Goal: Information Seeking & Learning: Learn about a topic

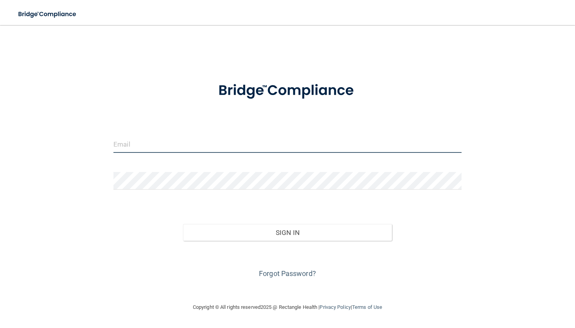
type input "[EMAIL_ADDRESS][DOMAIN_NAME]"
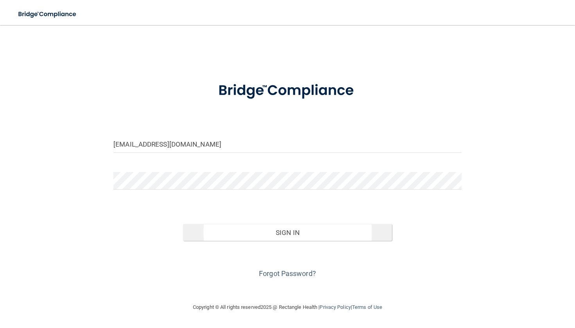
click at [248, 230] on button "Sign In" at bounding box center [287, 232] width 209 height 17
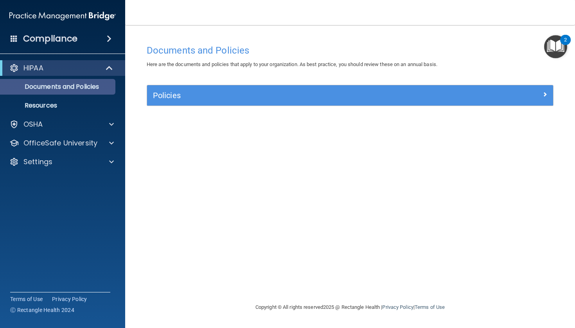
click at [91, 83] on p "Documents and Policies" at bounding box center [58, 87] width 107 height 8
click at [99, 66] on div "HIPAA" at bounding box center [52, 67] width 97 height 9
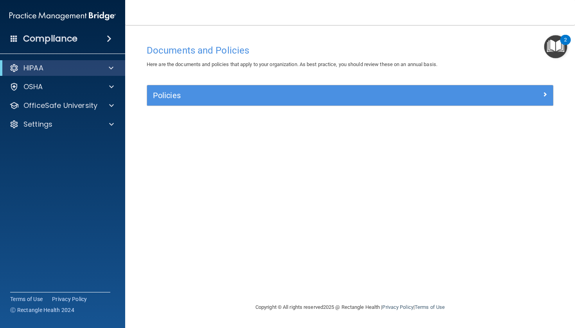
click at [107, 38] on span at bounding box center [109, 38] width 5 height 9
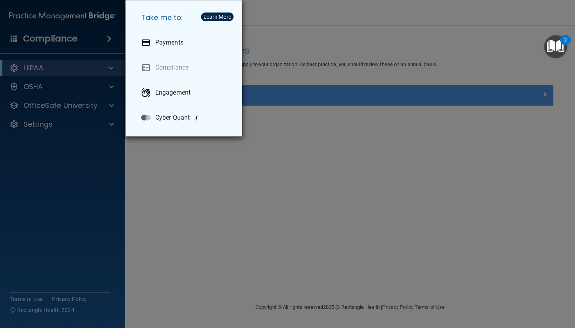
click at [177, 146] on div "Take me to: Payments Compliance Engagement Cyber Quant" at bounding box center [287, 164] width 575 height 328
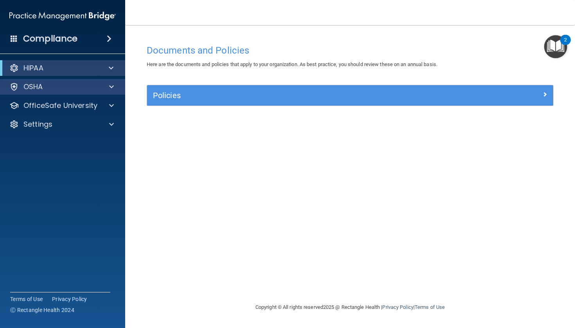
click at [93, 84] on div "OSHA" at bounding box center [52, 86] width 97 height 9
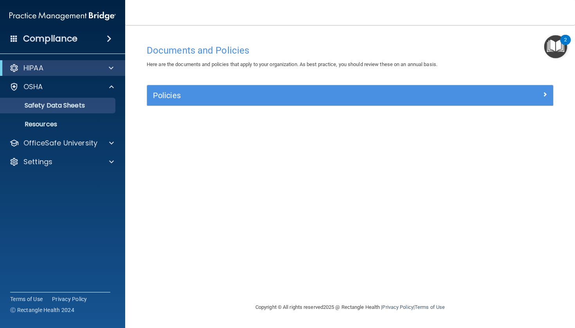
click at [81, 104] on p "Safety Data Sheets" at bounding box center [58, 106] width 107 height 8
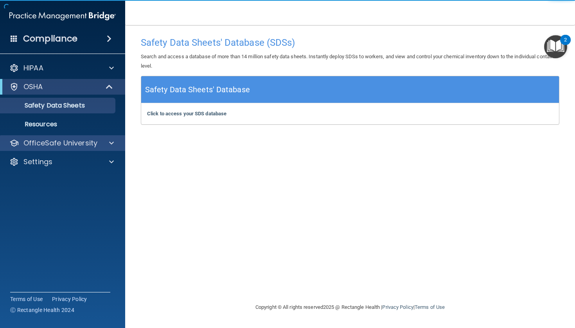
click at [56, 149] on div "OfficeSafe University" at bounding box center [62, 143] width 125 height 16
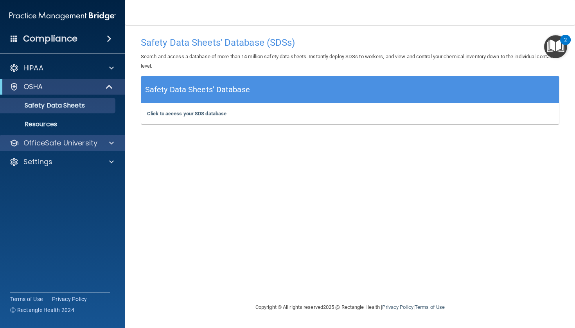
click at [68, 143] on p "OfficeSafe University" at bounding box center [60, 142] width 74 height 9
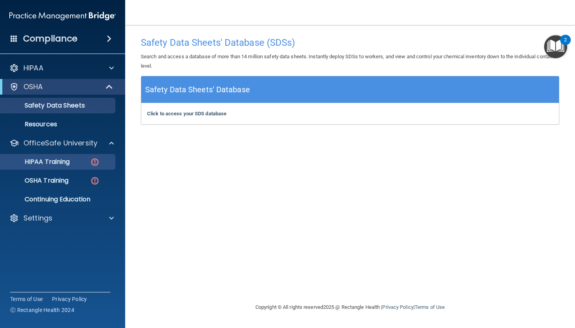
click at [64, 158] on p "HIPAA Training" at bounding box center [37, 162] width 64 height 8
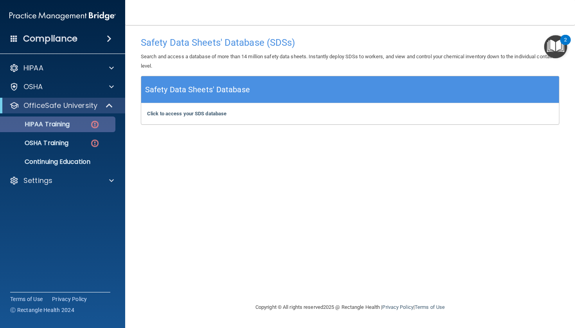
click at [64, 158] on ul "HIPAA Training OSHA Training Continuing Education" at bounding box center [62, 141] width 141 height 56
click at [67, 127] on p "HIPAA Training" at bounding box center [37, 124] width 64 height 8
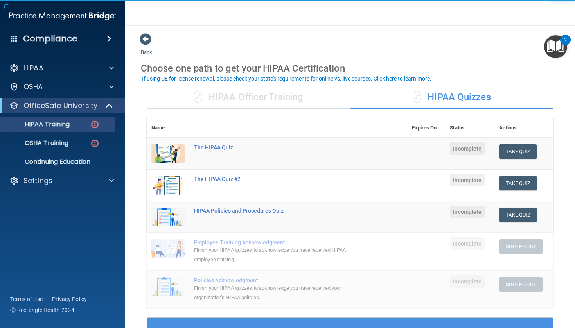
click at [346, 97] on div "✓ HIPAA Officer Training" at bounding box center [248, 97] width 203 height 23
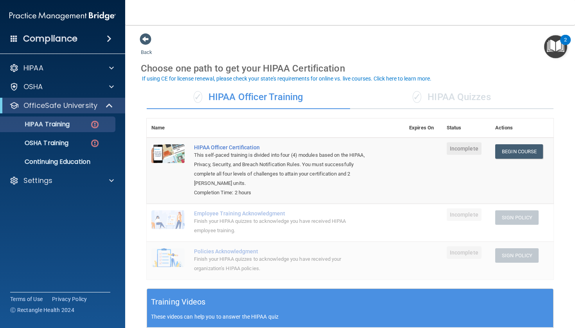
click at [489, 98] on div "✓ HIPAA Quizzes" at bounding box center [451, 97] width 203 height 23
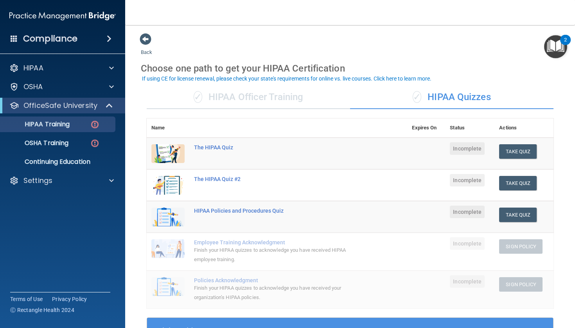
click at [325, 95] on div "✓ HIPAA Officer Training" at bounding box center [248, 97] width 203 height 23
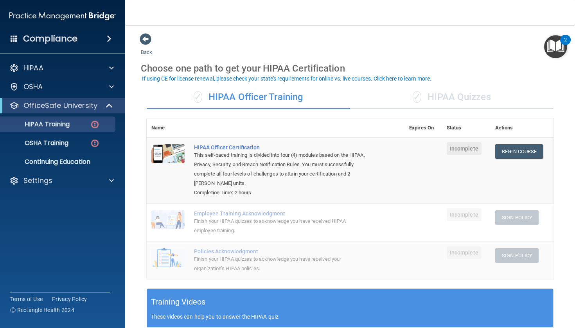
click at [486, 98] on div "✓ HIPAA Quizzes" at bounding box center [451, 97] width 203 height 23
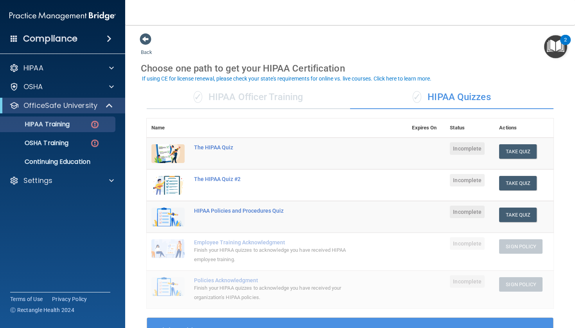
click at [287, 90] on div "✓ HIPAA Officer Training" at bounding box center [248, 97] width 203 height 23
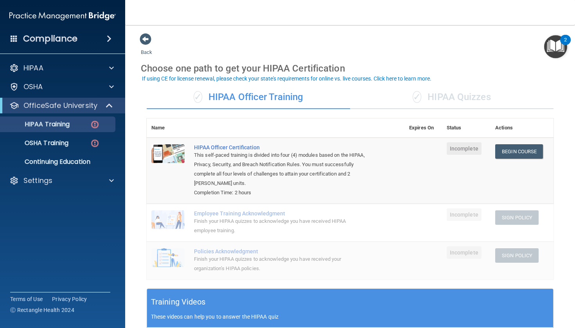
click at [433, 103] on div "✓ HIPAA Quizzes" at bounding box center [451, 97] width 203 height 23
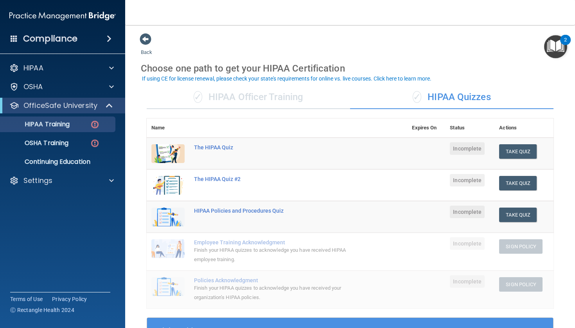
click at [290, 97] on div "✓ HIPAA Officer Training" at bounding box center [248, 97] width 203 height 23
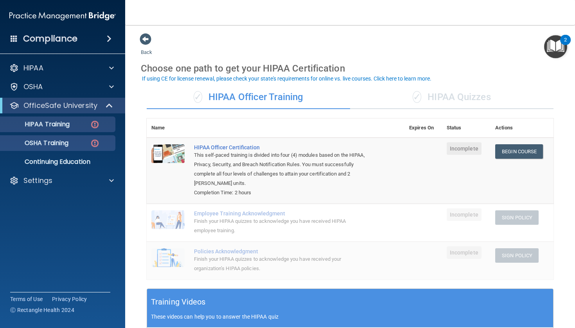
click at [63, 146] on p "OSHA Training" at bounding box center [36, 143] width 63 height 8
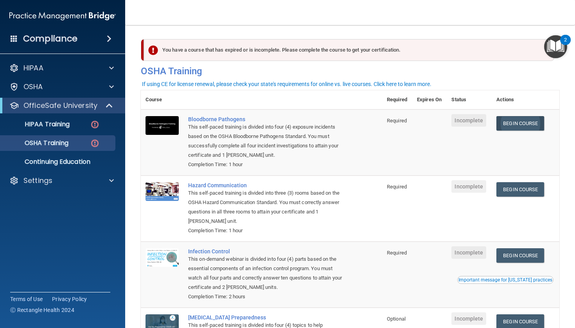
click at [537, 125] on link "Begin Course" at bounding box center [520, 123] width 48 height 14
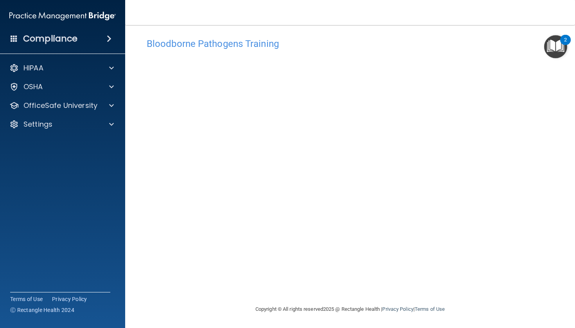
scroll to position [6, 0]
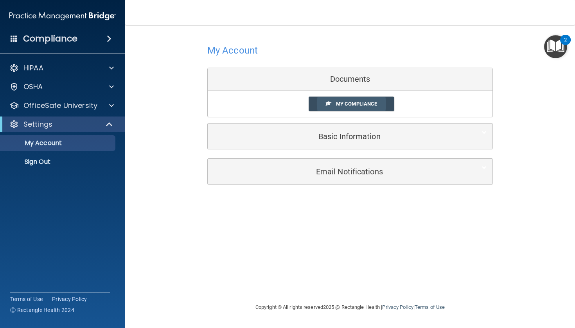
click at [361, 103] on span "My Compliance" at bounding box center [356, 104] width 41 height 6
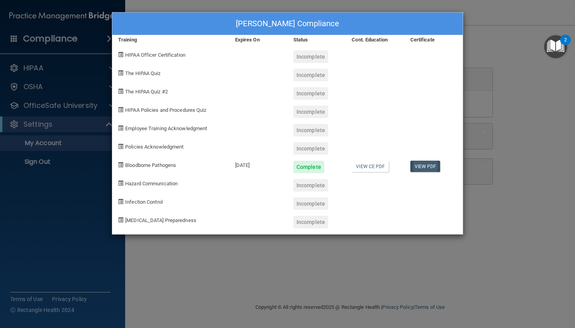
click at [422, 167] on link "View PDF" at bounding box center [425, 166] width 30 height 11
click at [378, 162] on link "View CE PDF" at bounding box center [369, 166] width 37 height 11
click at [510, 152] on div "Yasmine Diaz's Compliance Training Expires On Status Cont. Education Certificat…" at bounding box center [287, 164] width 575 height 328
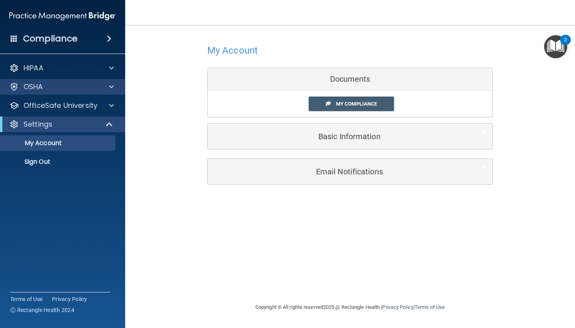
click at [79, 85] on div "OSHA" at bounding box center [52, 86] width 97 height 9
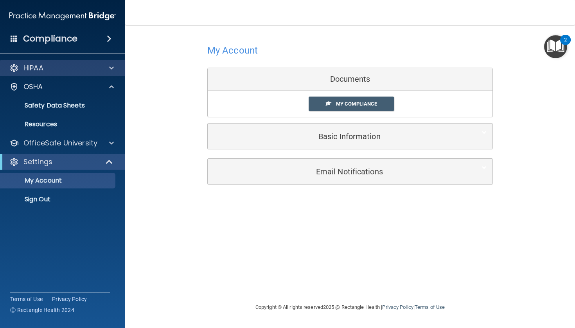
click at [79, 67] on div "HIPAA" at bounding box center [52, 67] width 97 height 9
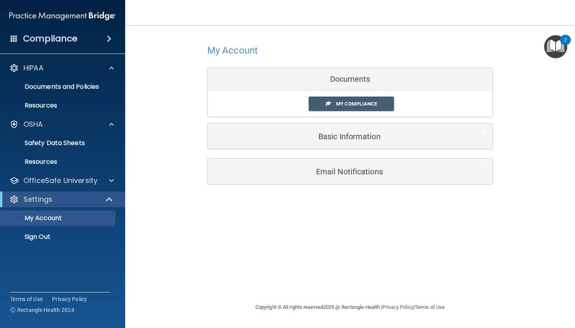
click at [85, 189] on div "HIPAA Documents and Policies Report an Incident Business Associates Emergency P…" at bounding box center [62, 154] width 125 height 194
click at [88, 182] on p "OfficeSafe University" at bounding box center [60, 180] width 74 height 9
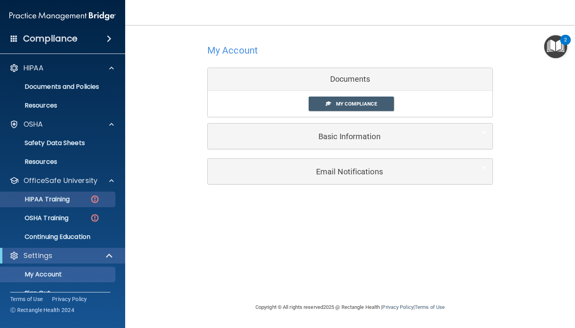
click at [78, 201] on div "HIPAA Training" at bounding box center [58, 199] width 107 height 8
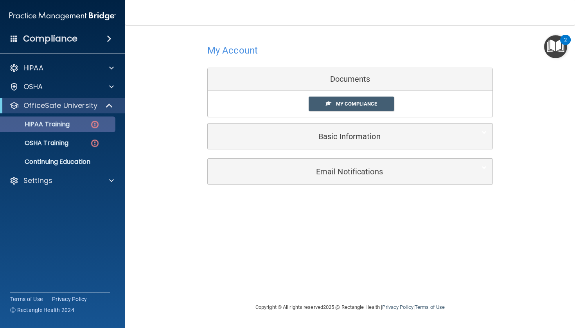
click at [78, 170] on ul "HIPAA Training OSHA Training Continuing Education" at bounding box center [62, 141] width 141 height 56
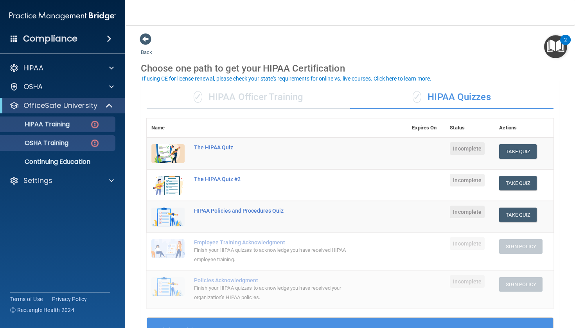
click at [75, 144] on div "OSHA Training" at bounding box center [58, 143] width 107 height 8
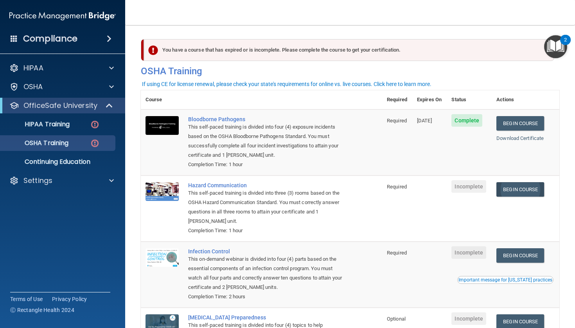
click at [532, 183] on link "Begin Course" at bounding box center [520, 189] width 48 height 14
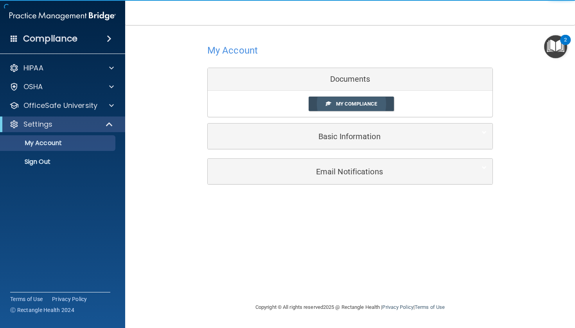
click at [360, 104] on span "My Compliance" at bounding box center [356, 104] width 41 height 6
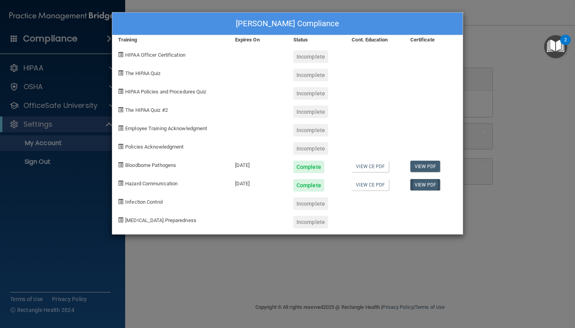
click at [431, 184] on link "View PDF" at bounding box center [425, 184] width 30 height 11
click at [494, 43] on div "[PERSON_NAME] Compliance Training Expires On Status Cont. Education Certificate…" at bounding box center [287, 164] width 575 height 328
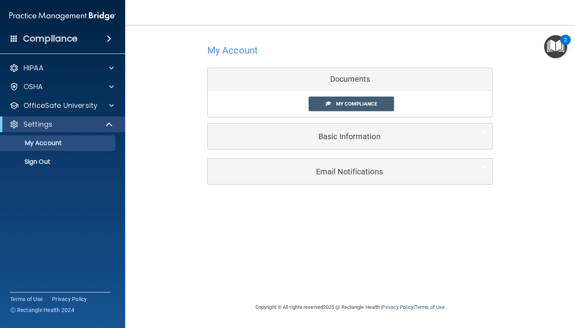
click at [336, 74] on div "Documents" at bounding box center [350, 79] width 285 height 23
click at [356, 163] on div "Email Notifications" at bounding box center [338, 172] width 261 height 18
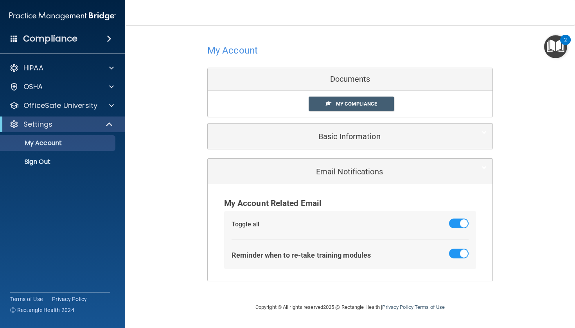
click at [346, 140] on h5 "Basic Information" at bounding box center [337, 136] width 249 height 9
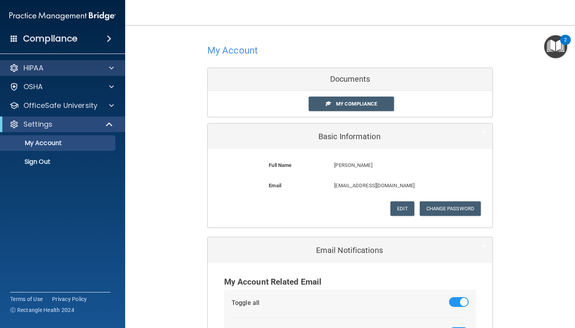
click at [90, 68] on div "HIPAA" at bounding box center [52, 67] width 97 height 9
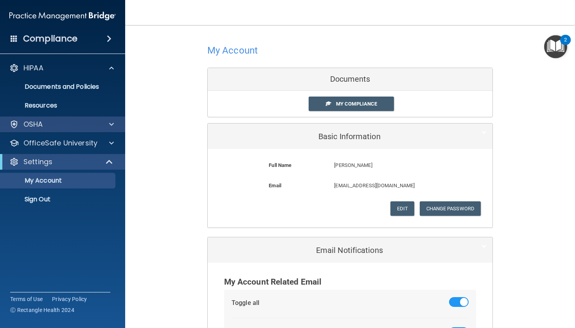
click at [80, 125] on div "OSHA" at bounding box center [52, 124] width 97 height 9
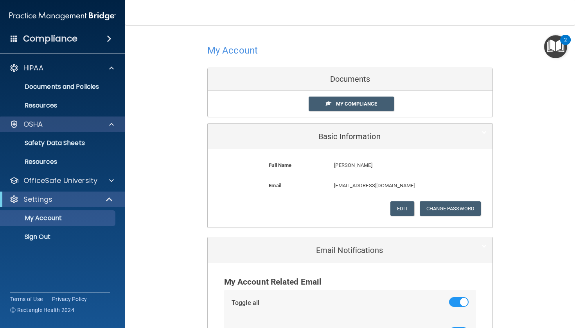
click at [83, 131] on div "OSHA" at bounding box center [62, 124] width 125 height 16
click at [78, 123] on div "OSHA" at bounding box center [52, 124] width 97 height 9
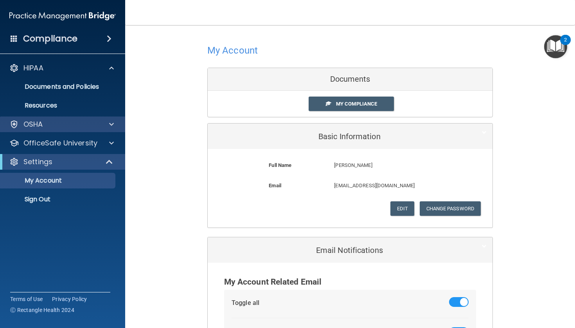
click at [78, 123] on div "OSHA" at bounding box center [52, 124] width 97 height 9
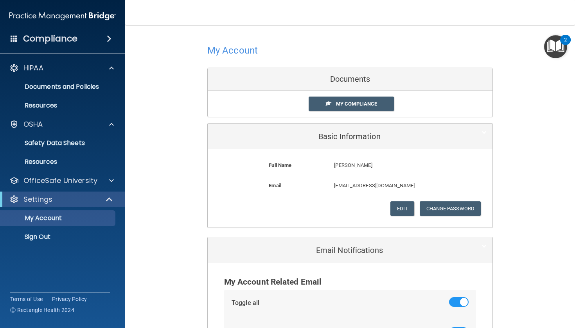
click at [86, 40] on div "Compliance" at bounding box center [62, 38] width 125 height 17
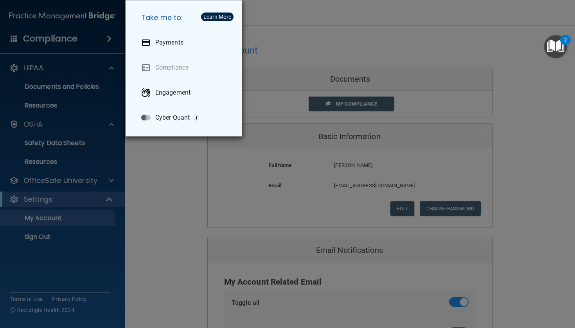
click at [152, 142] on div "Take me to: Payments Compliance Engagement Cyber Quant" at bounding box center [287, 164] width 575 height 328
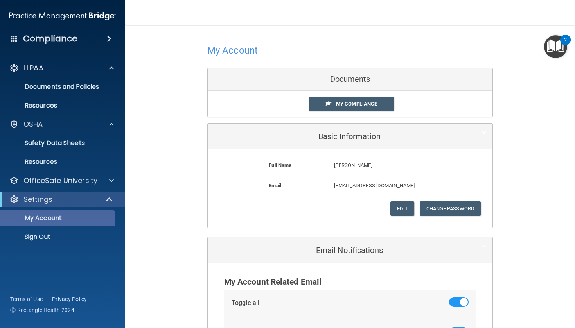
click at [75, 213] on link "My Account" at bounding box center [53, 218] width 123 height 16
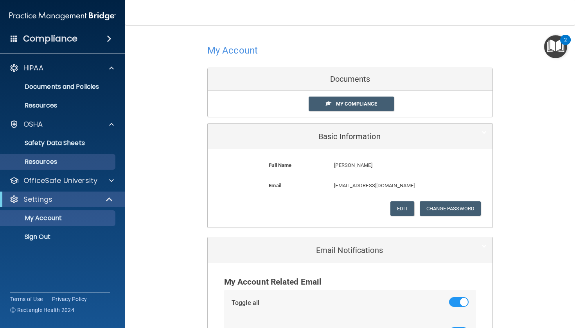
click at [57, 162] on p "Resources" at bounding box center [58, 162] width 107 height 8
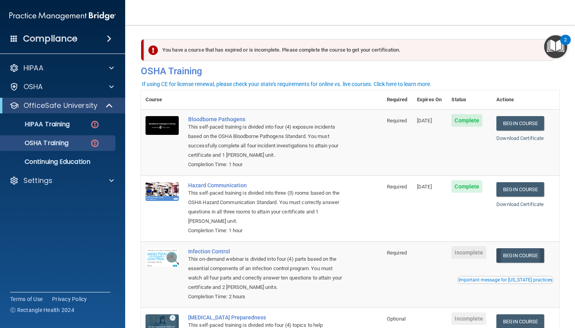
click at [527, 250] on link "Begin Course" at bounding box center [520, 255] width 48 height 14
click at [89, 143] on div "OSHA Training" at bounding box center [58, 143] width 107 height 8
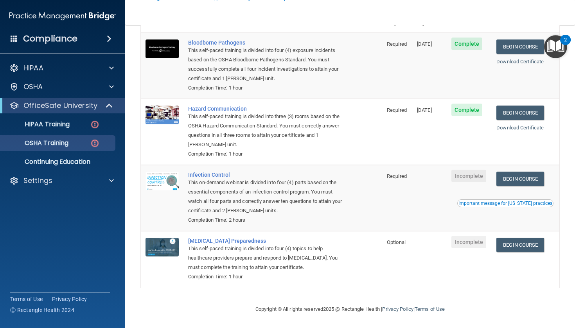
scroll to position [69, 0]
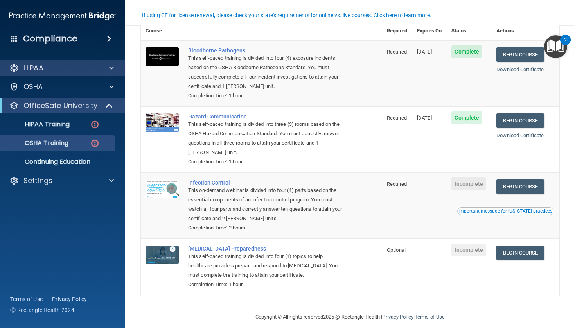
click at [89, 66] on div "HIPAA" at bounding box center [52, 67] width 97 height 9
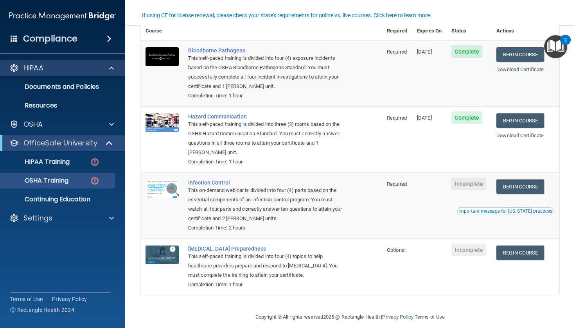
click at [96, 63] on div "HIPAA" at bounding box center [62, 68] width 125 height 16
click at [88, 66] on div "HIPAA" at bounding box center [52, 67] width 97 height 9
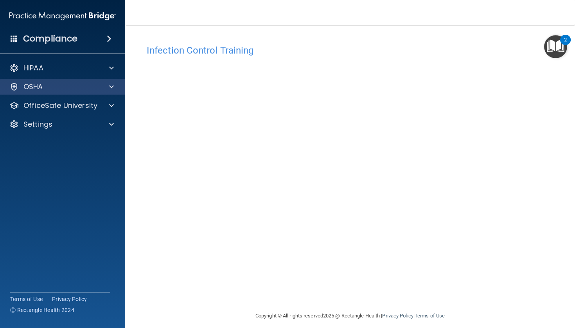
click at [43, 79] on div "OSHA" at bounding box center [62, 87] width 125 height 16
click at [52, 115] on div "HIPAA Documents and Policies Report an Incident Business Associates Emergency P…" at bounding box center [62, 97] width 125 height 81
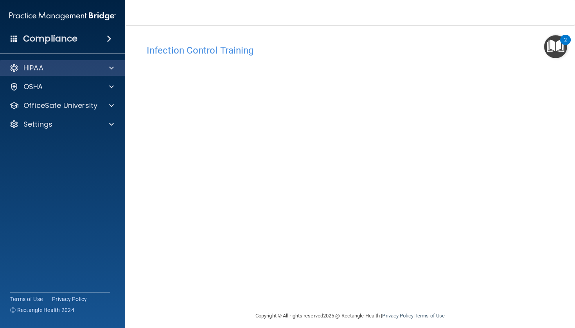
click at [59, 75] on div "HIPAA" at bounding box center [62, 68] width 125 height 16
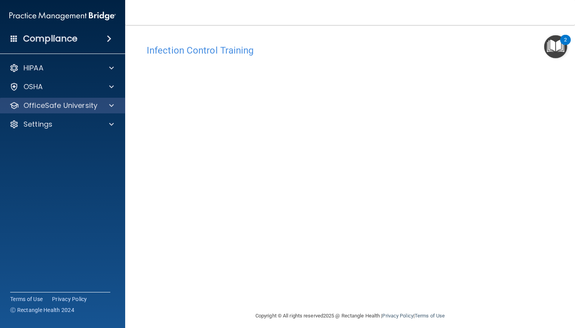
click at [49, 109] on p "OfficeSafe University" at bounding box center [60, 105] width 74 height 9
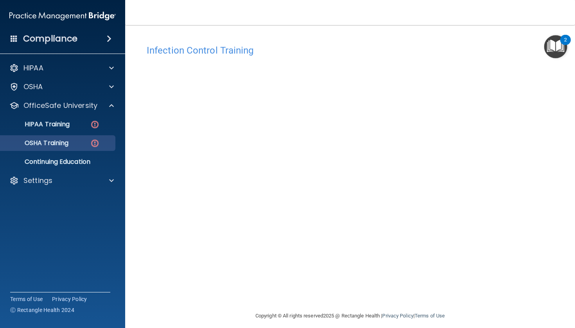
click at [61, 139] on p "OSHA Training" at bounding box center [36, 143] width 63 height 8
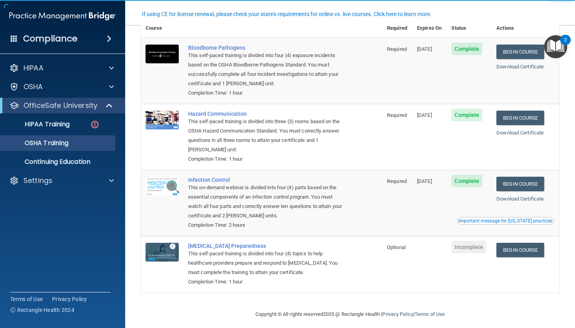
scroll to position [47, 0]
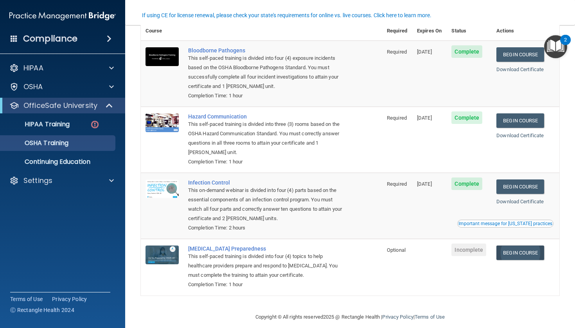
click at [528, 245] on link "Begin Course" at bounding box center [520, 252] width 48 height 14
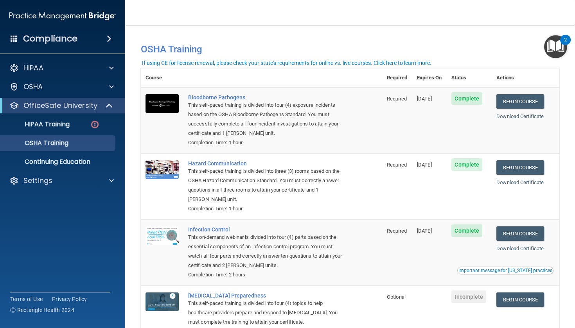
scroll to position [0, 0]
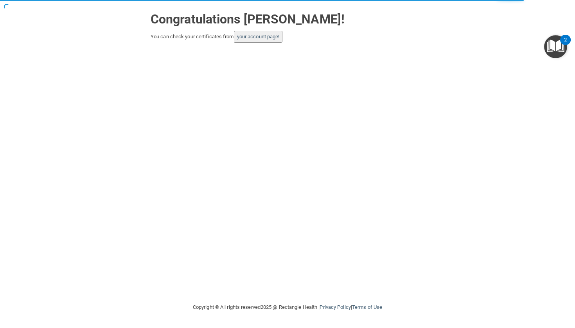
click at [272, 31] on button "your account page!" at bounding box center [258, 37] width 49 height 12
click at [272, 36] on link "your account page!" at bounding box center [258, 37] width 43 height 6
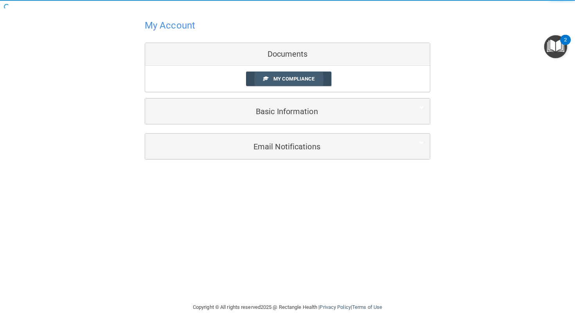
click at [304, 79] on span "My Compliance" at bounding box center [293, 79] width 41 height 6
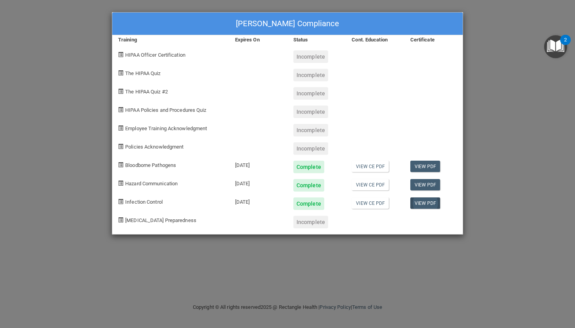
click at [426, 204] on link "View PDF" at bounding box center [425, 202] width 30 height 11
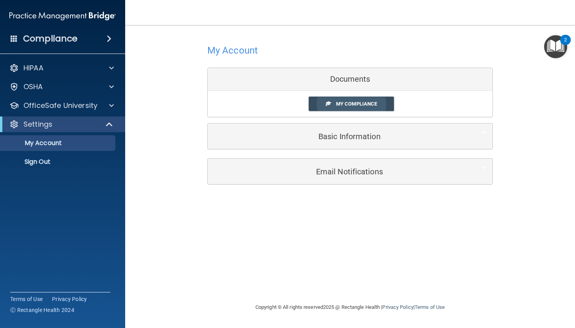
click at [361, 106] on span "My Compliance" at bounding box center [356, 104] width 41 height 6
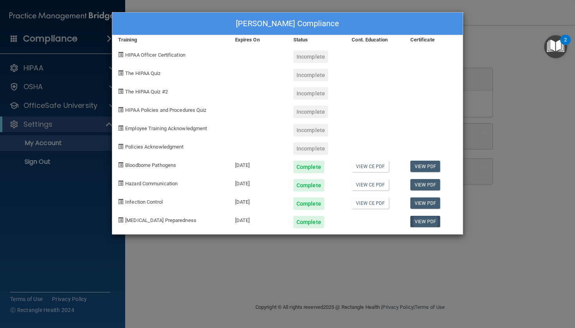
click at [425, 221] on link "View PDF" at bounding box center [425, 221] width 30 height 11
click at [365, 3] on div "[PERSON_NAME] Compliance Training Expires On Status Cont. Education Certificate…" at bounding box center [287, 164] width 575 height 328
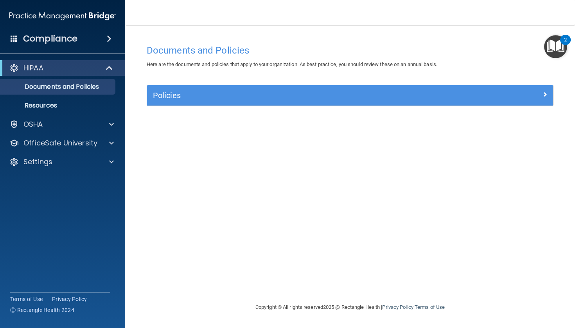
click at [551, 45] on img "Open Resource Center, 2 new notifications" at bounding box center [555, 46] width 23 height 23
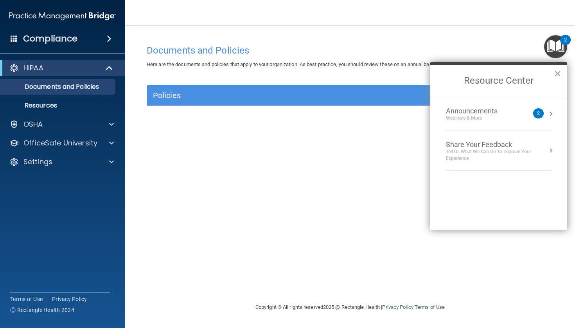
click at [552, 45] on img "Open Resource Center, 2 new notifications" at bounding box center [555, 46] width 23 height 23
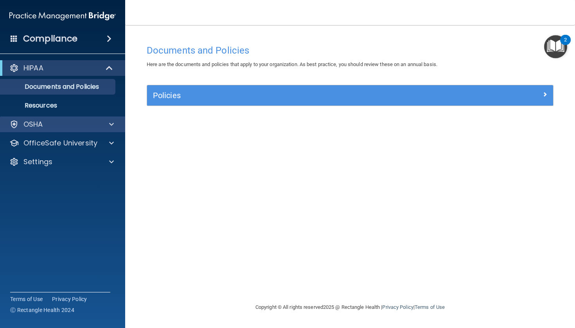
click at [86, 127] on div "OSHA" at bounding box center [52, 124] width 97 height 9
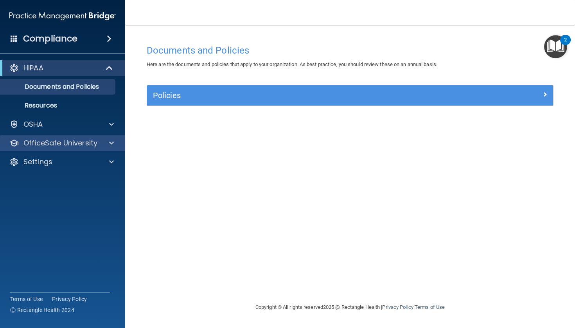
click at [79, 147] on p "OfficeSafe University" at bounding box center [60, 142] width 74 height 9
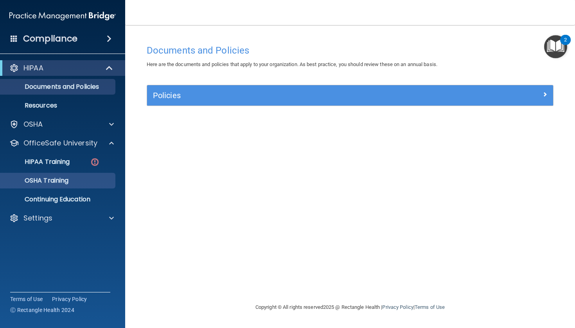
click at [67, 180] on p "OSHA Training" at bounding box center [36, 181] width 63 height 8
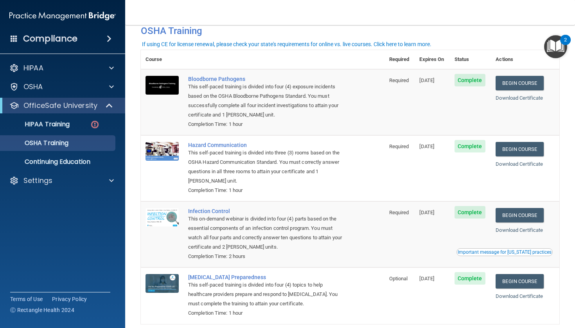
scroll to position [21, 0]
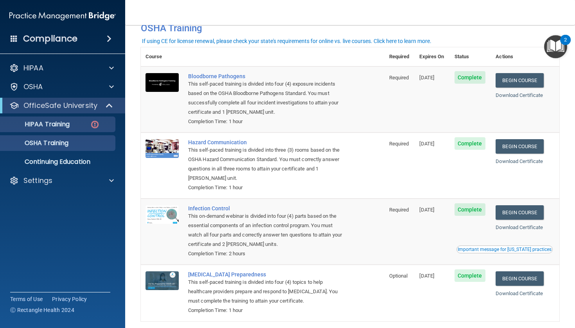
click at [85, 123] on div "HIPAA Training" at bounding box center [58, 124] width 107 height 8
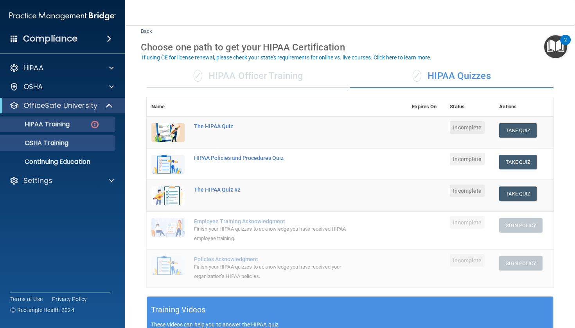
click at [72, 135] on link "OSHA Training" at bounding box center [53, 143] width 123 height 16
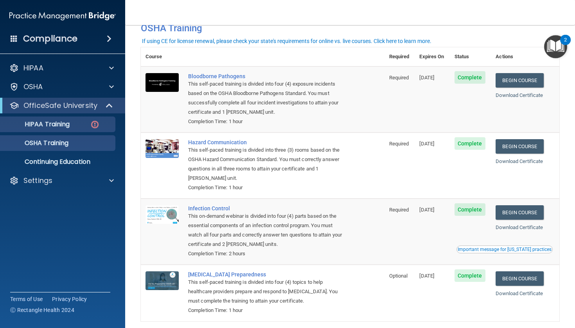
click at [77, 123] on div "HIPAA Training" at bounding box center [58, 124] width 107 height 8
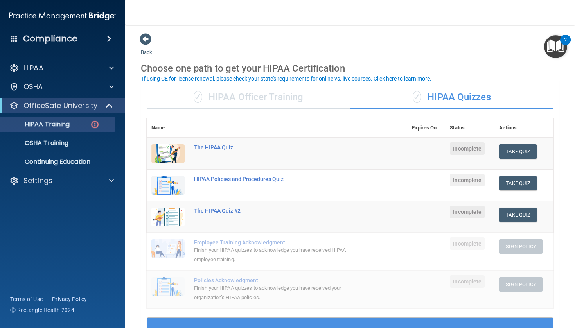
click at [304, 97] on div "✓ HIPAA Officer Training" at bounding box center [248, 97] width 203 height 23
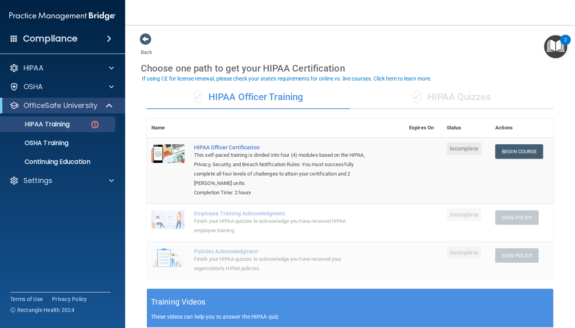
click at [478, 101] on div "✓ HIPAA Quizzes" at bounding box center [451, 97] width 203 height 23
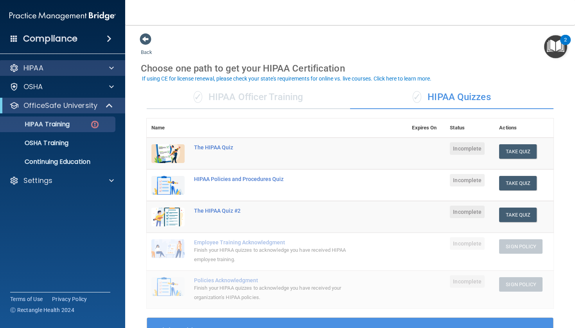
click at [107, 66] on div at bounding box center [110, 67] width 20 height 9
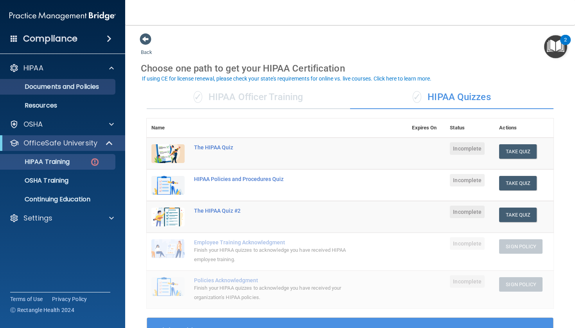
click at [95, 85] on p "Documents and Policies" at bounding box center [58, 87] width 107 height 8
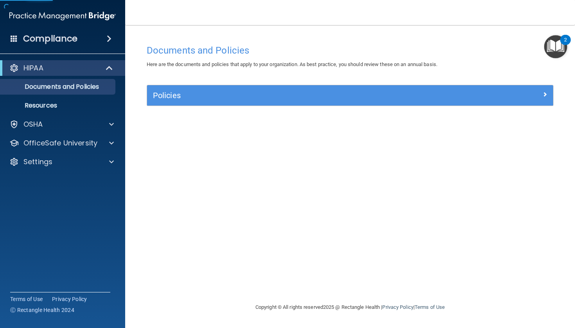
click at [281, 108] on div "Policies Select All (Unselect 0) Unselect All Print Selected (0) Acceptable Use…" at bounding box center [350, 100] width 418 height 30
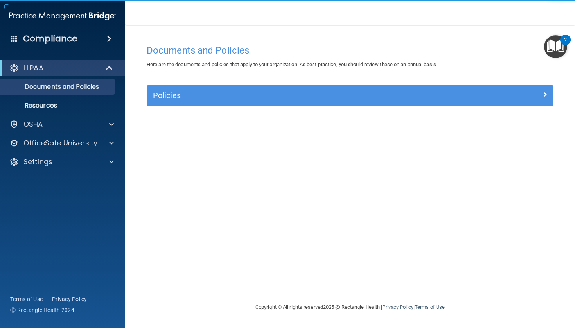
click at [277, 101] on div "Policies" at bounding box center [299, 95] width 304 height 13
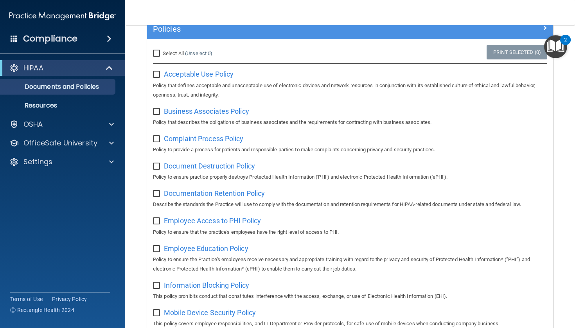
scroll to position [67, 0]
click at [155, 71] on input "checkbox" at bounding box center [157, 74] width 9 height 6
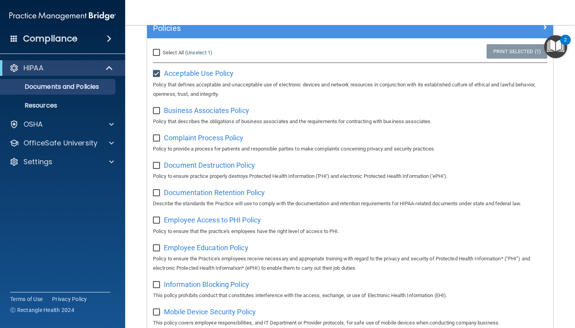
click at [156, 72] on input "checkbox" at bounding box center [157, 74] width 9 height 6
checkbox input "false"
click at [75, 103] on p "Resources" at bounding box center [58, 106] width 107 height 8
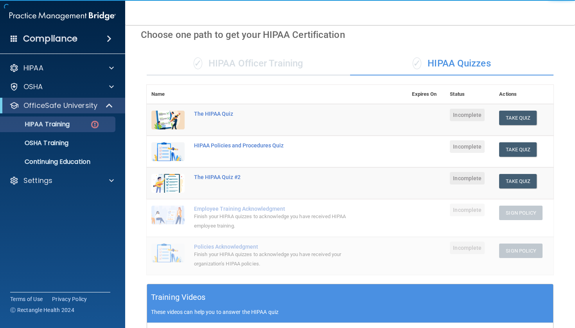
scroll to position [35, 0]
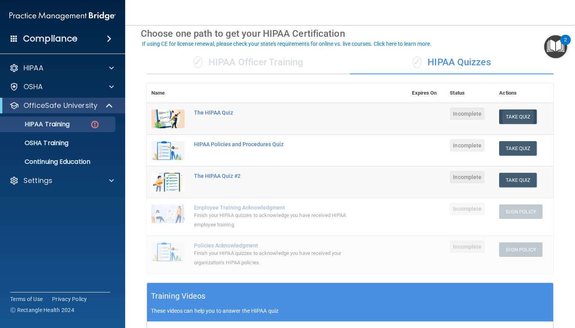
click at [519, 110] on button "Take Quiz" at bounding box center [518, 116] width 38 height 14
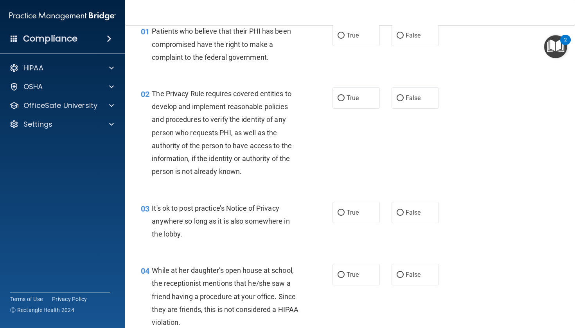
scroll to position [36, 0]
click at [341, 35] on input "True" at bounding box center [340, 37] width 7 height 6
radio input "true"
click at [351, 93] on label "True" at bounding box center [355, 98] width 47 height 21
click at [344, 96] on input "True" at bounding box center [340, 99] width 7 height 6
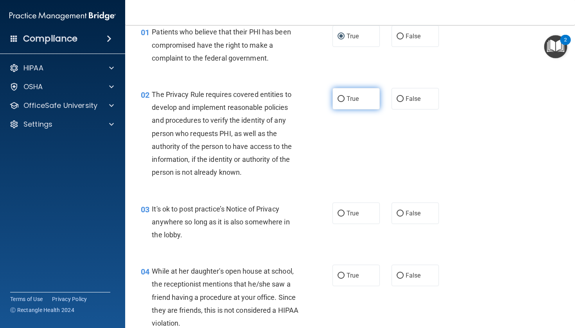
radio input "true"
click at [347, 208] on label "True" at bounding box center [355, 212] width 47 height 21
click at [344, 211] on input "True" at bounding box center [340, 214] width 7 height 6
radio input "true"
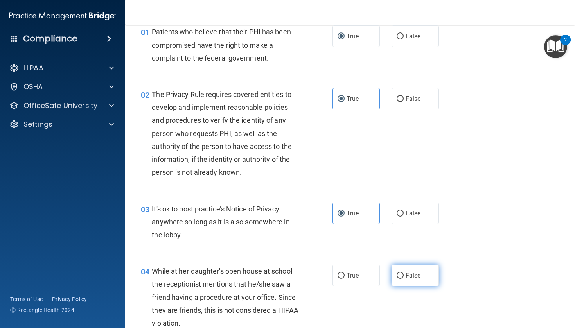
click at [411, 276] on span "False" at bounding box center [412, 275] width 15 height 7
click at [403, 276] on input "False" at bounding box center [399, 276] width 7 height 6
radio input "true"
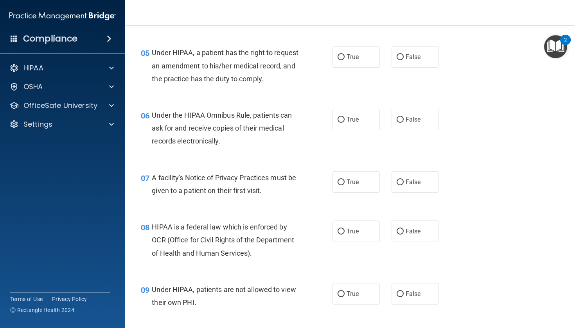
scroll to position [349, 0]
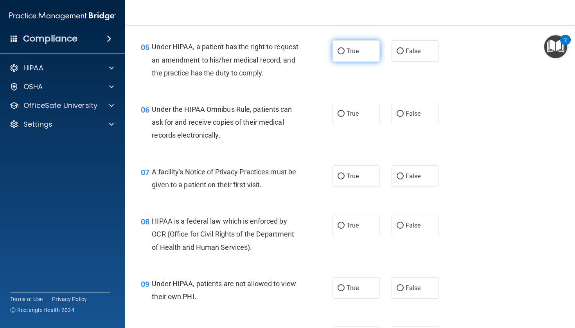
click at [361, 54] on label "True" at bounding box center [355, 50] width 47 height 21
click at [344, 54] on input "True" at bounding box center [340, 51] width 7 height 6
radio input "true"
click at [358, 117] on label "True" at bounding box center [355, 113] width 47 height 21
click at [344, 117] on input "True" at bounding box center [340, 114] width 7 height 6
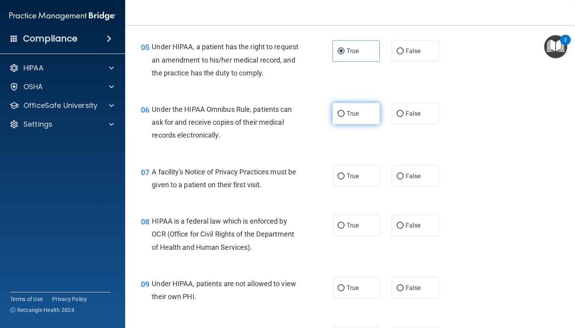
radio input "true"
click at [354, 180] on span "True" at bounding box center [352, 175] width 12 height 7
click at [344, 179] on input "True" at bounding box center [340, 177] width 7 height 6
radio input "true"
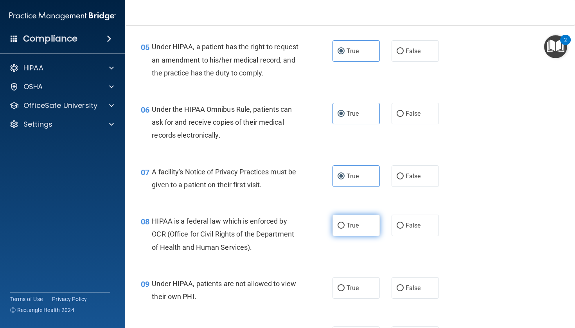
click at [360, 236] on label "True" at bounding box center [355, 225] width 47 height 21
click at [344, 229] on input "True" at bounding box center [340, 226] width 7 height 6
radio input "true"
click at [412, 292] on span "False" at bounding box center [412, 287] width 15 height 7
click at [403, 291] on input "False" at bounding box center [399, 288] width 7 height 6
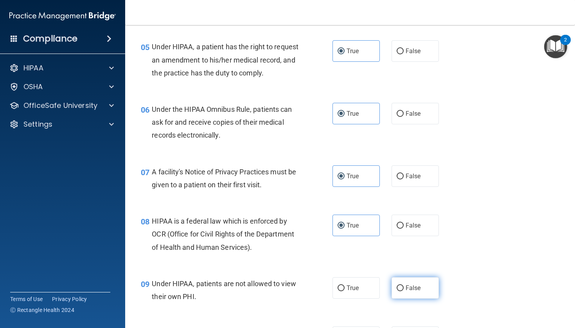
radio input "true"
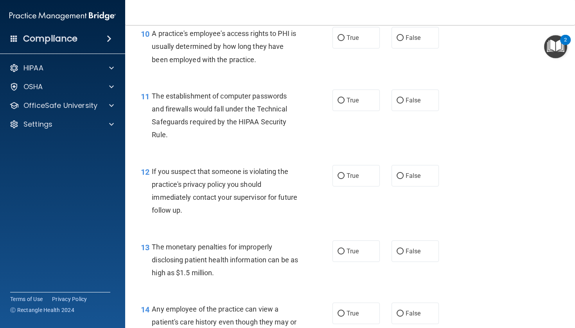
scroll to position [649, 0]
click at [406, 48] on label "False" at bounding box center [414, 36] width 47 height 21
click at [403, 40] on input "False" at bounding box center [399, 37] width 7 height 6
radio input "true"
click at [355, 101] on label "True" at bounding box center [355, 99] width 47 height 21
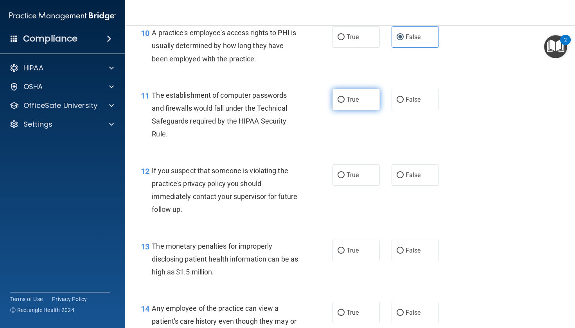
click at [344, 101] on input "True" at bounding box center [340, 100] width 7 height 6
radio input "true"
click at [360, 186] on label "True" at bounding box center [355, 174] width 47 height 21
click at [344, 178] on input "True" at bounding box center [340, 175] width 7 height 6
radio input "true"
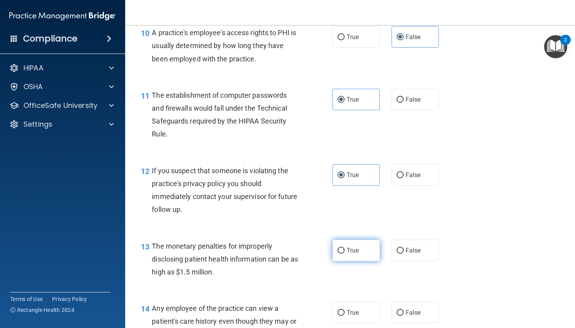
click at [366, 253] on label "True" at bounding box center [355, 250] width 47 height 21
click at [344, 253] on input "True" at bounding box center [340, 251] width 7 height 6
radio input "true"
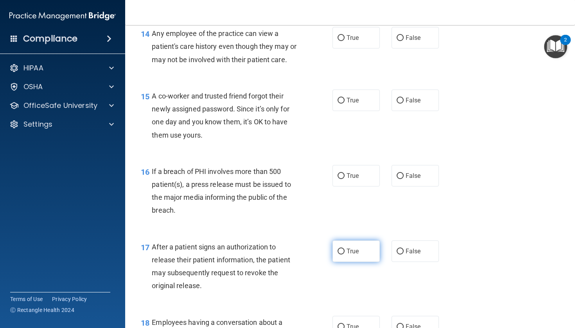
scroll to position [925, 0]
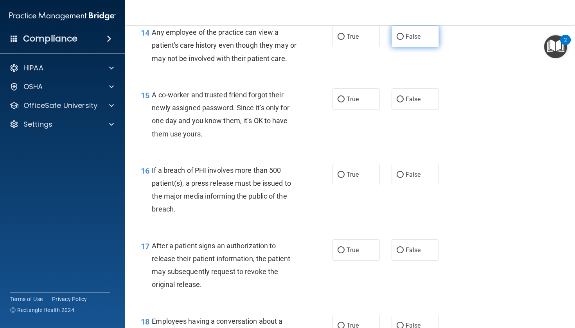
click at [409, 40] on span "False" at bounding box center [412, 36] width 15 height 7
click at [403, 40] on input "False" at bounding box center [399, 37] width 7 height 6
radio input "true"
click at [410, 103] on span "False" at bounding box center [412, 98] width 15 height 7
click at [403, 102] on input "False" at bounding box center [399, 100] width 7 height 6
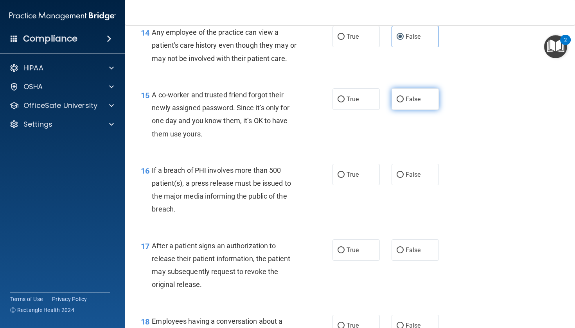
radio input "true"
click at [358, 178] on span "True" at bounding box center [352, 174] width 12 height 7
click at [344, 178] on input "True" at bounding box center [340, 175] width 7 height 6
radio input "true"
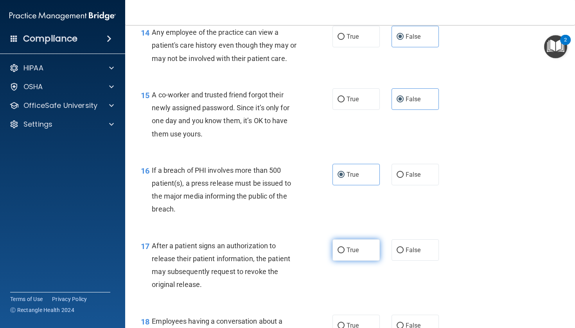
click at [358, 254] on span "True" at bounding box center [352, 249] width 12 height 7
click at [344, 253] on input "True" at bounding box center [340, 250] width 7 height 6
radio input "true"
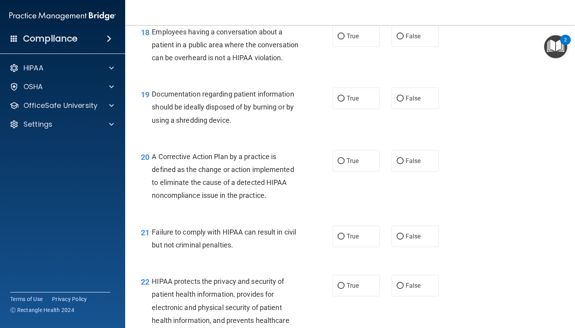
scroll to position [1218, 0]
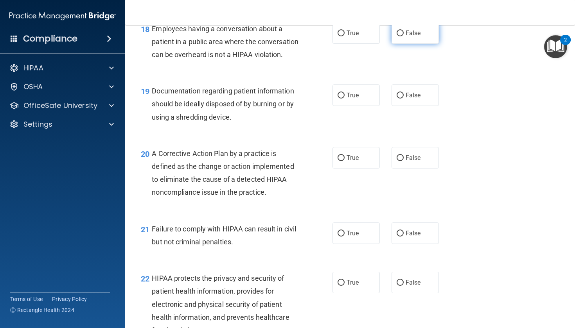
click at [409, 37] on span "False" at bounding box center [412, 32] width 15 height 7
click at [403, 36] on input "False" at bounding box center [399, 33] width 7 height 6
radio input "true"
click at [350, 99] on span "True" at bounding box center [352, 94] width 12 height 7
click at [344, 98] on input "True" at bounding box center [340, 96] width 7 height 6
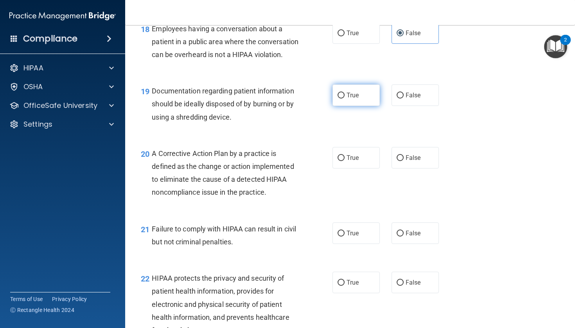
radio input "true"
click at [351, 161] on span "True" at bounding box center [352, 157] width 12 height 7
click at [344, 161] on input "True" at bounding box center [340, 158] width 7 height 6
radio input "true"
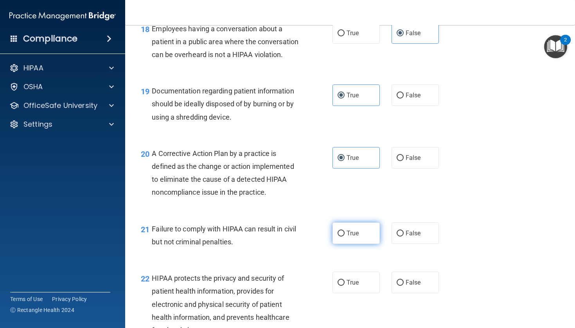
click at [365, 244] on label "True" at bounding box center [355, 232] width 47 height 21
click at [344, 236] on input "True" at bounding box center [340, 234] width 7 height 6
radio input "true"
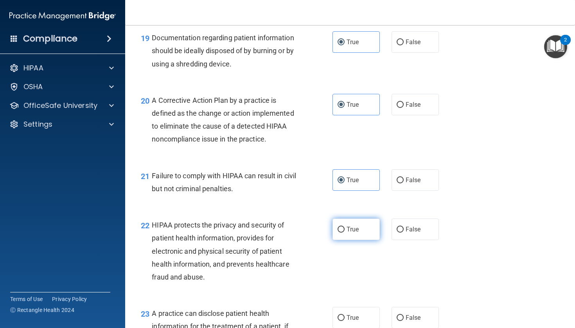
click at [365, 240] on label "True" at bounding box center [355, 228] width 47 height 21
click at [344, 233] on input "True" at bounding box center [340, 230] width 7 height 6
radio input "true"
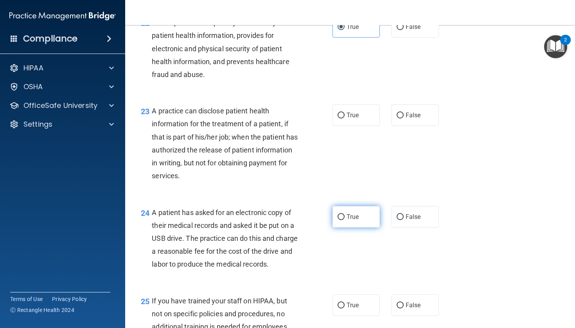
scroll to position [1477, 0]
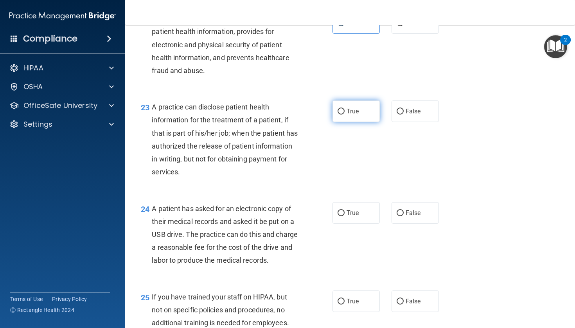
click at [369, 122] on label "True" at bounding box center [355, 110] width 47 height 21
click at [344, 115] on input "True" at bounding box center [340, 112] width 7 height 6
radio input "true"
click at [363, 224] on label "True" at bounding box center [355, 212] width 47 height 21
click at [344, 216] on input "True" at bounding box center [340, 213] width 7 height 6
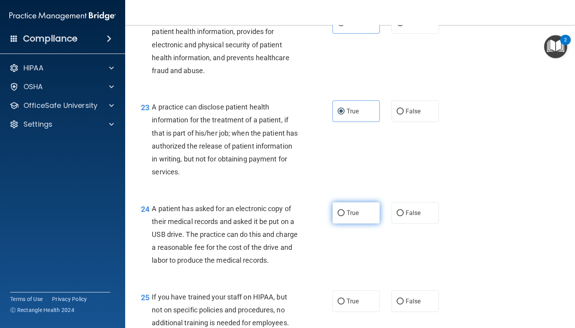
radio input "true"
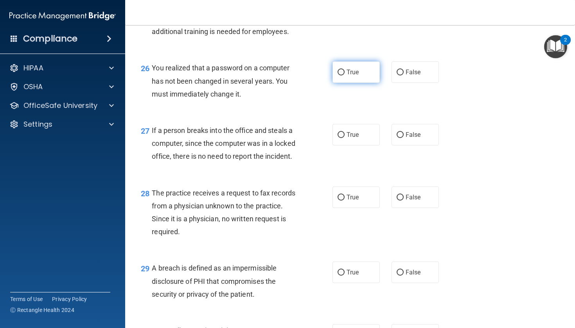
scroll to position [1772, 0]
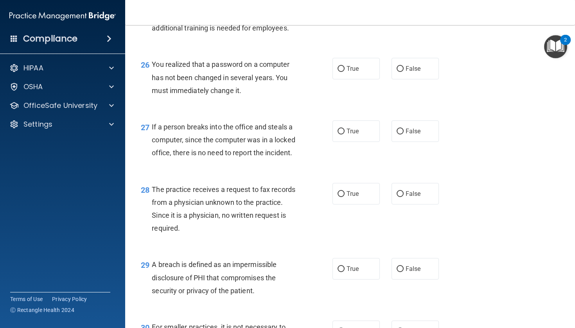
click at [423, 48] on div "25 If you have trained your staff on HIPAA, but not on specific policies and pr…" at bounding box center [350, 17] width 430 height 63
click at [420, 10] on span "False" at bounding box center [412, 6] width 15 height 7
click at [403, 10] on input "False" at bounding box center [399, 7] width 7 height 6
radio input "true"
click at [369, 79] on label "True" at bounding box center [355, 68] width 47 height 21
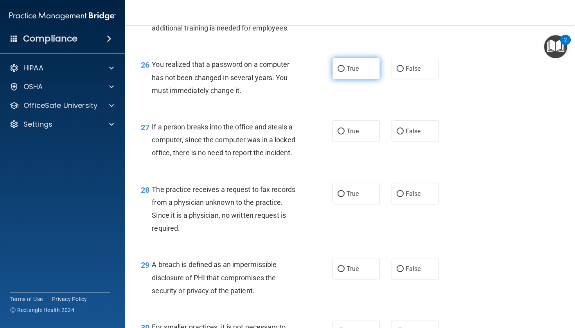
click at [344, 72] on input "True" at bounding box center [340, 69] width 7 height 6
radio input "true"
click at [410, 135] on span "False" at bounding box center [412, 130] width 15 height 7
click at [403, 134] on input "False" at bounding box center [399, 132] width 7 height 6
radio input "true"
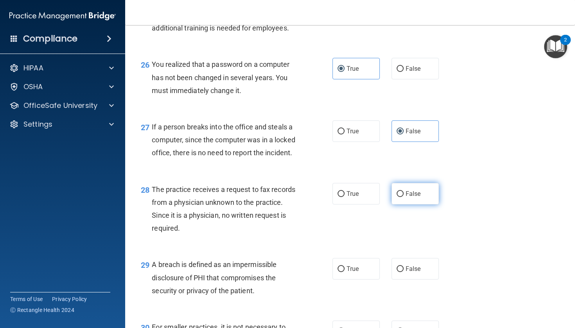
click at [411, 197] on span "False" at bounding box center [412, 193] width 15 height 7
click at [403, 197] on input "False" at bounding box center [399, 194] width 7 height 6
radio input "true"
click at [339, 272] on input "True" at bounding box center [340, 269] width 7 height 6
radio input "true"
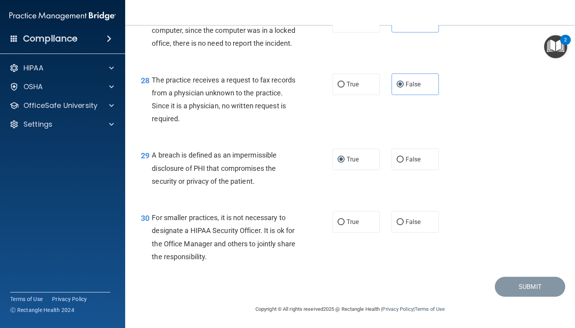
scroll to position [1910, 0]
click at [423, 226] on label "False" at bounding box center [414, 221] width 47 height 21
click at [403, 225] on input "False" at bounding box center [399, 222] width 7 height 6
radio input "true"
click at [526, 286] on button "Submit" at bounding box center [529, 287] width 70 height 20
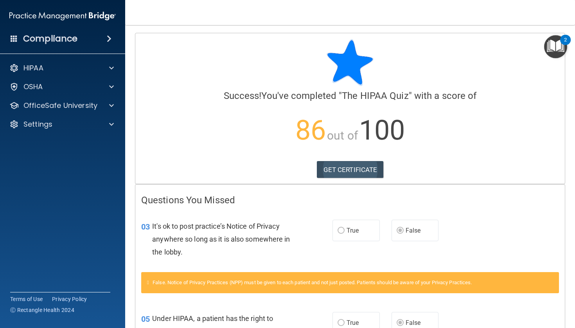
click at [362, 164] on link "GET CERTIFICATE" at bounding box center [350, 169] width 67 height 17
click at [87, 73] on div "HIPAA" at bounding box center [62, 68] width 125 height 16
click at [89, 70] on div "HIPAA" at bounding box center [52, 67] width 97 height 9
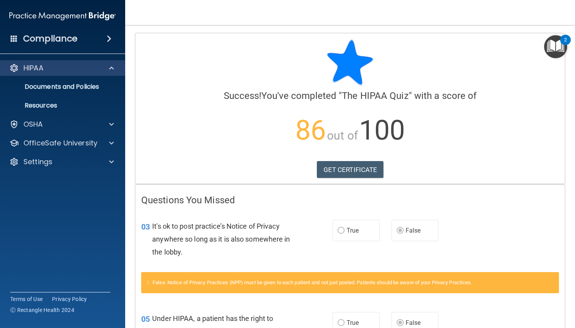
click at [89, 70] on div "HIPAA" at bounding box center [52, 67] width 97 height 9
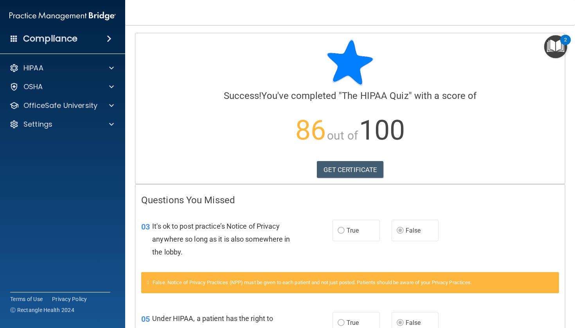
click at [555, 43] on img "Open Resource Center, 2 new notifications" at bounding box center [555, 46] width 23 height 23
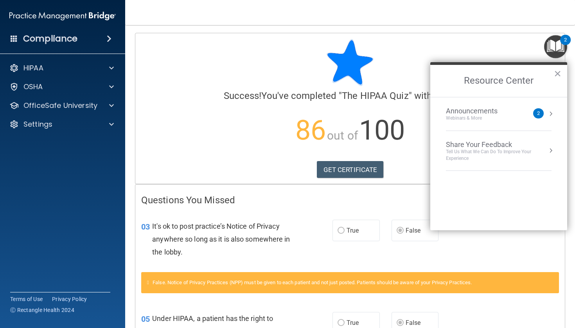
click at [199, 82] on div at bounding box center [349, 62] width 417 height 47
click at [68, 36] on h4 "Compliance" at bounding box center [50, 38] width 54 height 11
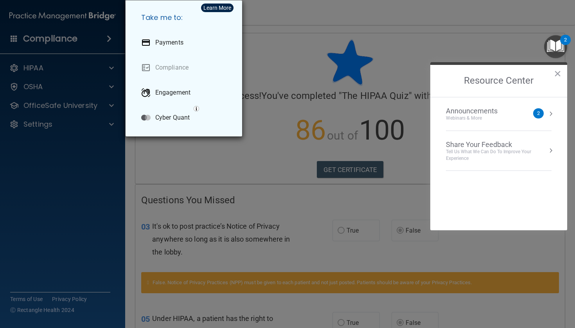
click at [78, 74] on div "Take me to: Payments Compliance Engagement Cyber Quant" at bounding box center [287, 164] width 575 height 328
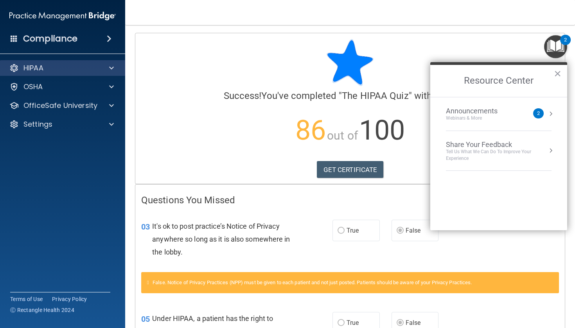
click at [79, 67] on div "HIPAA" at bounding box center [52, 67] width 97 height 9
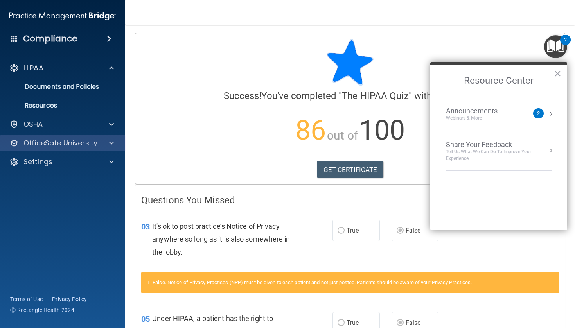
click at [73, 141] on p "OfficeSafe University" at bounding box center [60, 142] width 74 height 9
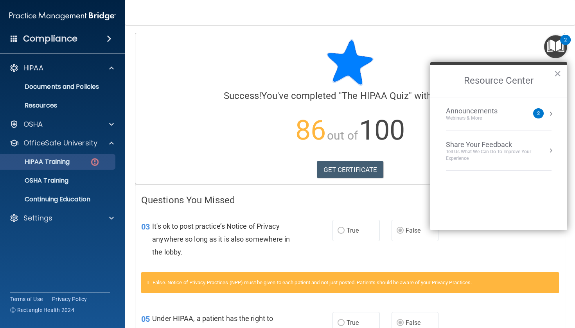
click at [76, 158] on link "HIPAA Training" at bounding box center [53, 162] width 123 height 16
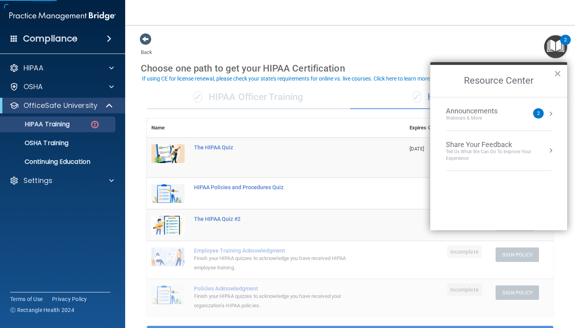
click at [370, 34] on div "Back Choose one path to get your HIPAA Certification ✓ HIPAA Officer Training ✓…" at bounding box center [350, 285] width 418 height 504
click at [557, 73] on button "×" at bounding box center [556, 73] width 7 height 13
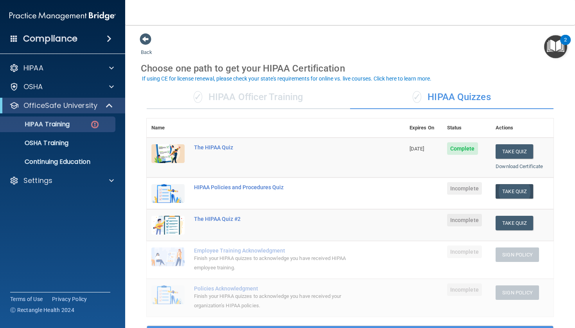
click at [509, 189] on button "Take Quiz" at bounding box center [514, 191] width 38 height 14
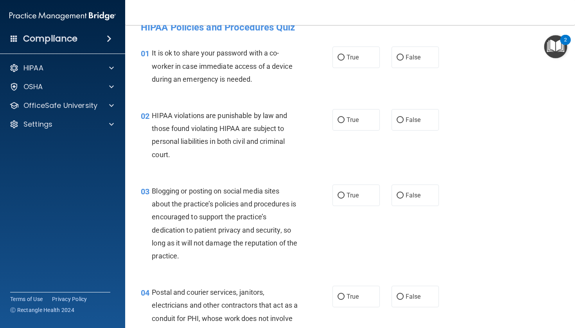
scroll to position [11, 0]
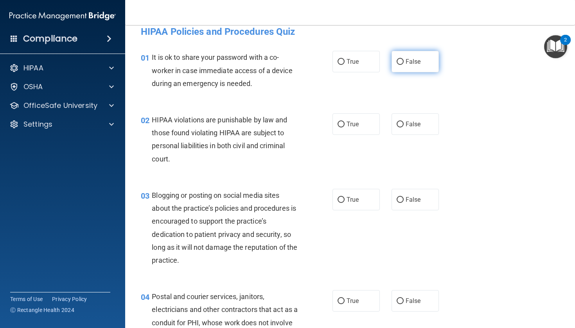
click at [410, 65] on span "False" at bounding box center [412, 61] width 15 height 7
click at [403, 65] on input "False" at bounding box center [399, 62] width 7 height 6
radio input "true"
click at [362, 124] on label "True" at bounding box center [355, 123] width 47 height 21
click at [344, 124] on input "True" at bounding box center [340, 125] width 7 height 6
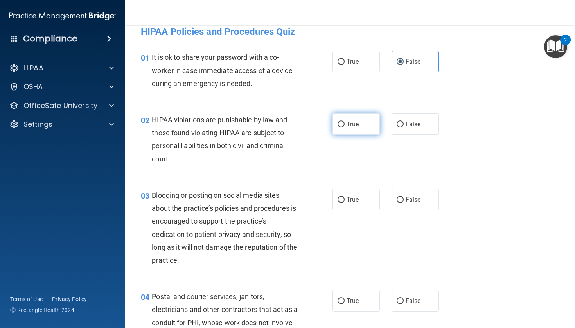
radio input "true"
click at [415, 202] on span "False" at bounding box center [412, 199] width 15 height 7
click at [403, 202] on input "False" at bounding box center [399, 200] width 7 height 6
radio input "true"
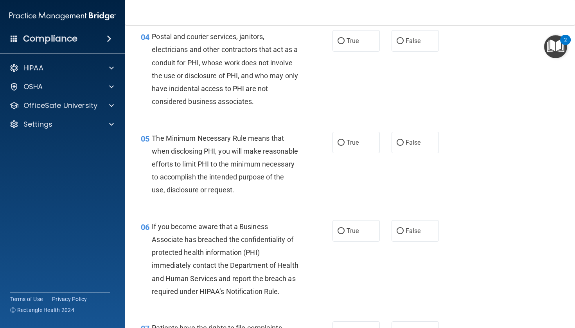
scroll to position [272, 0]
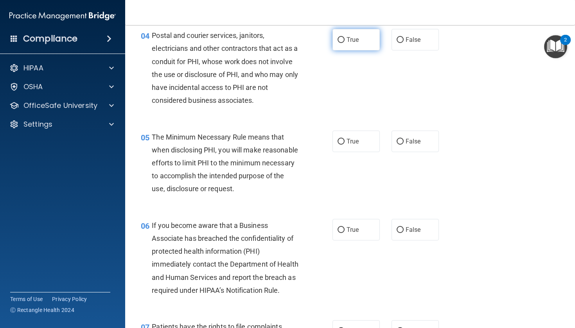
click at [366, 41] on label "True" at bounding box center [355, 39] width 47 height 21
click at [344, 41] on input "True" at bounding box center [340, 40] width 7 height 6
radio input "true"
click at [347, 145] on label "True" at bounding box center [355, 141] width 47 height 21
click at [344, 145] on input "True" at bounding box center [340, 142] width 7 height 6
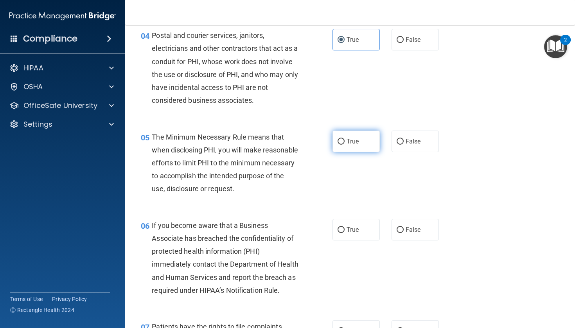
radio input "true"
click at [340, 233] on input "True" at bounding box center [340, 230] width 7 height 6
radio input "true"
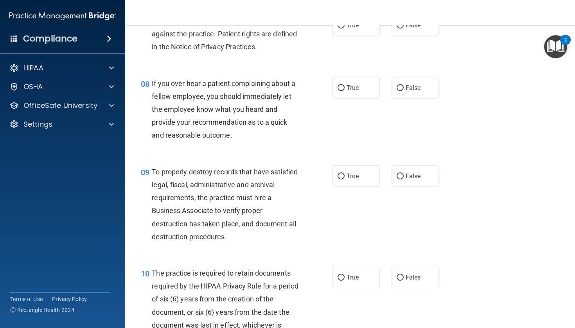
scroll to position [580, 0]
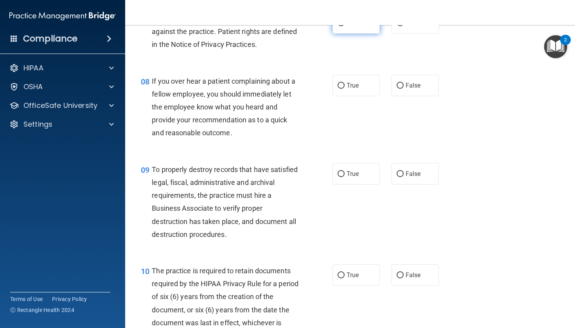
click at [357, 27] on span "True" at bounding box center [352, 22] width 12 height 7
click at [344, 26] on input "True" at bounding box center [340, 23] width 7 height 6
radio input "true"
click at [415, 90] on label "False" at bounding box center [414, 85] width 47 height 21
click at [403, 89] on input "False" at bounding box center [399, 86] width 7 height 6
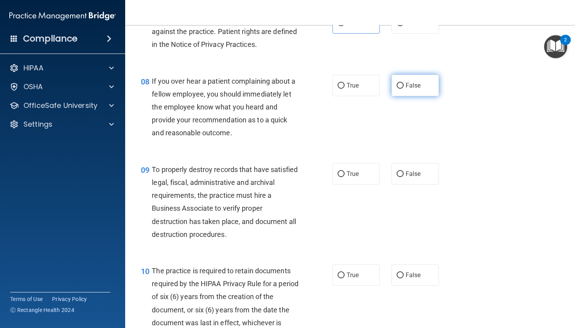
radio input "true"
click at [402, 179] on label "False" at bounding box center [414, 173] width 47 height 21
click at [402, 177] on input "False" at bounding box center [399, 174] width 7 height 6
radio input "true"
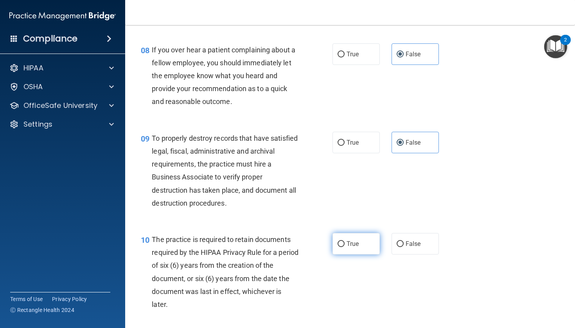
click at [355, 249] on label "True" at bounding box center [355, 243] width 47 height 21
click at [344, 247] on input "True" at bounding box center [340, 244] width 7 height 6
radio input "true"
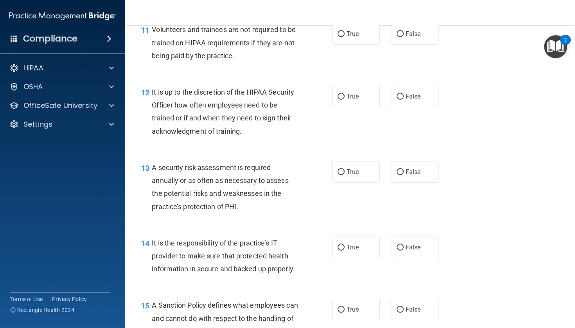
scroll to position [928, 0]
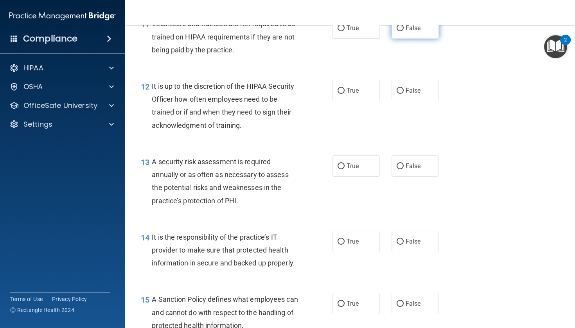
click at [406, 32] on span "False" at bounding box center [412, 27] width 15 height 7
click at [403, 31] on input "False" at bounding box center [399, 28] width 7 height 6
radio input "true"
click at [360, 93] on label "True" at bounding box center [355, 90] width 47 height 21
click at [344, 93] on input "True" at bounding box center [340, 91] width 7 height 6
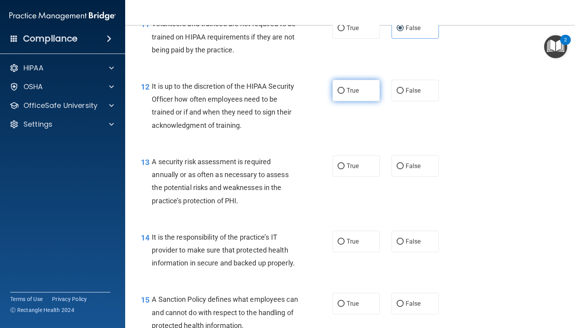
radio input "true"
click at [355, 170] on span "True" at bounding box center [352, 165] width 12 height 7
click at [344, 169] on input "True" at bounding box center [340, 166] width 7 height 6
radio input "true"
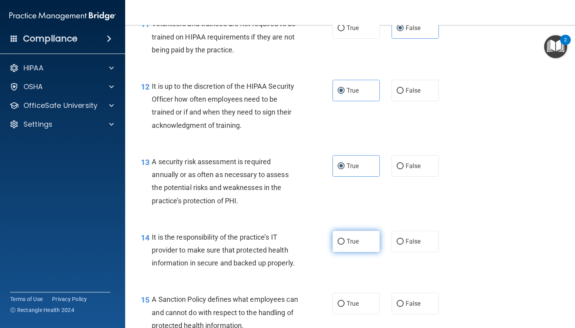
click at [357, 252] on label "True" at bounding box center [355, 241] width 47 height 21
click at [344, 245] on input "True" at bounding box center [340, 242] width 7 height 6
radio input "true"
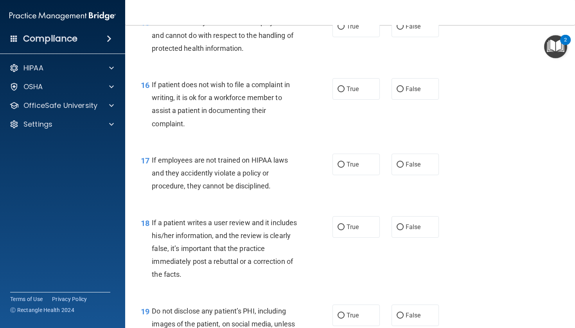
scroll to position [1201, 0]
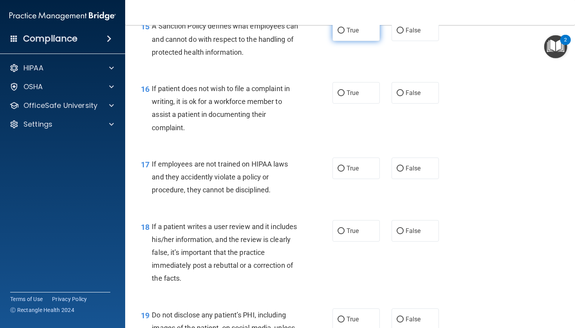
click at [363, 37] on label "True" at bounding box center [355, 30] width 47 height 21
click at [344, 34] on input "True" at bounding box center [340, 31] width 7 height 6
radio input "true"
click at [363, 97] on label "True" at bounding box center [355, 92] width 47 height 21
click at [344, 96] on input "True" at bounding box center [340, 93] width 7 height 6
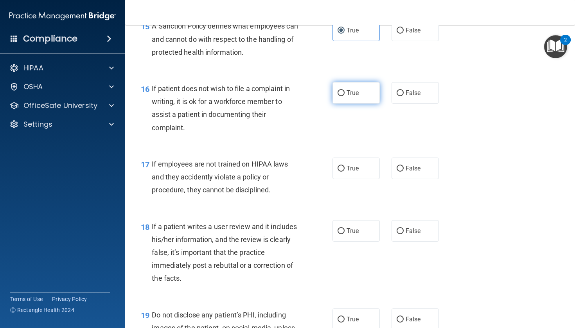
radio input "true"
click at [415, 172] on span "False" at bounding box center [412, 168] width 15 height 7
click at [403, 172] on input "False" at bounding box center [399, 169] width 7 height 6
radio input "true"
click at [362, 238] on label "True" at bounding box center [355, 230] width 47 height 21
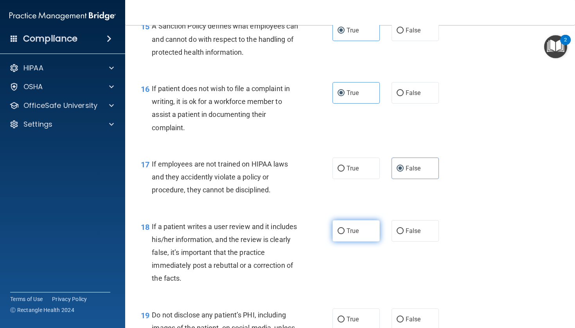
click at [344, 234] on input "True" at bounding box center [340, 231] width 7 height 6
radio input "true"
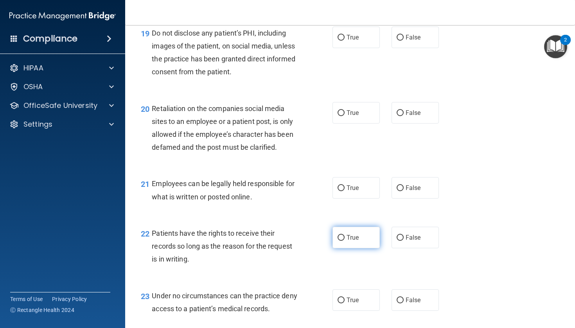
scroll to position [1484, 0]
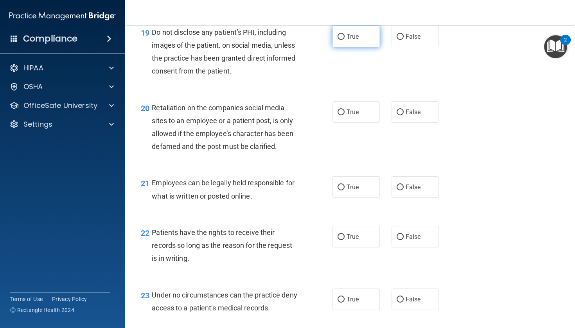
click at [368, 39] on label "True" at bounding box center [355, 36] width 47 height 21
click at [344, 39] on input "True" at bounding box center [340, 37] width 7 height 6
radio input "true"
click at [410, 122] on label "False" at bounding box center [414, 111] width 47 height 21
click at [403, 115] on input "False" at bounding box center [399, 112] width 7 height 6
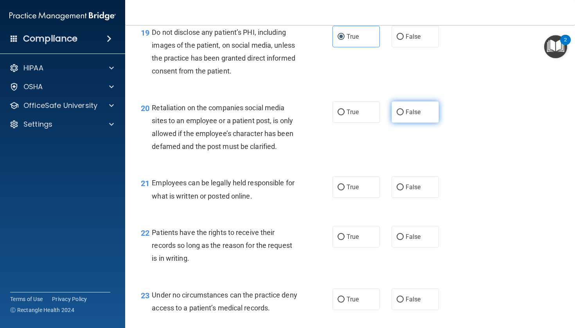
radio input "true"
click at [357, 191] on span "True" at bounding box center [352, 186] width 12 height 7
click at [344, 190] on input "True" at bounding box center [340, 187] width 7 height 6
radio input "true"
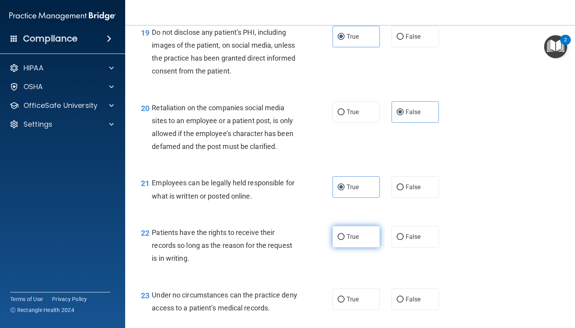
click at [368, 240] on label "True" at bounding box center [355, 236] width 47 height 21
click at [344, 240] on input "True" at bounding box center [340, 237] width 7 height 6
radio input "true"
click at [416, 302] on span "False" at bounding box center [412, 298] width 15 height 7
click at [403, 302] on input "False" at bounding box center [399, 300] width 7 height 6
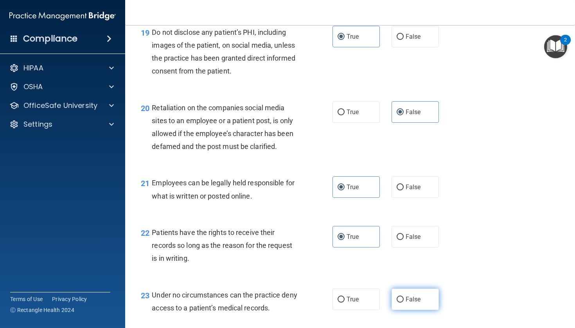
radio input "true"
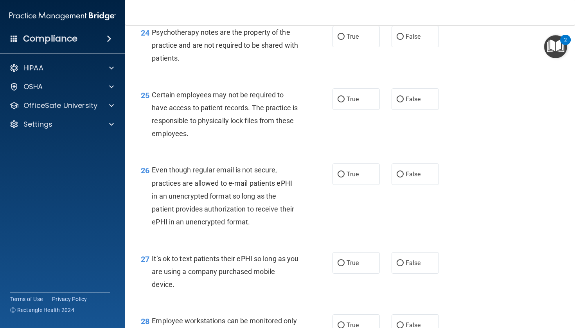
scroll to position [1796, 0]
click at [417, 40] on span "False" at bounding box center [412, 35] width 15 height 7
click at [403, 39] on input "False" at bounding box center [399, 37] width 7 height 6
radio input "true"
click at [416, 101] on span "False" at bounding box center [412, 98] width 15 height 7
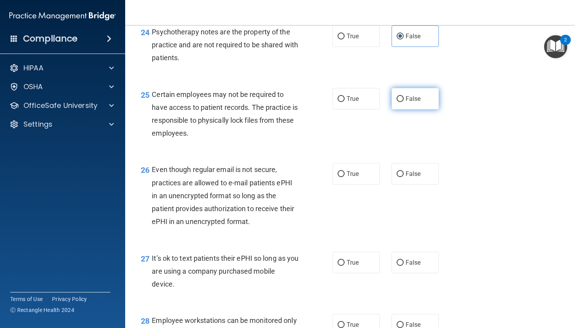
click at [403, 101] on input "False" at bounding box center [399, 99] width 7 height 6
radio input "true"
click at [364, 180] on label "True" at bounding box center [355, 173] width 47 height 21
click at [344, 177] on input "True" at bounding box center [340, 174] width 7 height 6
radio input "true"
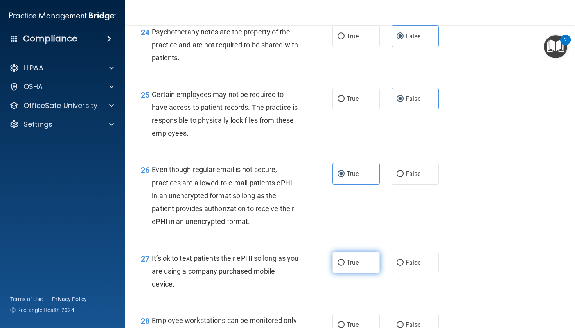
click at [359, 261] on label "True" at bounding box center [355, 262] width 47 height 21
click at [344, 261] on input "True" at bounding box center [340, 263] width 7 height 6
radio input "true"
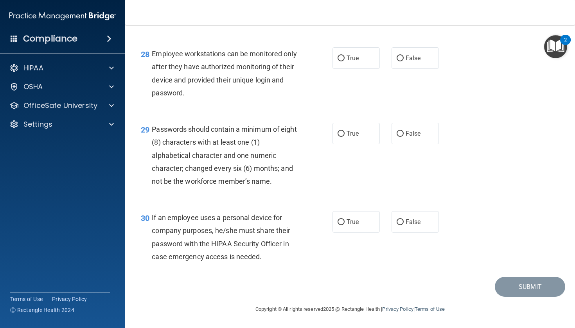
scroll to position [2065, 0]
click at [367, 61] on label "True" at bounding box center [355, 57] width 47 height 21
click at [344, 61] on input "True" at bounding box center [340, 59] width 7 height 6
radio input "true"
click at [417, 137] on span "False" at bounding box center [412, 133] width 15 height 7
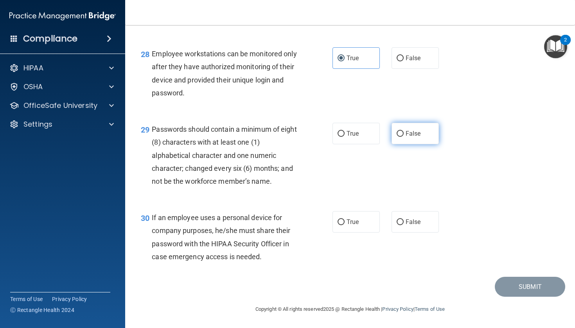
click at [403, 137] on input "False" at bounding box center [399, 134] width 7 height 6
radio input "true"
click at [348, 223] on span "True" at bounding box center [352, 221] width 12 height 7
click at [344, 223] on input "True" at bounding box center [340, 222] width 7 height 6
radio input "true"
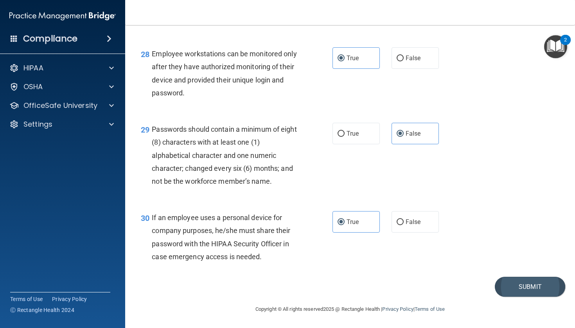
click at [541, 285] on button "Submit" at bounding box center [529, 287] width 70 height 20
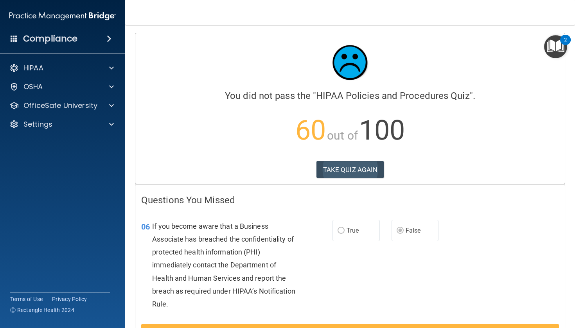
click at [371, 169] on button "TAKE QUIZ AGAIN" at bounding box center [350, 169] width 68 height 17
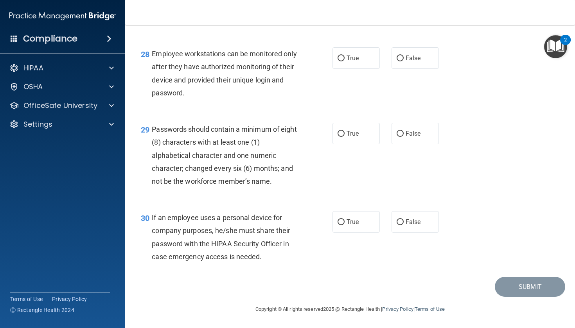
scroll to position [2065, 0]
click at [357, 224] on span "True" at bounding box center [352, 221] width 12 height 7
click at [344, 224] on input "True" at bounding box center [340, 222] width 7 height 6
radio input "true"
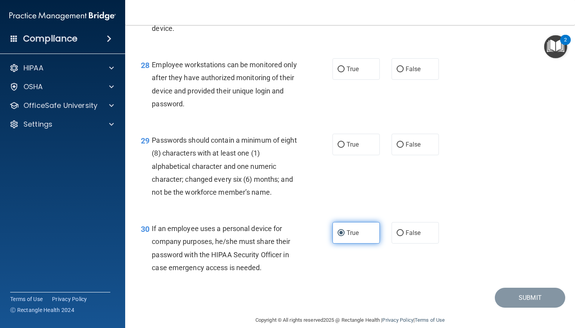
scroll to position [2049, 0]
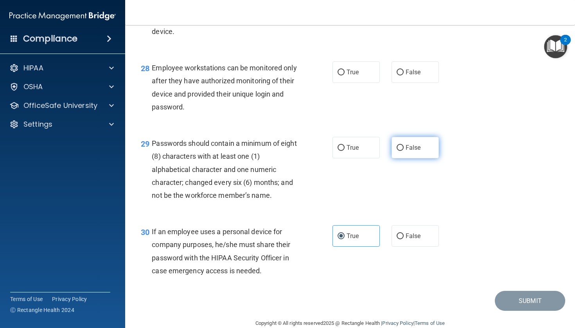
click at [424, 154] on label "False" at bounding box center [414, 147] width 47 height 21
click at [403, 151] on input "False" at bounding box center [399, 148] width 7 height 6
radio input "true"
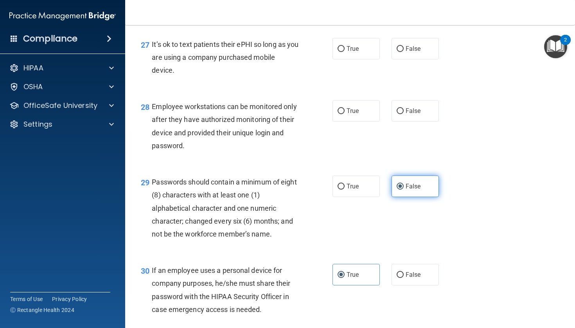
scroll to position [1993, 0]
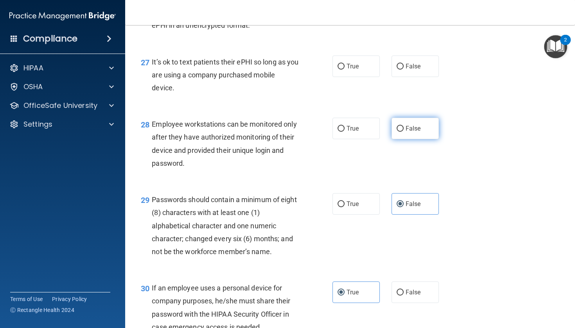
click at [416, 138] on label "False" at bounding box center [414, 128] width 47 height 21
click at [403, 132] on input "False" at bounding box center [399, 129] width 7 height 6
radio input "true"
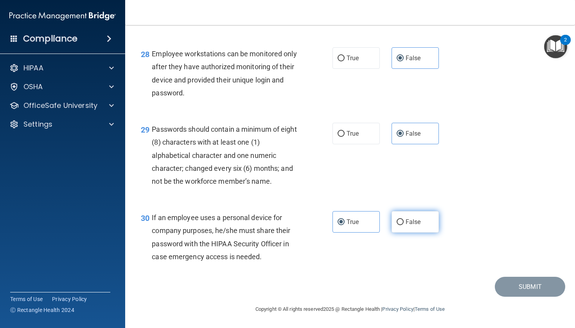
scroll to position [2065, 0]
click at [406, 222] on span "False" at bounding box center [412, 221] width 15 height 7
click at [403, 222] on input "False" at bounding box center [399, 222] width 7 height 6
radio input "true"
radio input "false"
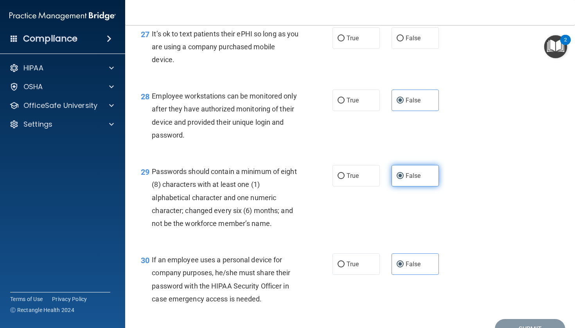
scroll to position [2013, 0]
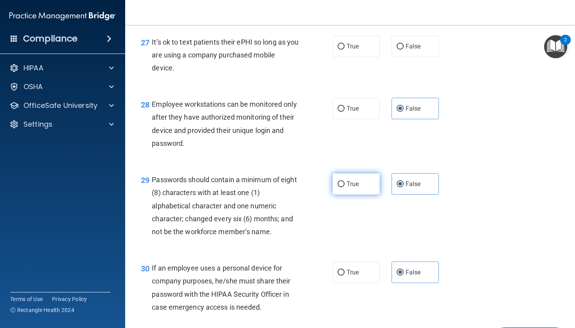
click at [357, 192] on label "True" at bounding box center [355, 183] width 47 height 21
click at [344, 187] on input "True" at bounding box center [340, 184] width 7 height 6
radio input "true"
radio input "false"
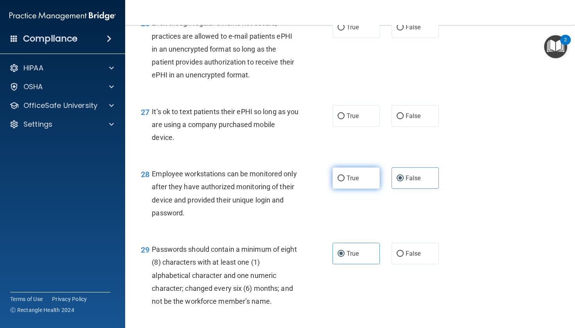
scroll to position [1941, 0]
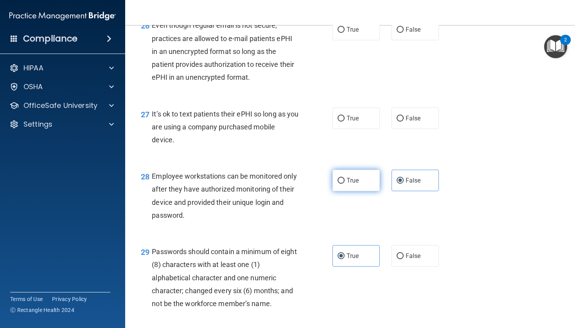
click at [353, 184] on span "True" at bounding box center [352, 180] width 12 height 7
click at [344, 184] on input "True" at bounding box center [340, 181] width 7 height 6
radio input "true"
radio input "false"
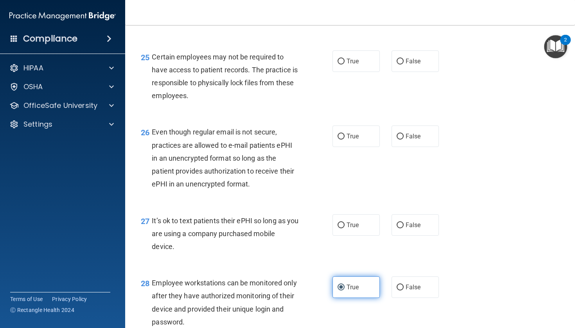
scroll to position [1834, 0]
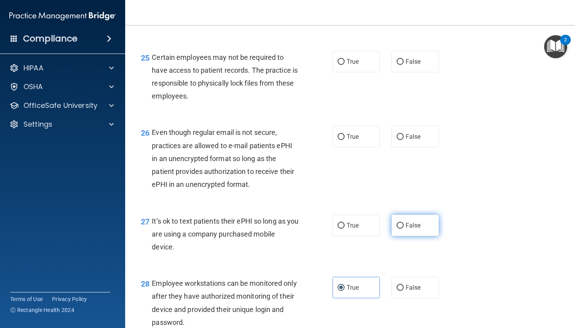
click at [403, 229] on input "False" at bounding box center [399, 226] width 7 height 6
radio input "true"
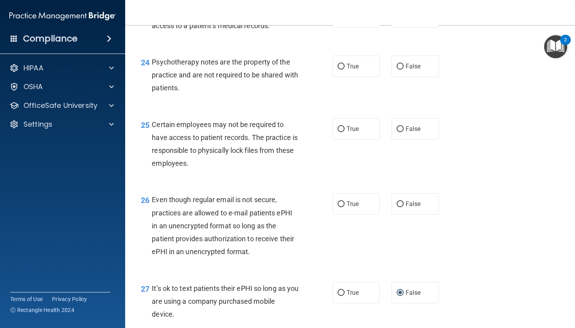
scroll to position [1760, 0]
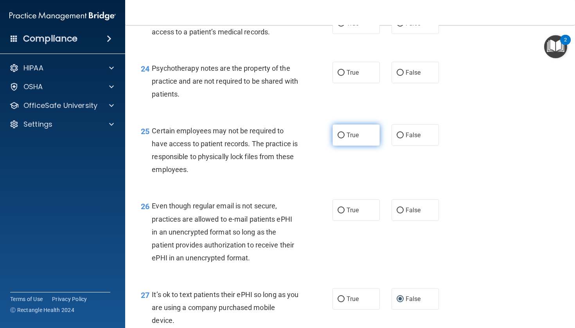
click at [358, 146] on label "True" at bounding box center [355, 134] width 47 height 21
click at [344, 138] on input "True" at bounding box center [340, 136] width 7 height 6
radio input "true"
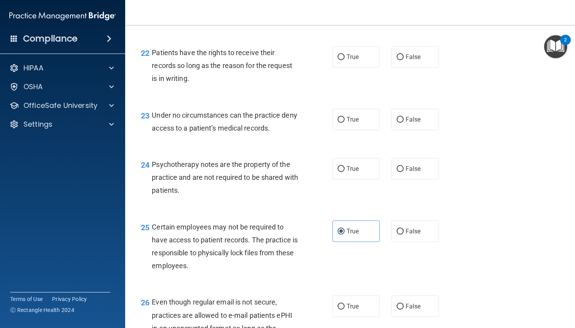
scroll to position [1663, 0]
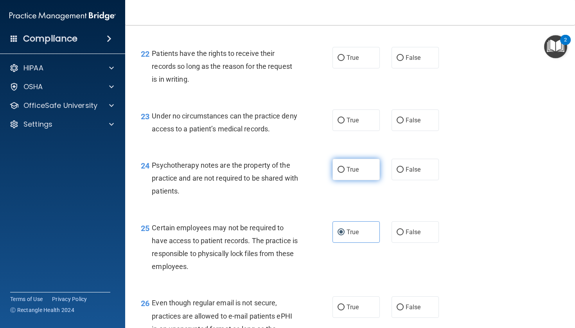
click at [352, 173] on span "True" at bounding box center [352, 169] width 12 height 7
click at [344, 173] on input "True" at bounding box center [340, 170] width 7 height 6
radio input "true"
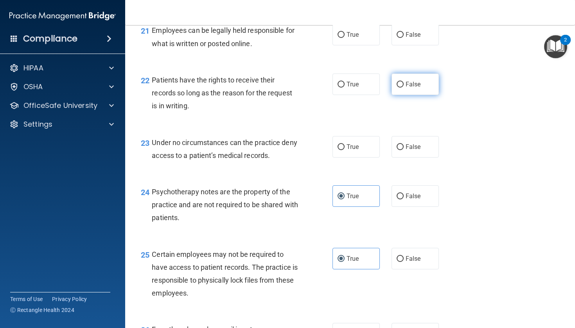
click at [408, 88] on span "False" at bounding box center [412, 84] width 15 height 7
click at [403, 88] on input "False" at bounding box center [399, 85] width 7 height 6
radio input "true"
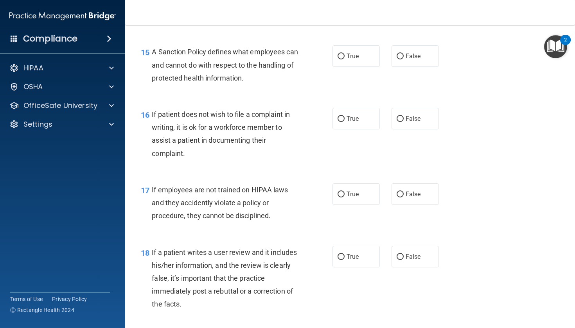
scroll to position [1175, 0]
click at [412, 61] on span "False" at bounding box center [412, 56] width 15 height 7
click at [403, 60] on input "False" at bounding box center [399, 57] width 7 height 6
radio input "true"
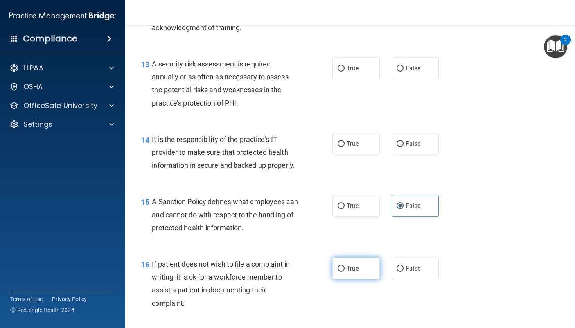
scroll to position [1016, 0]
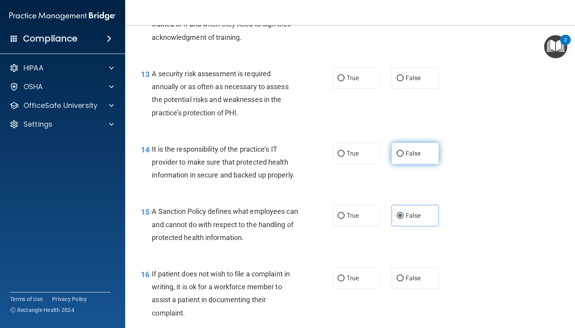
click at [405, 157] on span "False" at bounding box center [412, 153] width 15 height 7
click at [403, 157] on input "False" at bounding box center [399, 154] width 7 height 6
radio input "true"
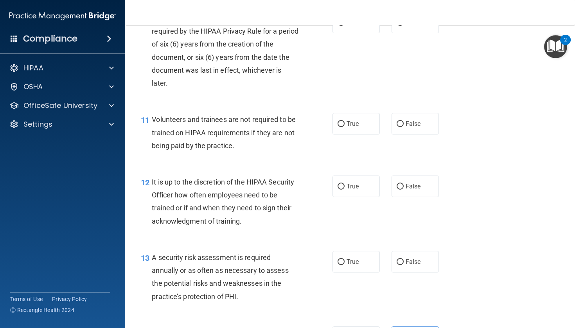
scroll to position [831, 0]
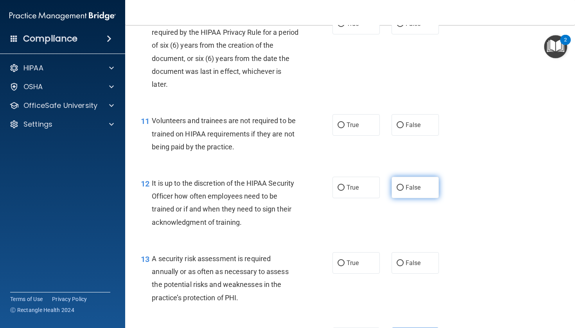
click at [409, 191] on span "False" at bounding box center [412, 187] width 15 height 7
click at [403, 191] on input "False" at bounding box center [399, 188] width 7 height 6
radio input "true"
click at [413, 129] on span "False" at bounding box center [412, 124] width 15 height 7
click at [403, 128] on input "False" at bounding box center [399, 125] width 7 height 6
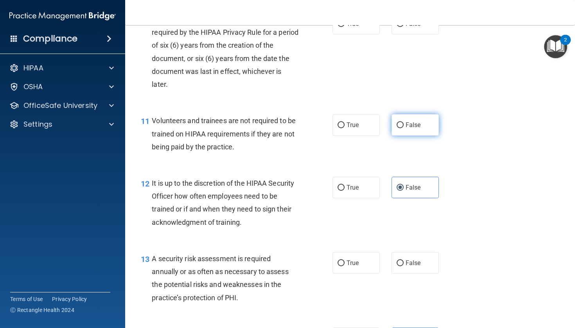
radio input "true"
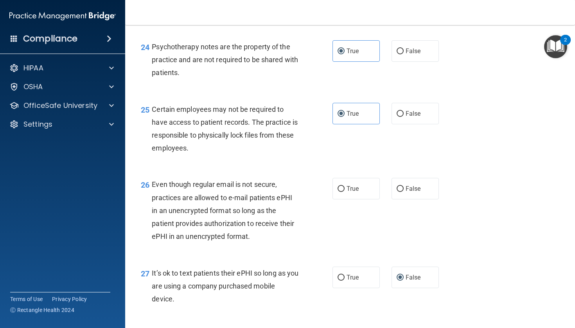
scroll to position [1780, 0]
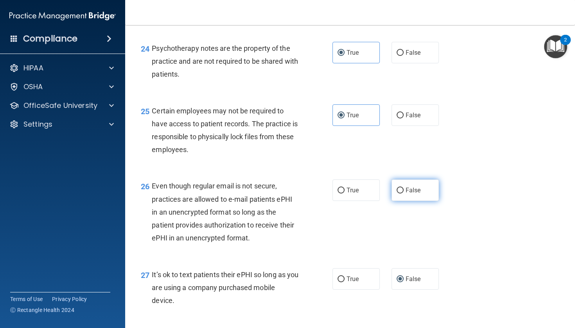
click at [421, 192] on label "False" at bounding box center [414, 189] width 47 height 21
click at [403, 192] on input "False" at bounding box center [399, 191] width 7 height 6
radio input "true"
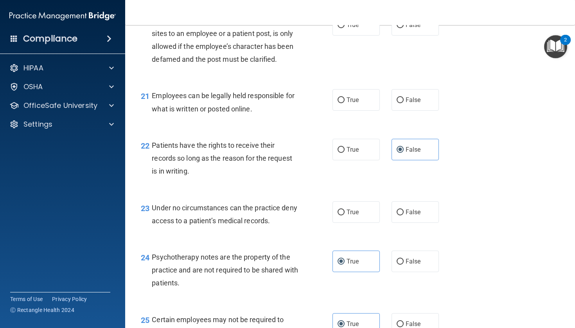
scroll to position [1573, 0]
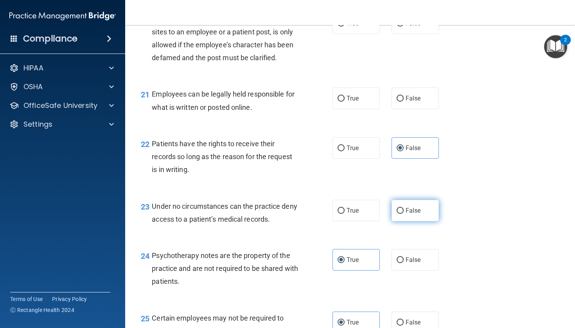
click at [411, 221] on label "False" at bounding box center [414, 210] width 47 height 21
click at [403, 214] on input "False" at bounding box center [399, 211] width 7 height 6
radio input "true"
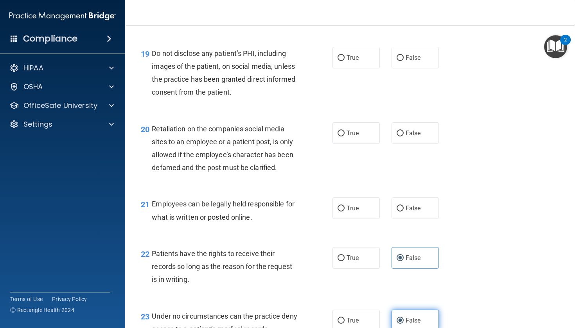
scroll to position [1458, 0]
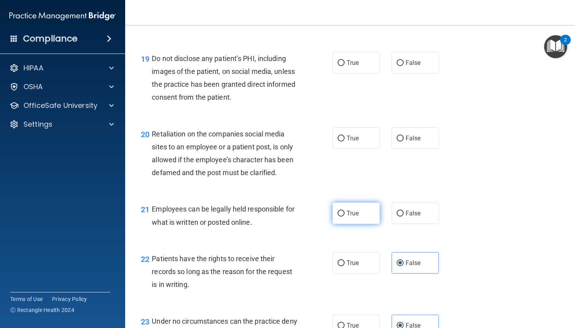
click at [354, 217] on span "True" at bounding box center [352, 213] width 12 height 7
click at [344, 217] on input "True" at bounding box center [340, 214] width 7 height 6
radio input "true"
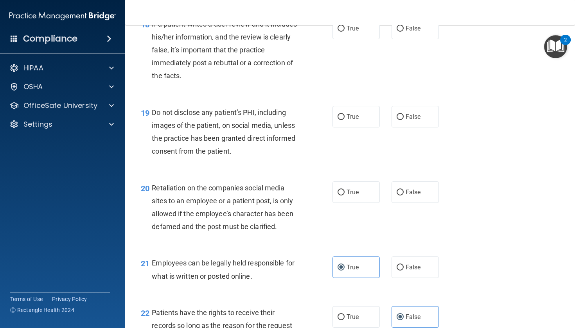
scroll to position [1403, 0]
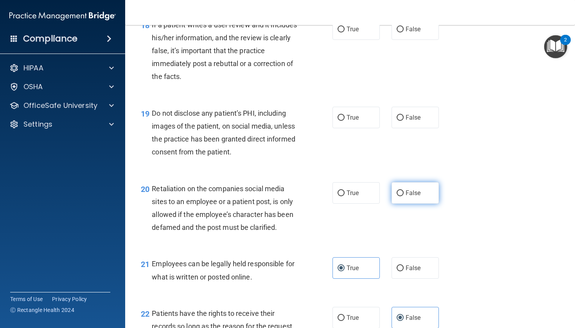
click at [406, 197] on span "False" at bounding box center [412, 192] width 15 height 7
click at [403, 196] on input "False" at bounding box center [399, 193] width 7 height 6
radio input "true"
click at [355, 119] on label "True" at bounding box center [355, 117] width 47 height 21
click at [344, 119] on input "True" at bounding box center [340, 118] width 7 height 6
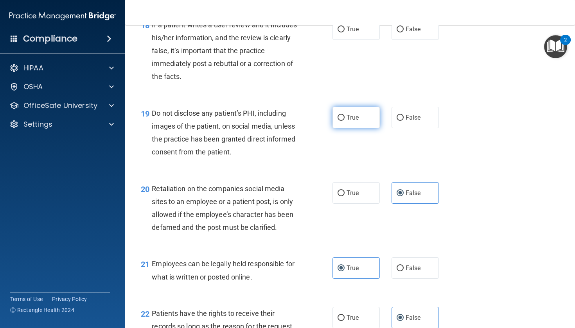
radio input "true"
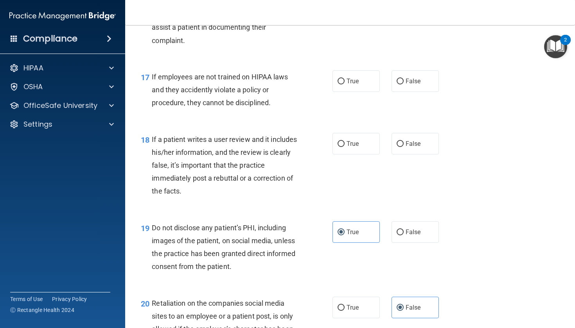
scroll to position [1287, 0]
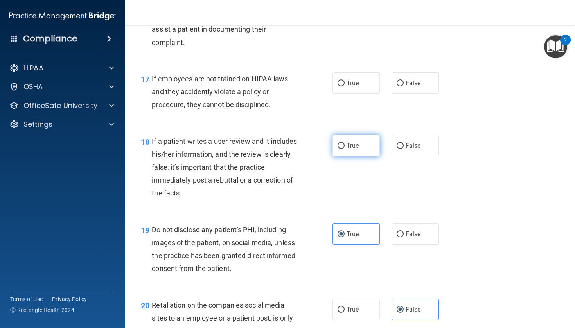
click at [360, 151] on label "True" at bounding box center [355, 145] width 47 height 21
click at [344, 149] on input "True" at bounding box center [340, 146] width 7 height 6
radio input "true"
click at [403, 88] on label "False" at bounding box center [414, 82] width 47 height 21
click at [403, 86] on input "False" at bounding box center [399, 84] width 7 height 6
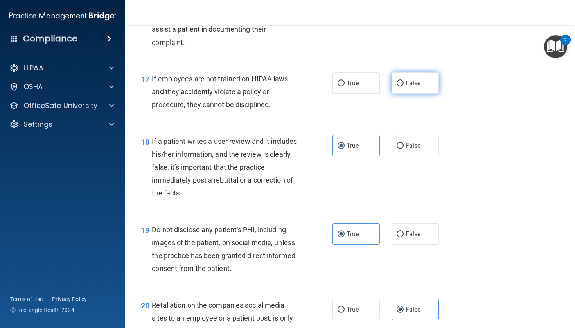
radio input "true"
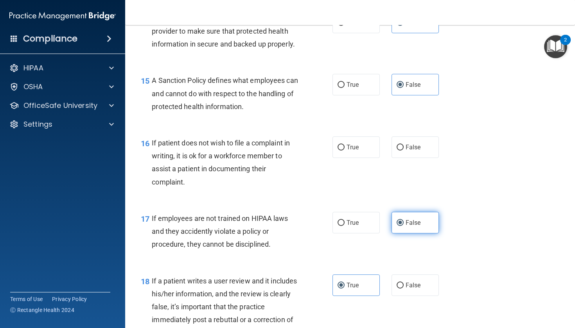
scroll to position [1139, 0]
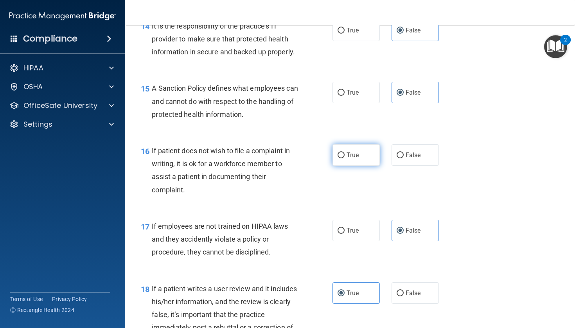
click at [365, 166] on label "True" at bounding box center [355, 154] width 47 height 21
click at [344, 158] on input "True" at bounding box center [340, 155] width 7 height 6
radio input "true"
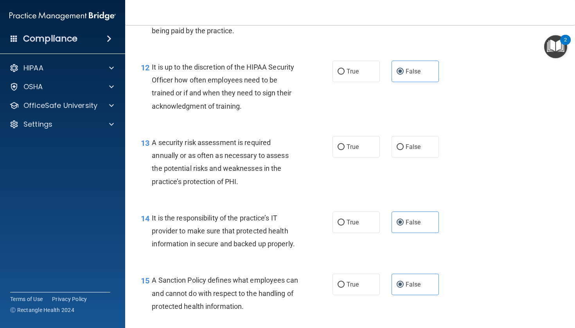
scroll to position [941, 0]
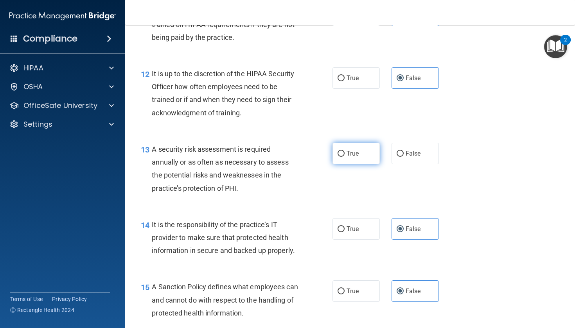
click at [362, 164] on label "True" at bounding box center [355, 153] width 47 height 21
click at [344, 157] on input "True" at bounding box center [340, 154] width 7 height 6
radio input "true"
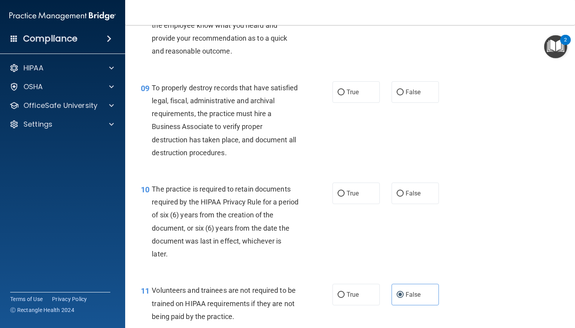
scroll to position [660, 0]
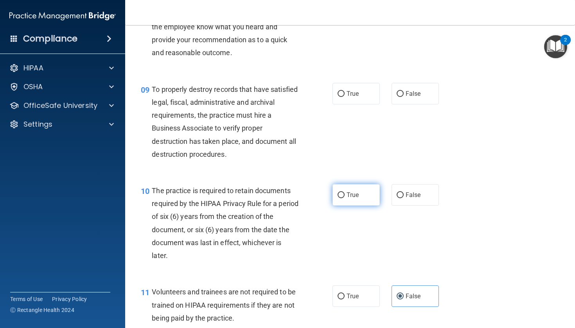
click at [357, 199] on span "True" at bounding box center [352, 194] width 12 height 7
click at [344, 198] on input "True" at bounding box center [340, 195] width 7 height 6
radio input "true"
click at [415, 97] on span "False" at bounding box center [412, 93] width 15 height 7
click at [403, 97] on input "False" at bounding box center [399, 94] width 7 height 6
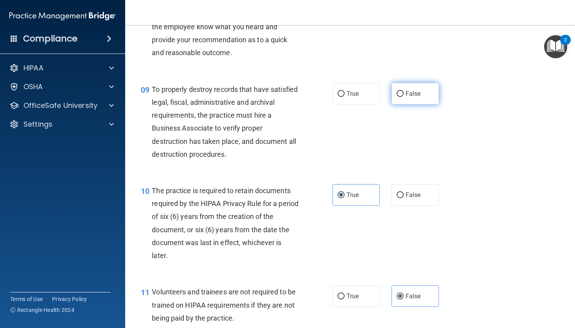
radio input "true"
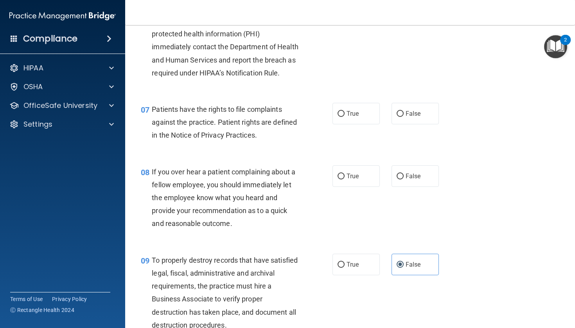
scroll to position [489, 0]
click at [400, 180] on input "False" at bounding box center [399, 177] width 7 height 6
radio input "true"
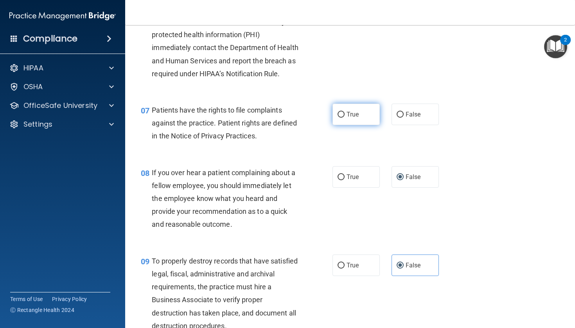
click at [349, 118] on span "True" at bounding box center [352, 114] width 12 height 7
click at [344, 118] on input "True" at bounding box center [340, 115] width 7 height 6
radio input "true"
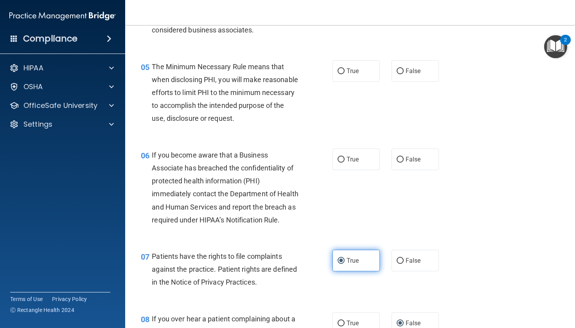
scroll to position [338, 0]
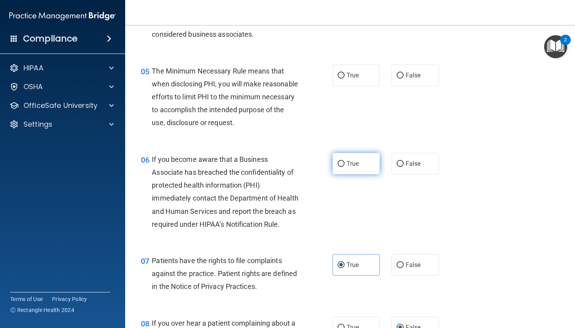
click at [352, 167] on span "True" at bounding box center [352, 163] width 12 height 7
click at [344, 167] on input "True" at bounding box center [340, 164] width 7 height 6
radio input "true"
click at [352, 80] on label "True" at bounding box center [355, 74] width 47 height 21
click at [344, 79] on input "True" at bounding box center [340, 76] width 7 height 6
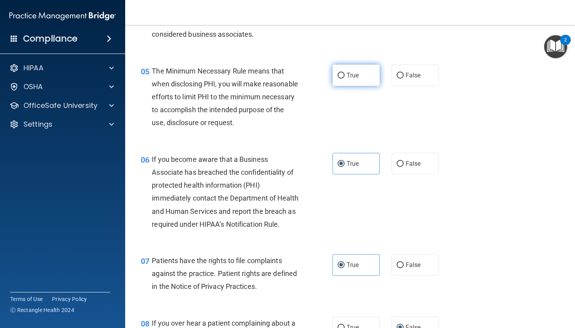
radio input "true"
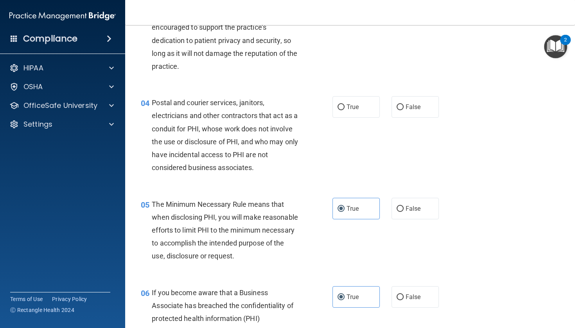
scroll to position [193, 0]
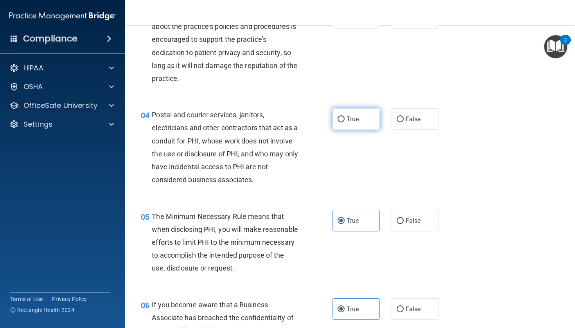
click at [347, 113] on label "True" at bounding box center [355, 118] width 47 height 21
click at [344, 116] on input "True" at bounding box center [340, 119] width 7 height 6
radio input "true"
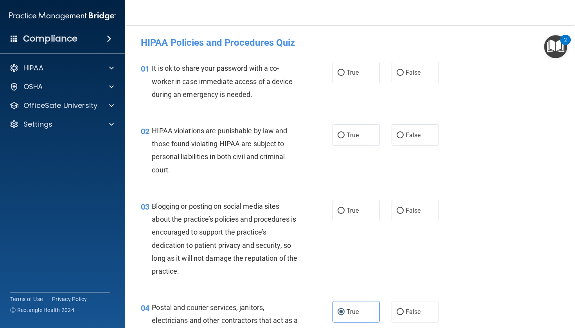
scroll to position [0, 0]
click at [408, 209] on span "False" at bounding box center [412, 210] width 15 height 7
click at [403, 209] on input "False" at bounding box center [399, 211] width 7 height 6
radio input "true"
click at [368, 133] on label "True" at bounding box center [355, 134] width 47 height 21
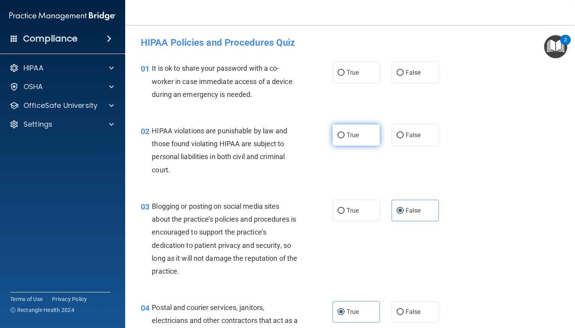
click at [344, 133] on input "True" at bounding box center [340, 136] width 7 height 6
radio input "true"
click at [356, 73] on span "True" at bounding box center [352, 72] width 12 height 7
click at [344, 73] on input "True" at bounding box center [340, 73] width 7 height 6
radio input "true"
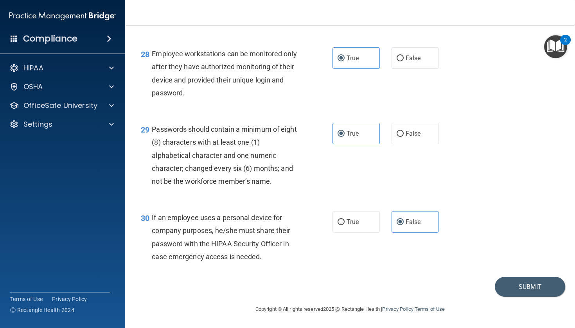
scroll to position [2065, 0]
click at [530, 291] on button "Submit" at bounding box center [529, 287] width 70 height 20
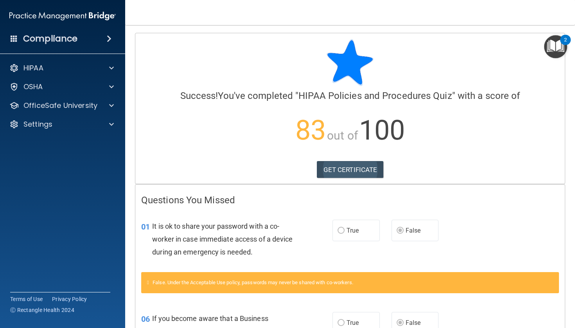
click at [363, 166] on link "GET CERTIFICATE" at bounding box center [350, 169] width 67 height 17
click at [72, 90] on div "OSHA" at bounding box center [52, 86] width 97 height 9
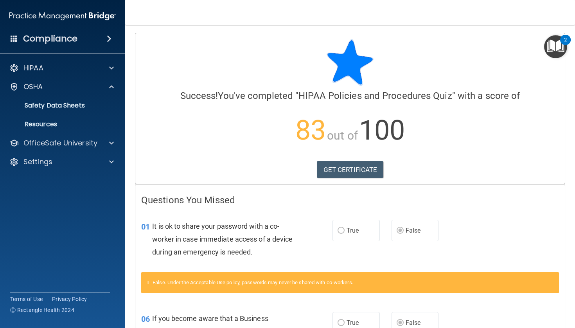
click at [74, 76] on div "HIPAA Documents and Policies Report an Incident Business Associates Emergency P…" at bounding box center [62, 116] width 125 height 119
click at [71, 72] on div "HIPAA" at bounding box center [52, 67] width 97 height 9
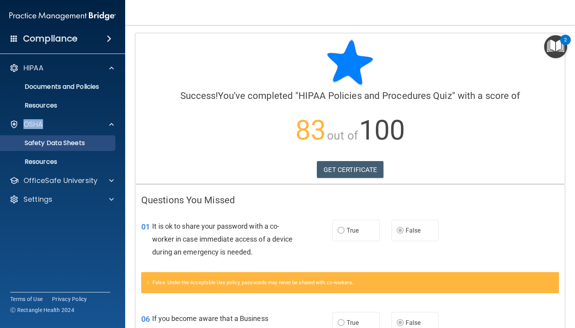
click at [76, 148] on link "Safety Data Sheets" at bounding box center [53, 143] width 123 height 16
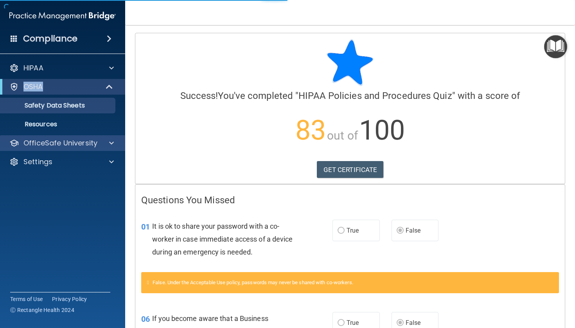
click at [77, 145] on p "OfficeSafe University" at bounding box center [60, 142] width 74 height 9
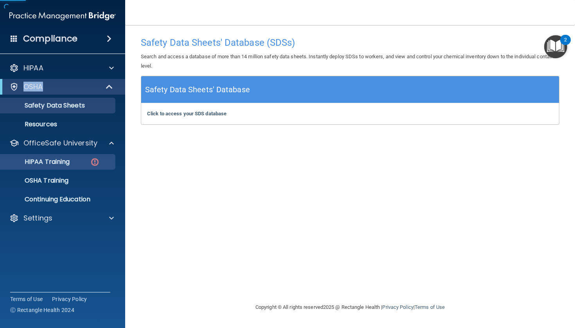
click at [73, 167] on link "HIPAA Training" at bounding box center [53, 162] width 123 height 16
click at [73, 167] on ul "HIPAA Training OSHA Training Continuing Education" at bounding box center [62, 179] width 141 height 56
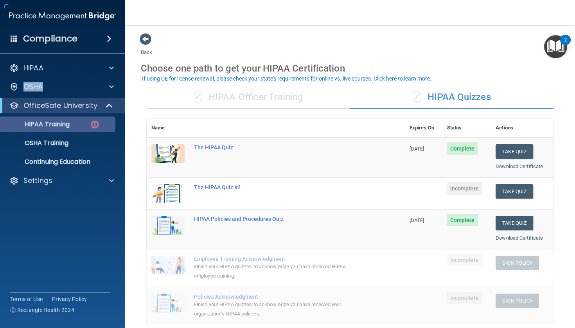
click at [70, 128] on p "HIPAA Training" at bounding box center [37, 124] width 64 height 8
click at [515, 148] on button "Take Quiz" at bounding box center [514, 151] width 38 height 14
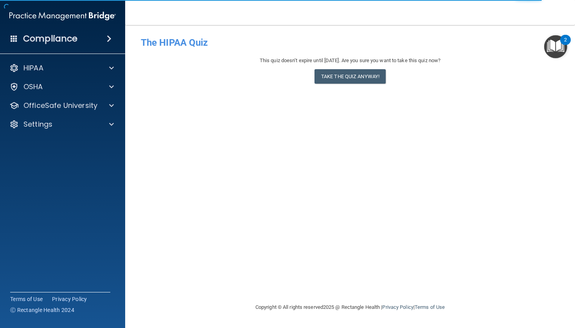
click at [521, 163] on div "- The HIPAA Quiz This quiz doesn’t expire until [DATE]. Are you sure you want t…" at bounding box center [350, 164] width 418 height 262
click at [369, 75] on button "Take the quiz anyway!" at bounding box center [349, 76] width 71 height 14
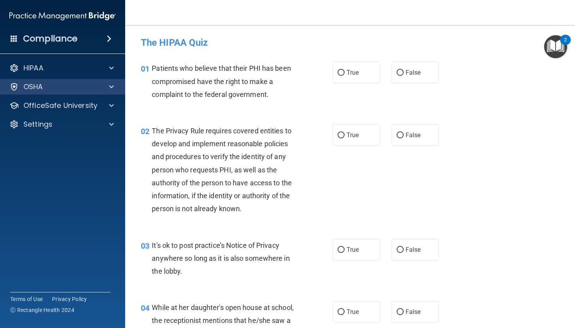
click at [86, 81] on div "OSHA" at bounding box center [62, 87] width 125 height 16
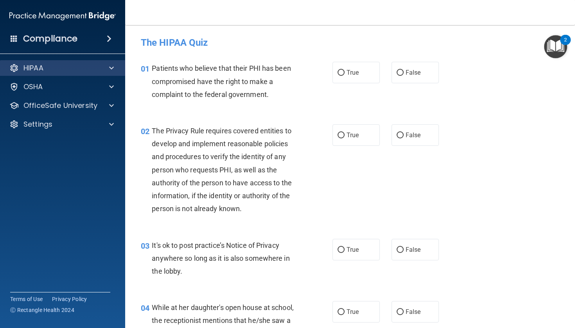
click at [90, 70] on div "HIPAA" at bounding box center [52, 67] width 97 height 9
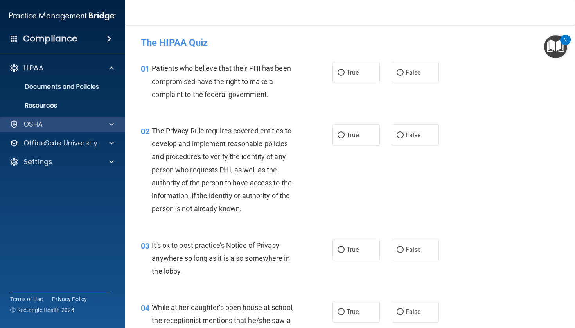
click at [84, 121] on div "OSHA" at bounding box center [52, 124] width 97 height 9
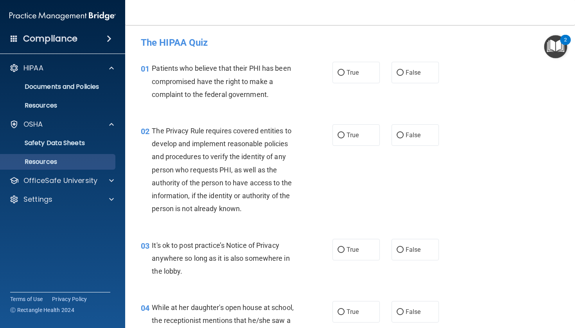
click at [68, 169] on link "Resources" at bounding box center [53, 162] width 123 height 16
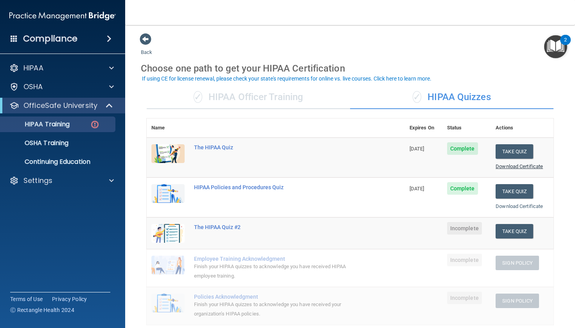
click at [525, 165] on link "Download Certificate" at bounding box center [518, 166] width 47 height 6
click at [533, 205] on link "Download Certificate" at bounding box center [518, 206] width 47 height 6
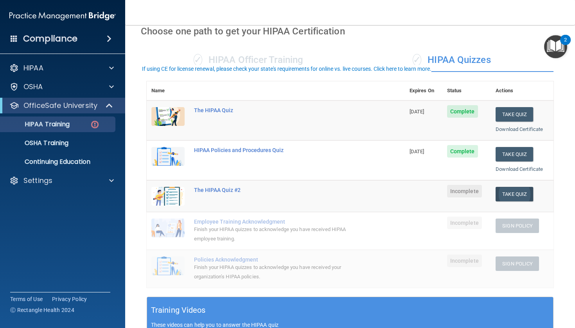
scroll to position [38, 0]
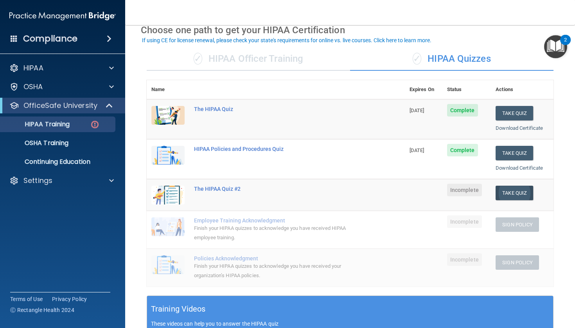
click at [514, 193] on button "Take Quiz" at bounding box center [514, 193] width 38 height 14
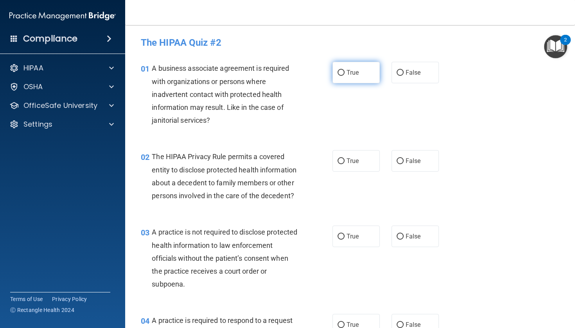
click at [346, 72] on label "True" at bounding box center [355, 72] width 47 height 21
click at [344, 72] on input "True" at bounding box center [340, 73] width 7 height 6
radio input "true"
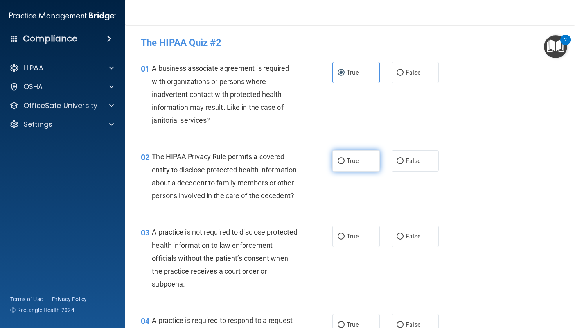
click at [351, 154] on label "True" at bounding box center [355, 160] width 47 height 21
click at [344, 158] on input "True" at bounding box center [340, 161] width 7 height 6
radio input "true"
click at [424, 232] on label "False" at bounding box center [414, 236] width 47 height 21
click at [403, 234] on input "False" at bounding box center [399, 237] width 7 height 6
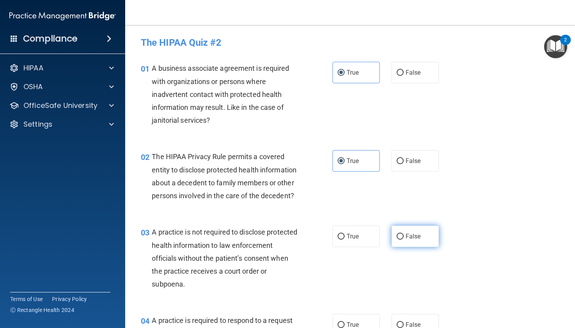
radio input "true"
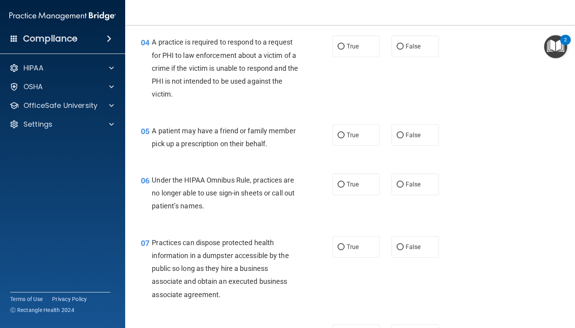
scroll to position [279, 0]
click at [358, 39] on label "True" at bounding box center [355, 45] width 47 height 21
click at [344, 43] on input "True" at bounding box center [340, 46] width 7 height 6
radio input "true"
click at [355, 137] on label "True" at bounding box center [355, 134] width 47 height 21
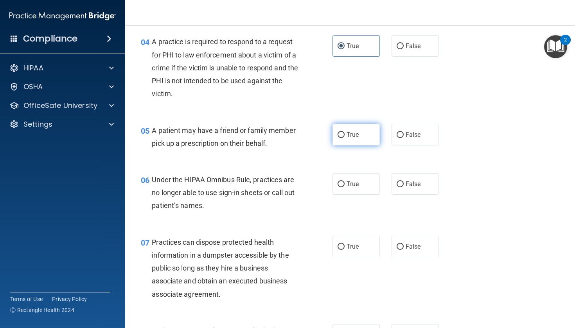
click at [344, 137] on input "True" at bounding box center [340, 135] width 7 height 6
radio input "true"
click at [359, 187] on label "True" at bounding box center [355, 183] width 47 height 21
click at [344, 187] on input "True" at bounding box center [340, 184] width 7 height 6
radio input "true"
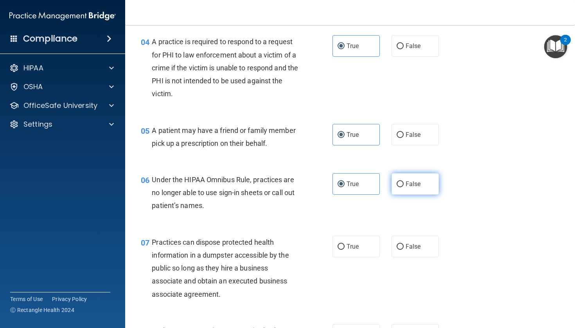
click at [399, 184] on input "False" at bounding box center [399, 184] width 7 height 6
radio input "true"
radio input "false"
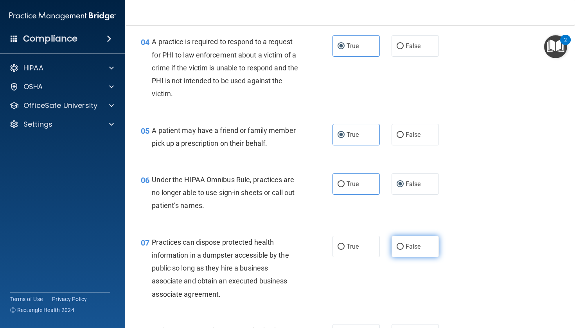
click at [409, 237] on label "False" at bounding box center [414, 246] width 47 height 21
click at [403, 244] on input "False" at bounding box center [399, 247] width 7 height 6
radio input "true"
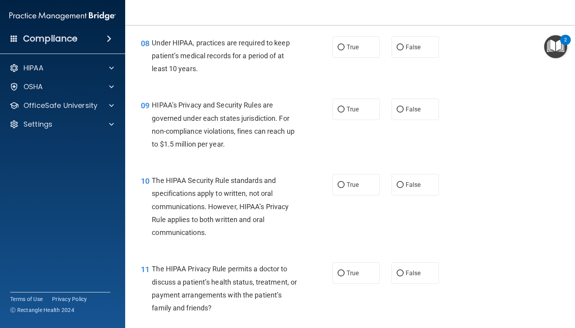
scroll to position [565, 0]
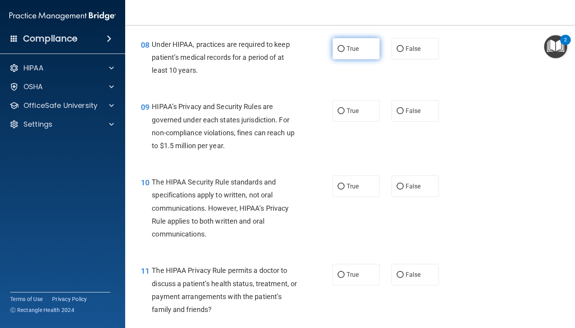
click at [358, 48] on span "True" at bounding box center [352, 48] width 12 height 7
click at [344, 48] on input "True" at bounding box center [340, 49] width 7 height 6
radio input "true"
click at [420, 108] on span "False" at bounding box center [412, 110] width 15 height 7
click at [403, 108] on input "False" at bounding box center [399, 111] width 7 height 6
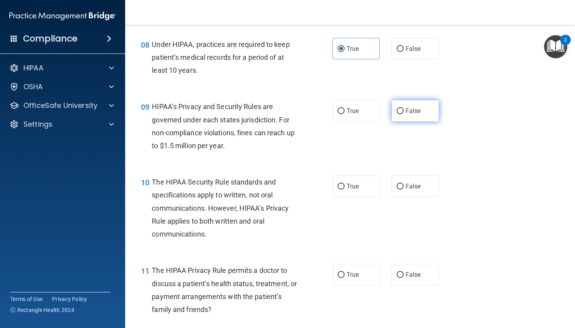
radio input "true"
click at [358, 184] on span "True" at bounding box center [352, 186] width 12 height 7
click at [344, 184] on input "True" at bounding box center [340, 187] width 7 height 6
radio input "true"
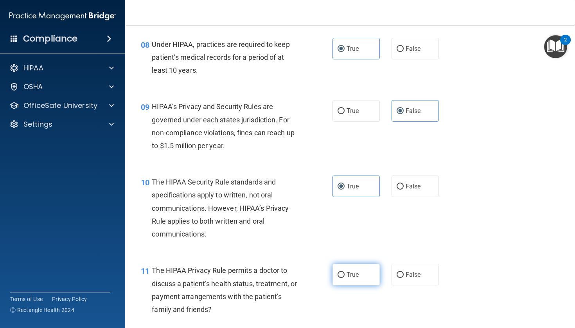
click at [357, 265] on label "True" at bounding box center [355, 274] width 47 height 21
click at [344, 272] on input "True" at bounding box center [340, 275] width 7 height 6
radio input "true"
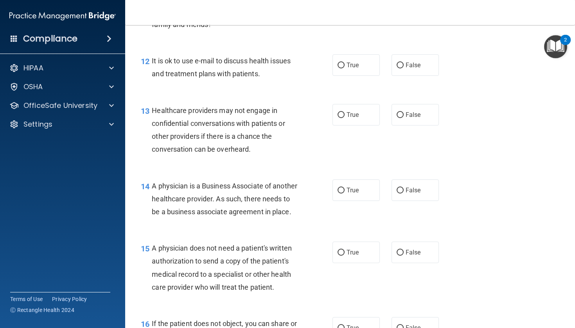
scroll to position [855, 0]
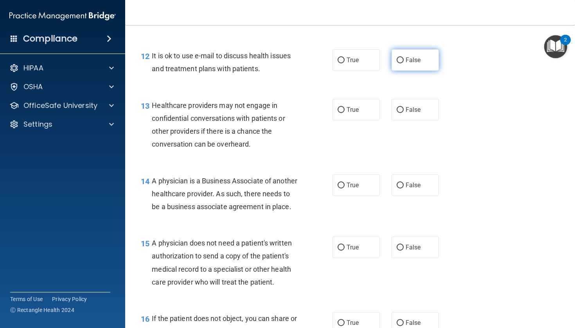
click at [420, 61] on label "False" at bounding box center [414, 59] width 47 height 21
click at [403, 61] on input "False" at bounding box center [399, 60] width 7 height 6
radio input "true"
click at [361, 99] on label "True" at bounding box center [355, 109] width 47 height 21
click at [344, 107] on input "True" at bounding box center [340, 110] width 7 height 6
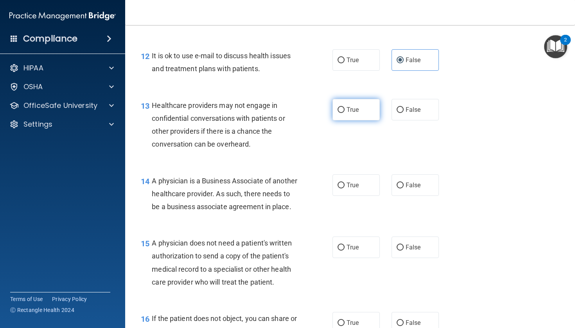
radio input "true"
click at [360, 179] on label "True" at bounding box center [355, 184] width 47 height 21
click at [344, 183] on input "True" at bounding box center [340, 186] width 7 height 6
radio input "true"
click at [415, 250] on label "False" at bounding box center [414, 246] width 47 height 21
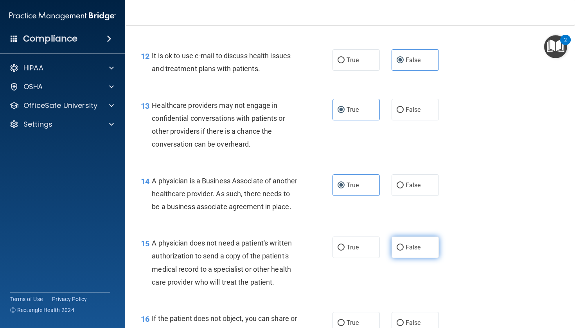
click at [403, 250] on input "False" at bounding box center [399, 248] width 7 height 6
radio input "true"
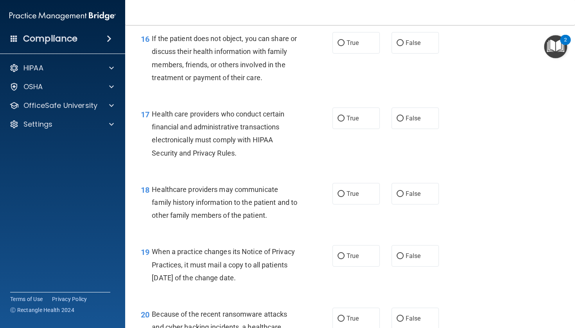
scroll to position [1137, 0]
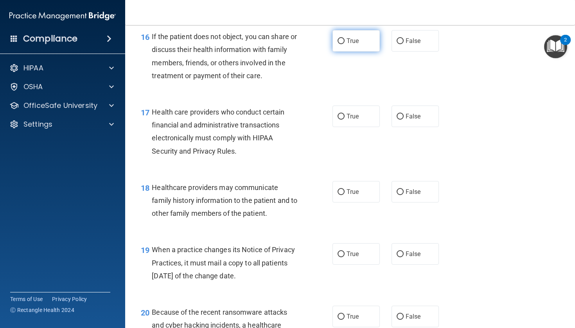
click at [353, 45] on span "True" at bounding box center [352, 40] width 12 height 7
click at [344, 44] on input "True" at bounding box center [340, 41] width 7 height 6
radio input "true"
click at [360, 122] on label "True" at bounding box center [355, 116] width 47 height 21
click at [344, 120] on input "True" at bounding box center [340, 117] width 7 height 6
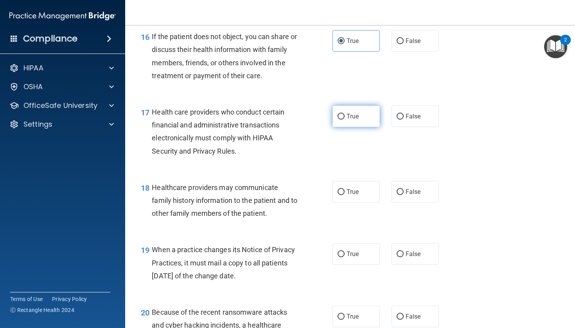
radio input "true"
click at [367, 194] on label "True" at bounding box center [355, 191] width 47 height 21
click at [344, 194] on input "True" at bounding box center [340, 192] width 7 height 6
radio input "true"
click at [364, 251] on label "True" at bounding box center [355, 253] width 47 height 21
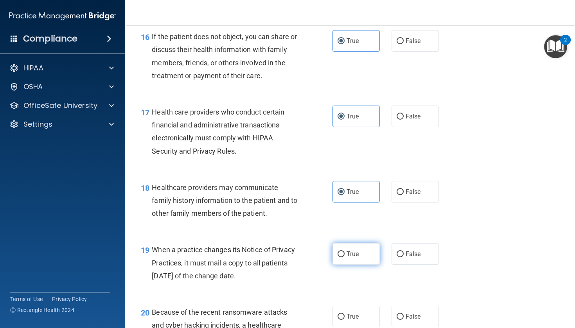
click at [344, 251] on input "True" at bounding box center [340, 254] width 7 height 6
radio input "true"
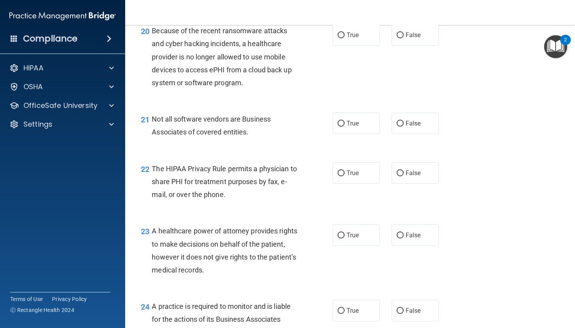
scroll to position [1419, 0]
click at [409, 38] on span "False" at bounding box center [412, 33] width 15 height 7
click at [403, 38] on input "False" at bounding box center [399, 35] width 7 height 6
radio input "true"
click at [361, 130] on label "True" at bounding box center [355, 122] width 47 height 21
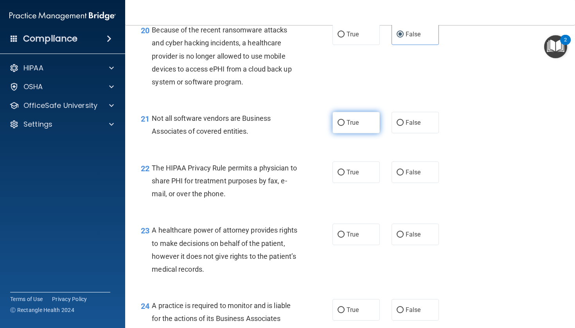
click at [344, 126] on input "True" at bounding box center [340, 123] width 7 height 6
radio input "true"
click at [367, 180] on label "True" at bounding box center [355, 171] width 47 height 21
click at [344, 175] on input "True" at bounding box center [340, 173] width 7 height 6
radio input "true"
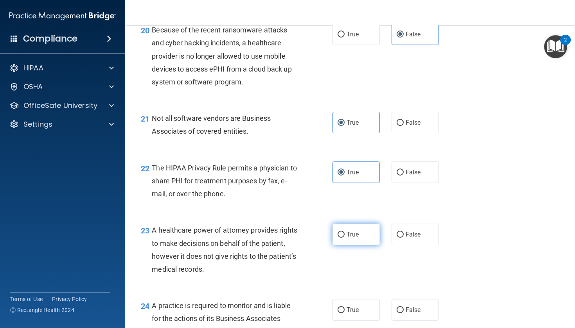
click at [371, 245] on label "True" at bounding box center [355, 234] width 47 height 21
click at [344, 238] on input "True" at bounding box center [340, 235] width 7 height 6
radio input "true"
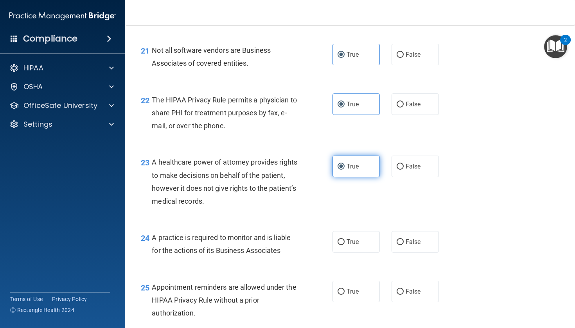
scroll to position [1492, 0]
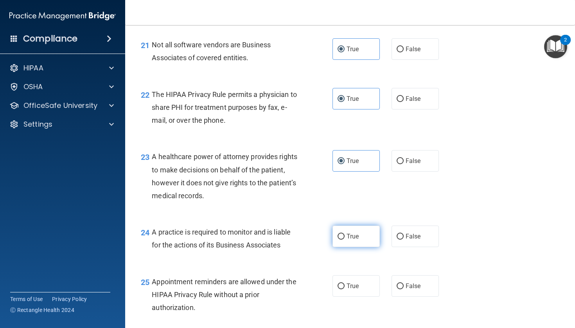
click at [358, 245] on label "True" at bounding box center [355, 236] width 47 height 21
click at [344, 240] on input "True" at bounding box center [340, 237] width 7 height 6
radio input "true"
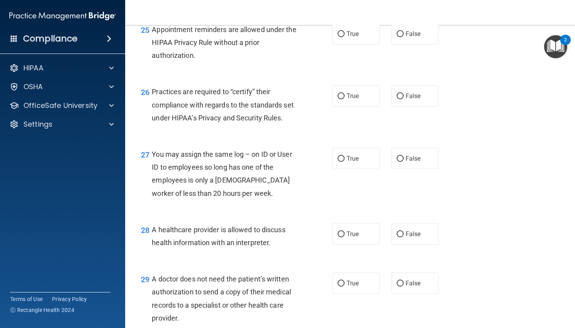
scroll to position [1743, 0]
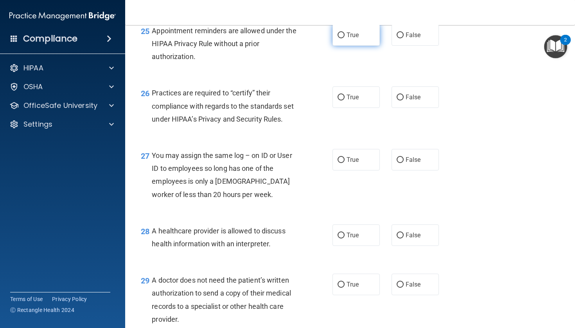
click at [376, 38] on label "True" at bounding box center [355, 34] width 47 height 21
click at [344, 38] on input "True" at bounding box center [340, 35] width 7 height 6
radio input "true"
click at [355, 95] on label "True" at bounding box center [355, 96] width 47 height 21
click at [344, 95] on input "True" at bounding box center [340, 98] width 7 height 6
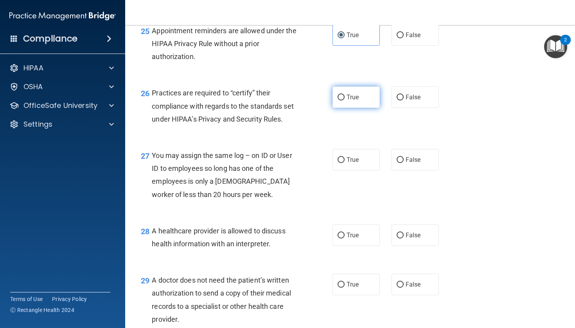
radio input "true"
click at [406, 163] on span "False" at bounding box center [412, 159] width 15 height 7
click at [403, 163] on input "False" at bounding box center [399, 160] width 7 height 6
radio input "true"
click at [357, 239] on span "True" at bounding box center [352, 234] width 12 height 7
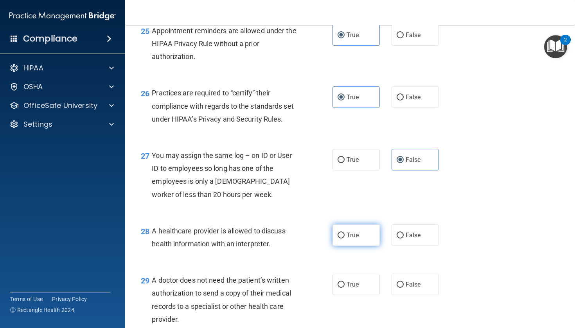
click at [344, 238] on input "True" at bounding box center [340, 236] width 7 height 6
radio input "true"
click at [410, 288] on span "False" at bounding box center [412, 284] width 15 height 7
click at [403, 288] on input "False" at bounding box center [399, 285] width 7 height 6
radio input "true"
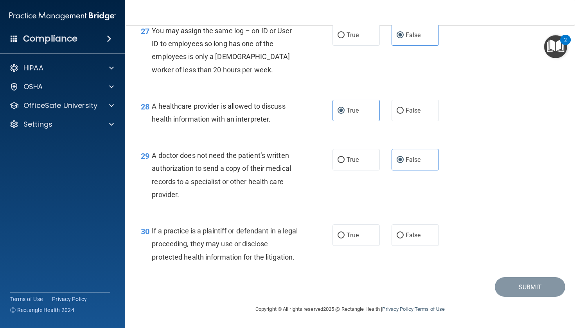
scroll to position [1871, 0]
click at [358, 233] on span "True" at bounding box center [352, 234] width 12 height 7
click at [344, 233] on input "True" at bounding box center [340, 236] width 7 height 6
radio input "true"
click at [525, 285] on button "Submit" at bounding box center [529, 287] width 70 height 20
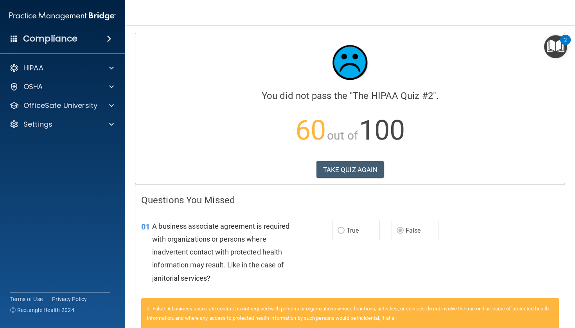
click at [363, 229] on label "True" at bounding box center [355, 230] width 47 height 21
click at [356, 168] on button "TAKE QUIZ AGAIN" at bounding box center [350, 169] width 68 height 17
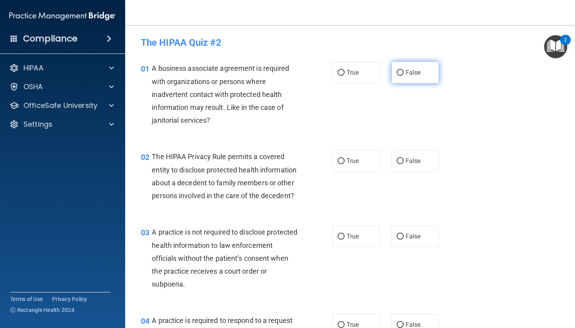
click at [417, 68] on label "False" at bounding box center [414, 72] width 47 height 21
click at [403, 70] on input "False" at bounding box center [399, 73] width 7 height 6
radio input "true"
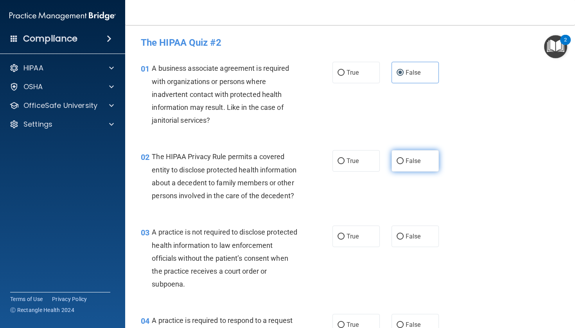
click at [410, 163] on span "False" at bounding box center [412, 160] width 15 height 7
click at [403, 163] on input "False" at bounding box center [399, 161] width 7 height 6
radio input "true"
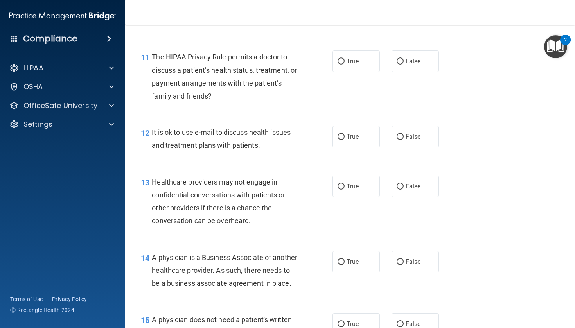
scroll to position [784, 0]
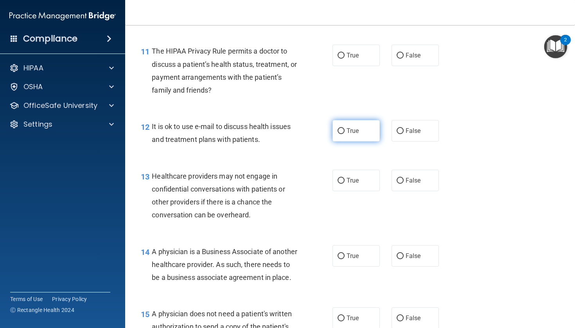
click at [357, 132] on label "True" at bounding box center [355, 130] width 47 height 21
click at [344, 132] on input "True" at bounding box center [340, 131] width 7 height 6
radio input "true"
click at [411, 182] on label "False" at bounding box center [414, 180] width 47 height 21
click at [403, 182] on input "False" at bounding box center [399, 181] width 7 height 6
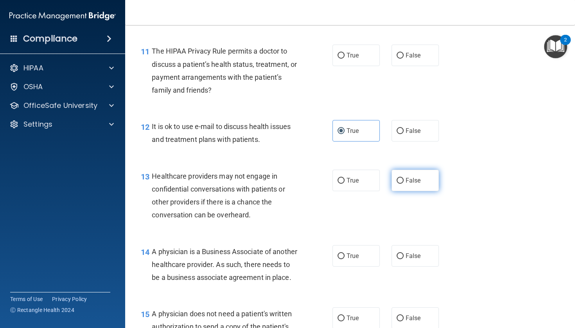
radio input "true"
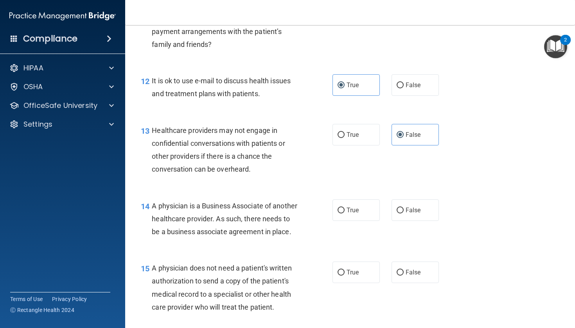
scroll to position [833, 0]
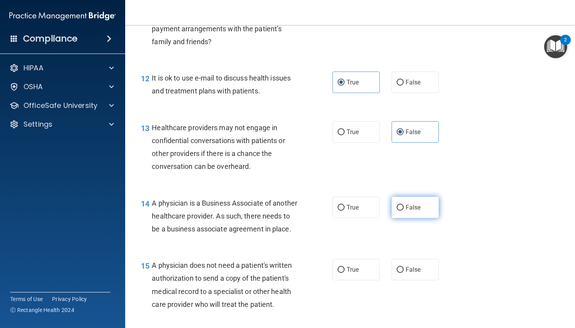
click at [413, 204] on span "False" at bounding box center [412, 207] width 15 height 7
click at [403, 205] on input "False" at bounding box center [399, 208] width 7 height 6
radio input "true"
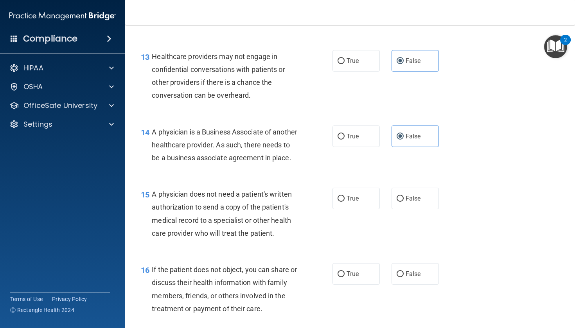
scroll to position [904, 0]
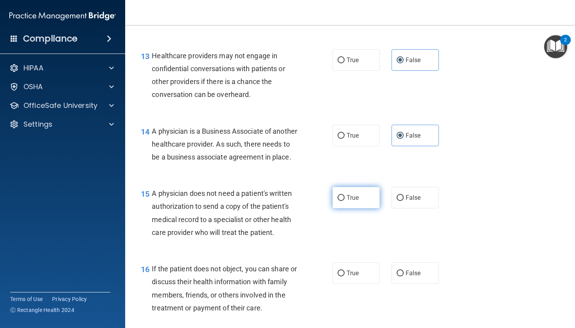
click at [354, 195] on label "True" at bounding box center [355, 197] width 47 height 21
click at [344, 195] on input "True" at bounding box center [340, 198] width 7 height 6
radio input "true"
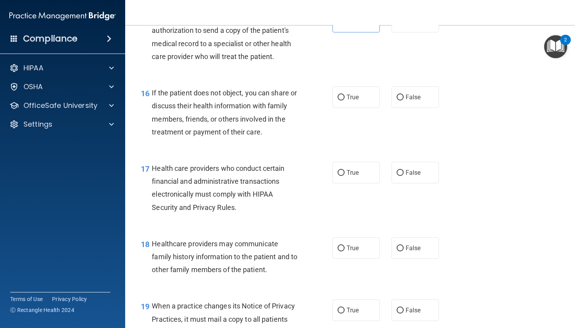
scroll to position [1081, 0]
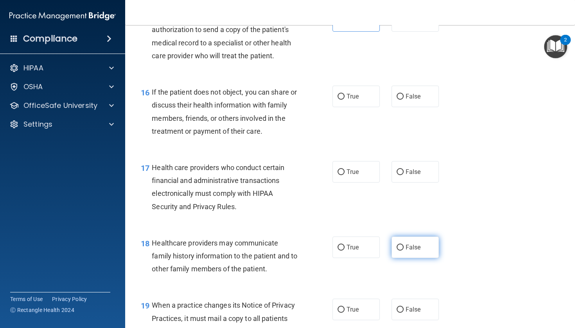
click at [416, 251] on span "False" at bounding box center [412, 247] width 15 height 7
click at [403, 251] on input "False" at bounding box center [399, 248] width 7 height 6
radio input "true"
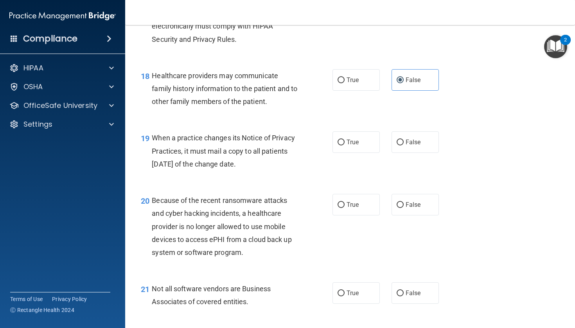
scroll to position [1250, 0]
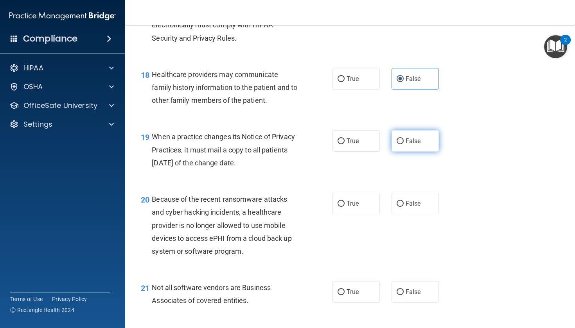
click at [409, 145] on span "False" at bounding box center [412, 140] width 15 height 7
click at [403, 144] on input "False" at bounding box center [399, 141] width 7 height 6
radio input "true"
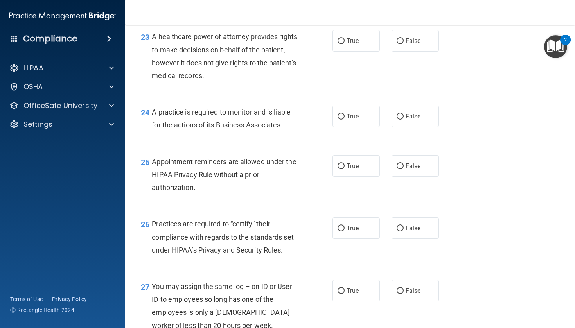
scroll to position [1613, 0]
click at [406, 44] on span "False" at bounding box center [412, 40] width 15 height 7
click at [403, 44] on input "False" at bounding box center [399, 41] width 7 height 6
radio input "true"
click at [408, 120] on span "False" at bounding box center [412, 115] width 15 height 7
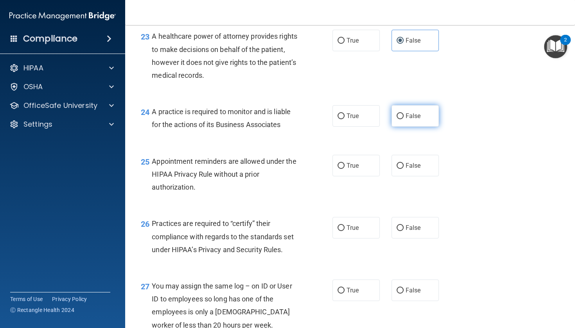
click at [403, 119] on input "False" at bounding box center [399, 116] width 7 height 6
radio input "true"
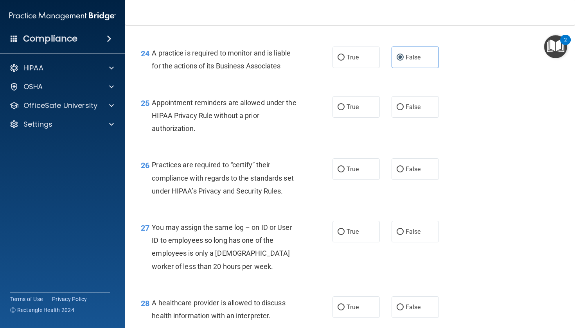
scroll to position [1673, 0]
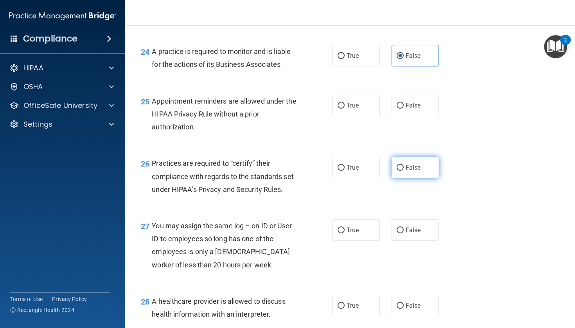
click at [412, 178] on label "False" at bounding box center [414, 167] width 47 height 21
click at [403, 171] on input "False" at bounding box center [399, 168] width 7 height 6
radio input "true"
click at [360, 241] on label "True" at bounding box center [355, 229] width 47 height 21
click at [344, 233] on input "True" at bounding box center [340, 230] width 7 height 6
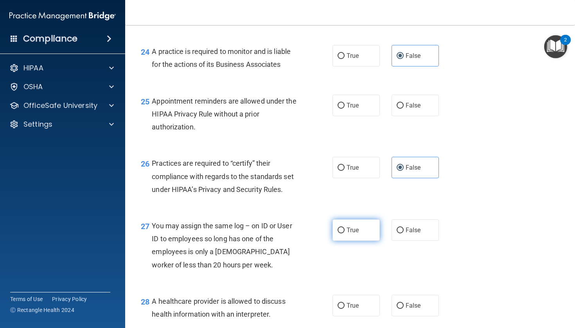
radio input "true"
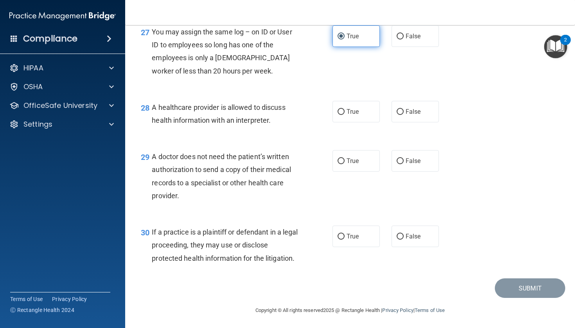
scroll to position [1865, 0]
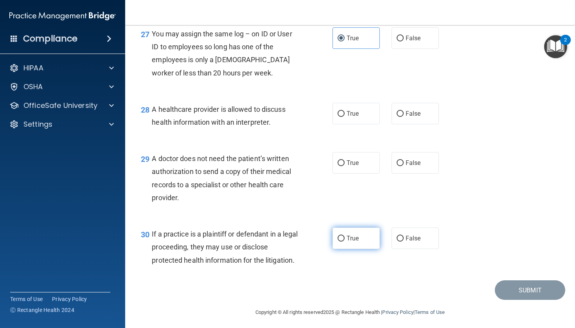
click at [358, 242] on span "True" at bounding box center [352, 238] width 12 height 7
click at [344, 242] on input "True" at bounding box center [340, 239] width 7 height 6
radio input "true"
click at [401, 166] on input "False" at bounding box center [399, 163] width 7 height 6
radio input "true"
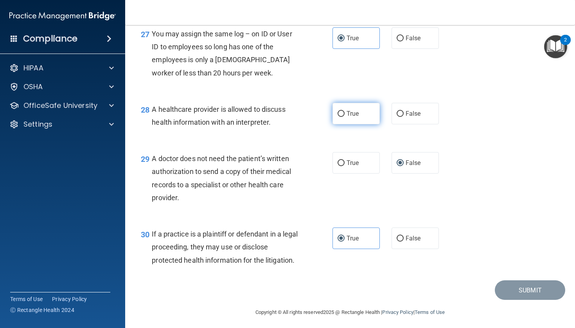
click at [355, 115] on span "True" at bounding box center [352, 113] width 12 height 7
click at [344, 115] on input "True" at bounding box center [340, 114] width 7 height 6
radio input "true"
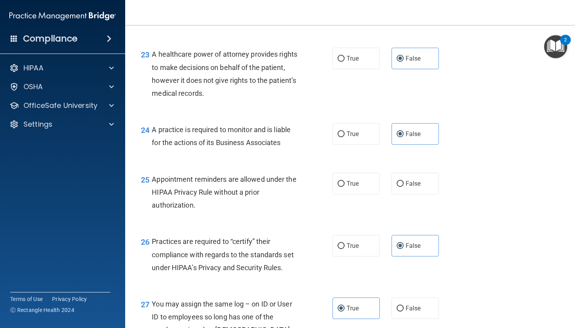
scroll to position [1592, 0]
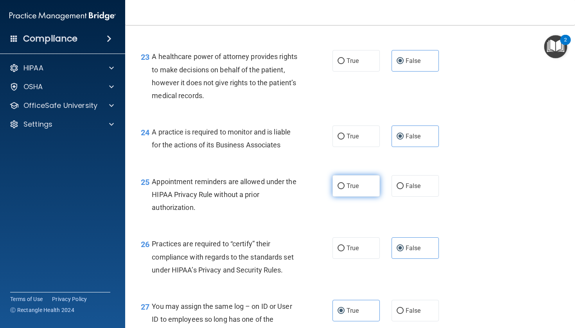
click at [366, 192] on label "True" at bounding box center [355, 185] width 47 height 21
click at [344, 189] on input "True" at bounding box center [340, 186] width 7 height 6
radio input "true"
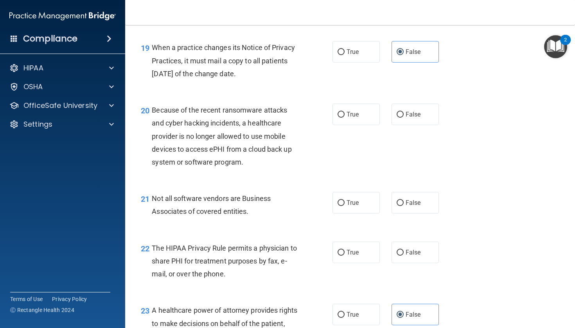
scroll to position [1336, 0]
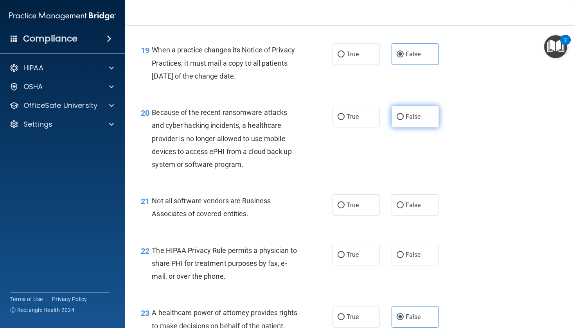
click at [407, 127] on label "False" at bounding box center [414, 116] width 47 height 21
click at [403, 120] on input "False" at bounding box center [399, 117] width 7 height 6
radio input "true"
click at [365, 216] on label "True" at bounding box center [355, 204] width 47 height 21
click at [344, 208] on input "True" at bounding box center [340, 205] width 7 height 6
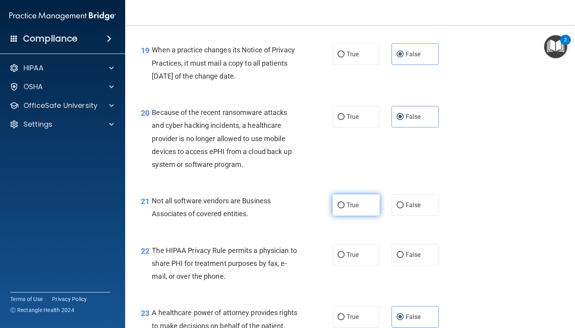
radio input "true"
click at [364, 259] on label "True" at bounding box center [355, 254] width 47 height 21
click at [344, 258] on input "True" at bounding box center [340, 255] width 7 height 6
radio input "true"
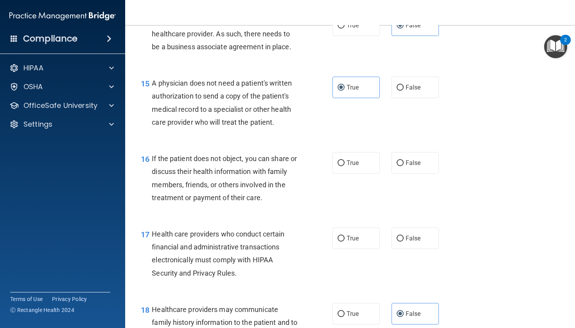
scroll to position [1002, 0]
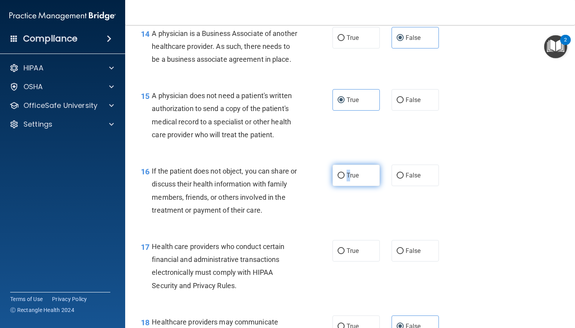
click at [348, 179] on span "True" at bounding box center [352, 175] width 12 height 7
click at [344, 179] on input "True" at bounding box center [340, 176] width 7 height 6
radio input "true"
click at [371, 260] on label "True" at bounding box center [355, 250] width 47 height 21
click at [344, 254] on input "True" at bounding box center [340, 251] width 7 height 6
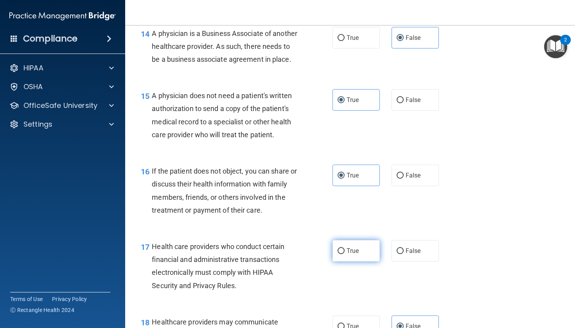
radio input "true"
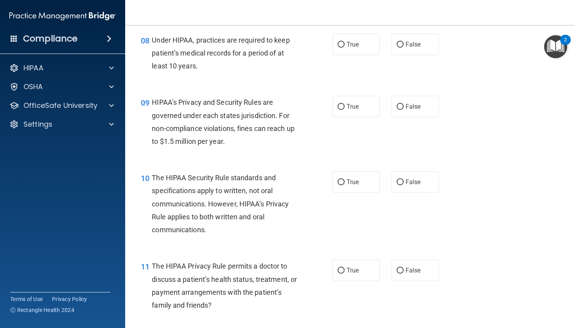
scroll to position [568, 0]
click at [358, 47] on label "True" at bounding box center [355, 44] width 47 height 21
click at [344, 47] on input "True" at bounding box center [340, 46] width 7 height 6
radio input "true"
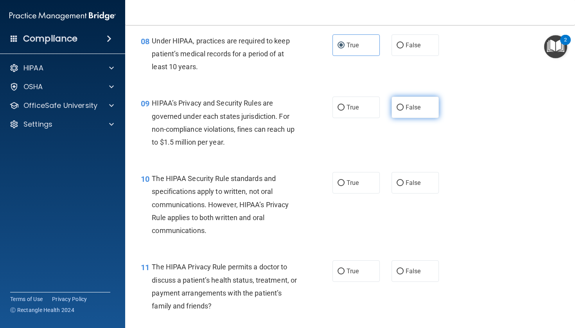
click at [403, 101] on label "False" at bounding box center [414, 107] width 47 height 21
click at [403, 105] on input "False" at bounding box center [399, 108] width 7 height 6
radio input "true"
click at [406, 180] on span "False" at bounding box center [412, 182] width 15 height 7
click at [403, 180] on input "False" at bounding box center [399, 183] width 7 height 6
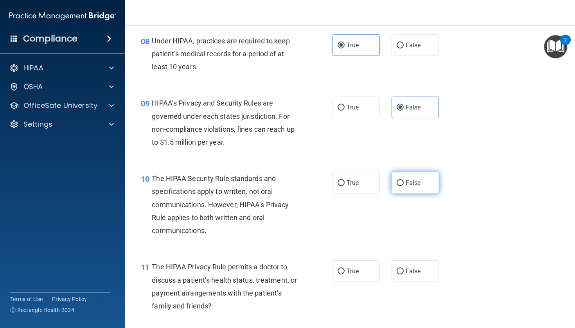
radio input "true"
click at [355, 268] on span "True" at bounding box center [352, 270] width 12 height 7
click at [344, 269] on input "True" at bounding box center [340, 272] width 7 height 6
radio input "true"
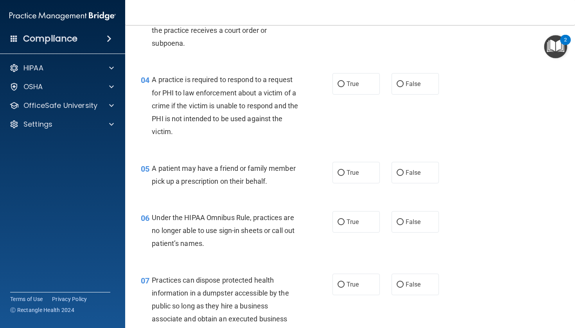
scroll to position [238, 0]
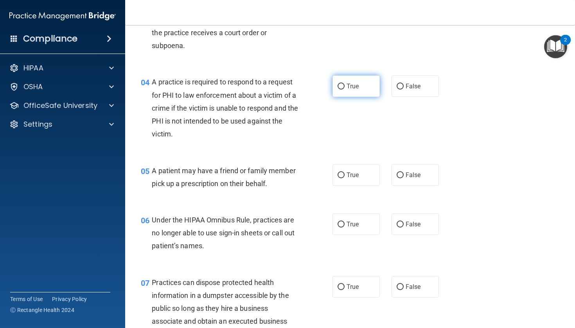
click at [363, 83] on label "True" at bounding box center [355, 85] width 47 height 21
click at [344, 84] on input "True" at bounding box center [340, 87] width 7 height 6
radio input "true"
click at [349, 171] on span "True" at bounding box center [352, 174] width 12 height 7
click at [344, 172] on input "True" at bounding box center [340, 175] width 7 height 6
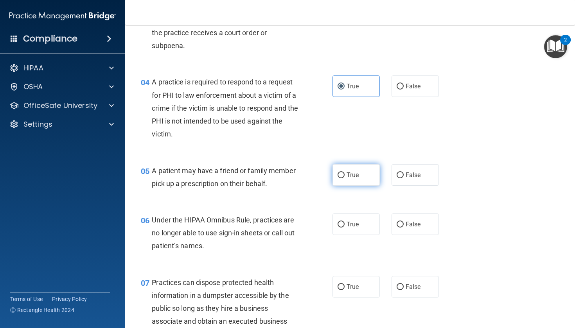
radio input "true"
click at [367, 226] on label "True" at bounding box center [355, 223] width 47 height 21
click at [344, 226] on input "True" at bounding box center [340, 225] width 7 height 6
radio input "true"
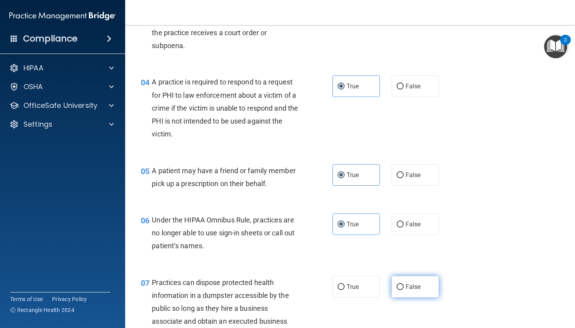
click at [416, 286] on span "False" at bounding box center [412, 286] width 15 height 7
click at [403, 286] on input "False" at bounding box center [399, 287] width 7 height 6
radio input "true"
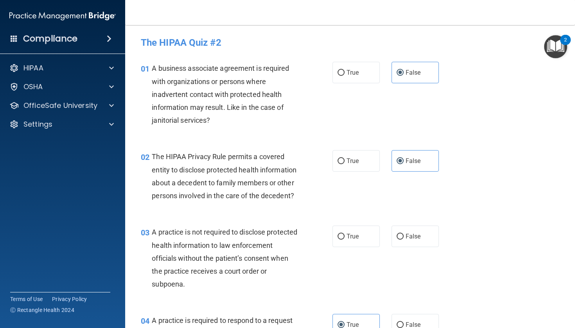
scroll to position [0, 0]
click at [415, 237] on span "False" at bounding box center [412, 236] width 15 height 7
click at [403, 237] on input "False" at bounding box center [399, 237] width 7 height 6
radio input "true"
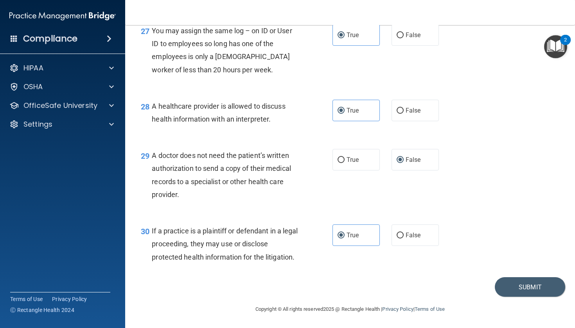
scroll to position [1871, 0]
click at [509, 284] on button "Submit" at bounding box center [529, 287] width 70 height 20
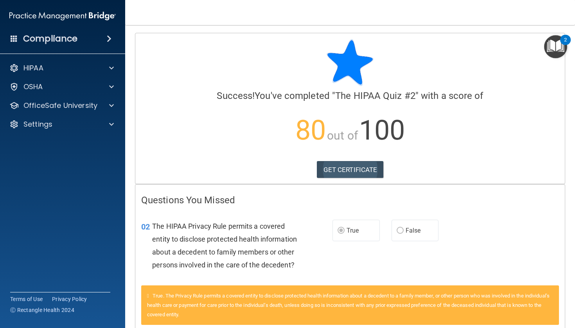
click at [368, 169] on link "GET CERTIFICATE" at bounding box center [350, 169] width 67 height 17
click at [69, 91] on div "OSHA" at bounding box center [52, 86] width 97 height 9
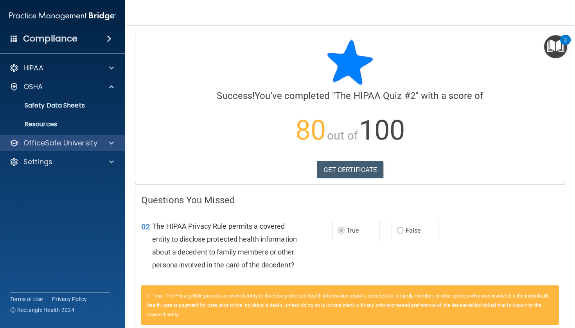
click at [76, 139] on p "OfficeSafe University" at bounding box center [60, 142] width 74 height 9
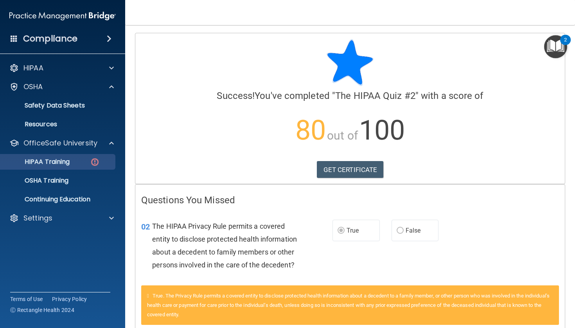
click at [70, 162] on p "HIPAA Training" at bounding box center [37, 162] width 64 height 8
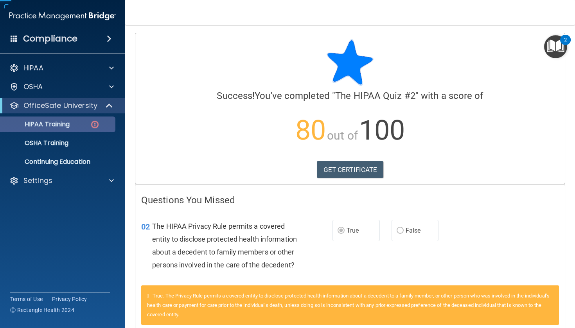
click at [74, 162] on p "Continuing Education" at bounding box center [58, 162] width 107 height 8
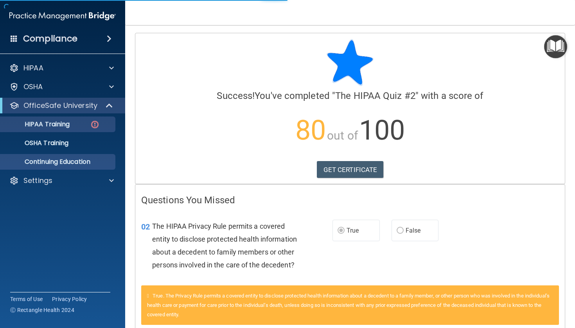
click at [70, 126] on p "HIPAA Training" at bounding box center [37, 124] width 64 height 8
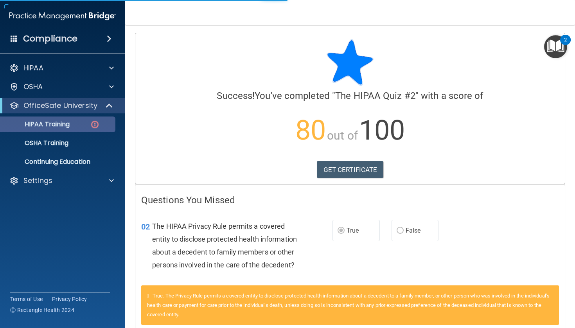
click at [70, 126] on p "HIPAA Training" at bounding box center [37, 124] width 64 height 8
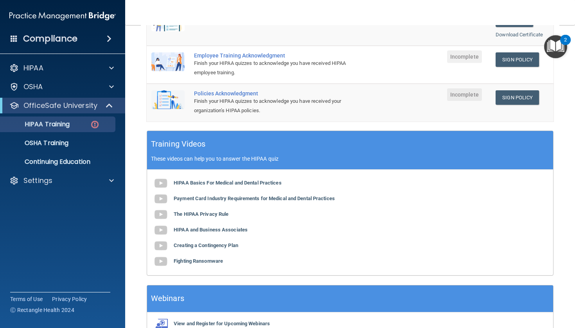
scroll to position [199, 0]
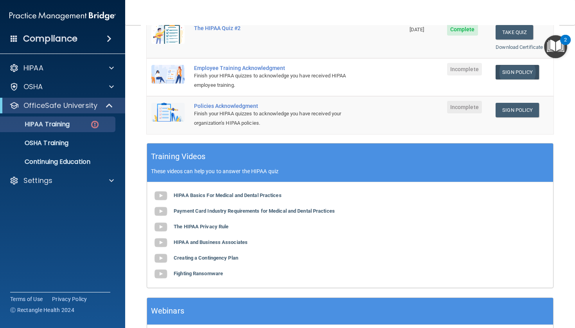
click at [520, 68] on link "Sign Policy" at bounding box center [516, 72] width 43 height 14
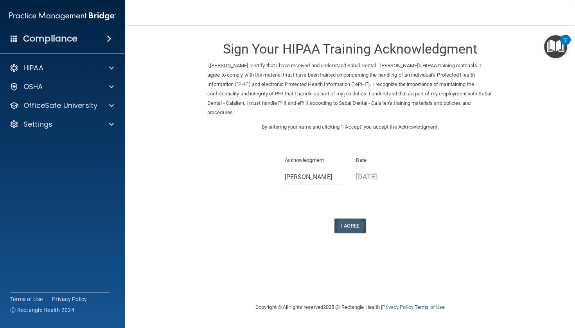
click at [346, 218] on button "I Agree" at bounding box center [349, 225] width 31 height 14
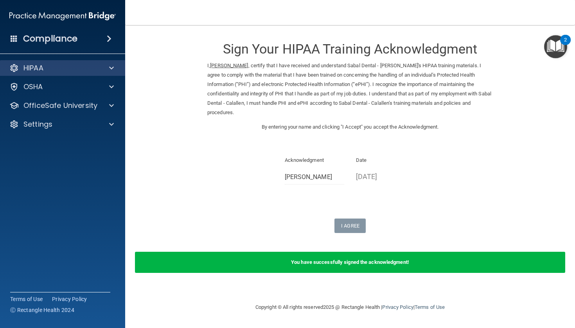
click at [90, 70] on div "HIPAA" at bounding box center [52, 67] width 97 height 9
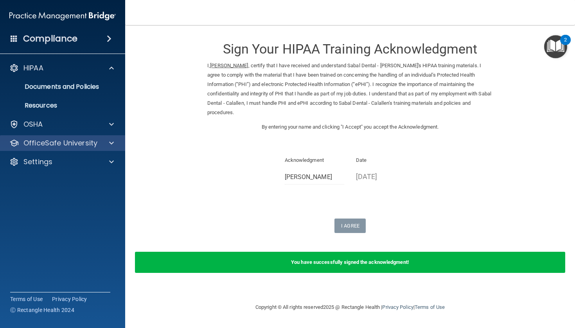
click at [83, 142] on p "OfficeSafe University" at bounding box center [60, 142] width 74 height 9
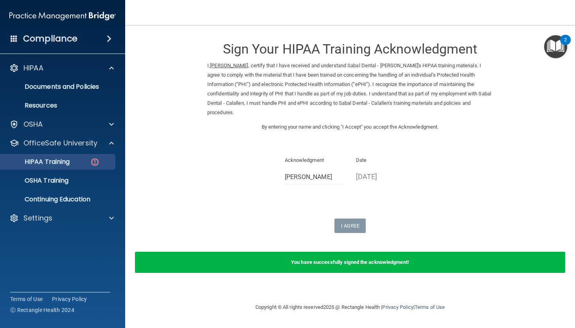
click at [81, 165] on div "HIPAA Training" at bounding box center [58, 162] width 107 height 8
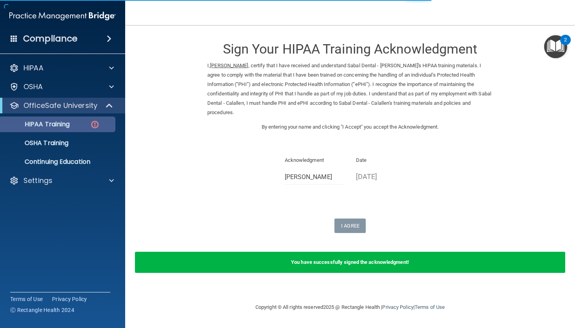
click at [93, 131] on link "HIPAA Training" at bounding box center [53, 124] width 123 height 16
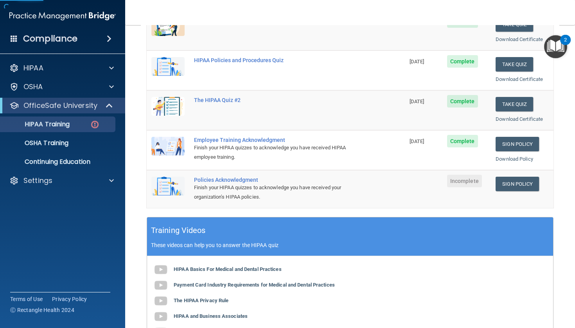
scroll to position [151, 0]
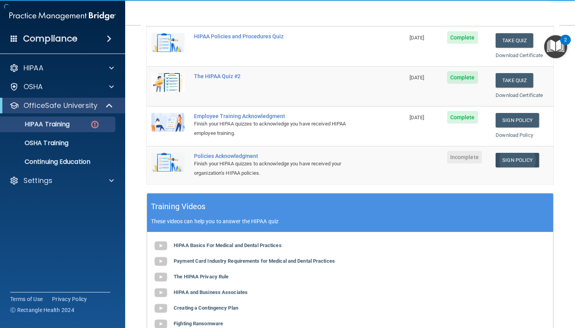
click at [525, 153] on link "Sign Policy" at bounding box center [516, 160] width 43 height 14
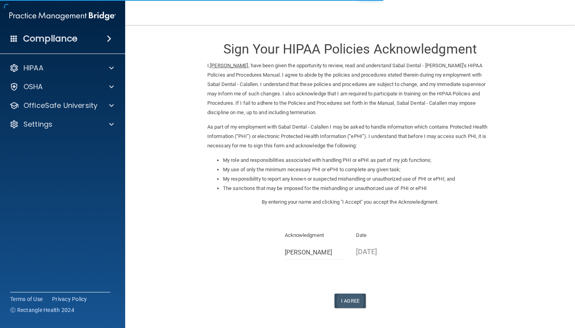
click at [352, 294] on button "I Agree" at bounding box center [349, 301] width 31 height 14
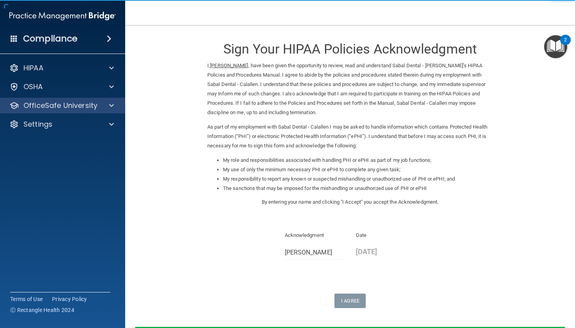
click at [94, 111] on div "OfficeSafe University" at bounding box center [62, 106] width 125 height 16
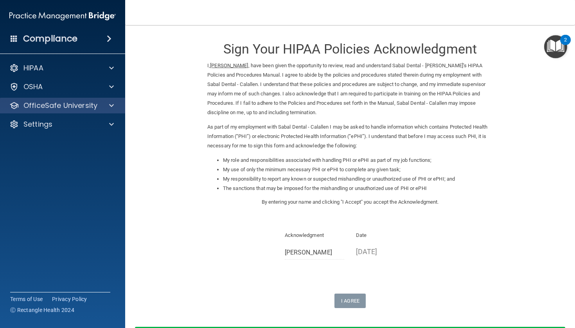
click at [94, 111] on div "OfficeSafe University" at bounding box center [62, 106] width 125 height 16
click at [88, 115] on div "HIPAA Documents and Policies Report an Incident Business Associates Emergency P…" at bounding box center [62, 97] width 125 height 81
click at [90, 108] on p "OfficeSafe University" at bounding box center [60, 105] width 74 height 9
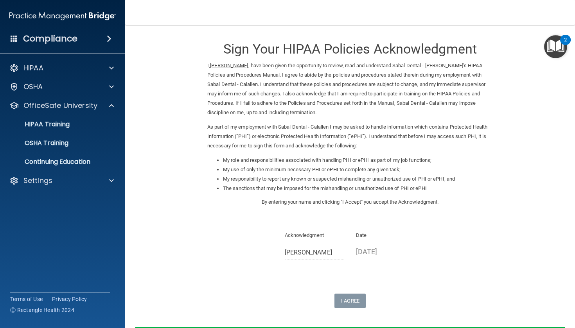
click at [74, 151] on ul "HIPAA Training OSHA Training Continuing Education" at bounding box center [62, 141] width 141 height 56
click at [68, 141] on p "OSHA Training" at bounding box center [36, 143] width 63 height 8
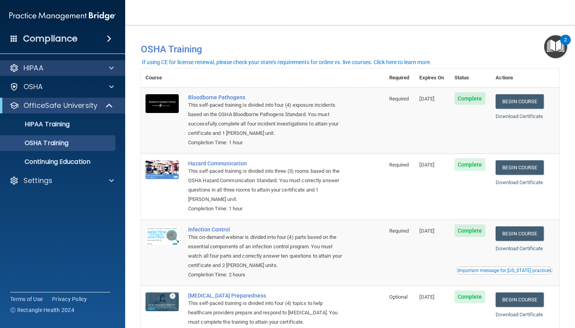
click at [72, 70] on div "HIPAA" at bounding box center [52, 67] width 97 height 9
